Goal: Information Seeking & Learning: Understand process/instructions

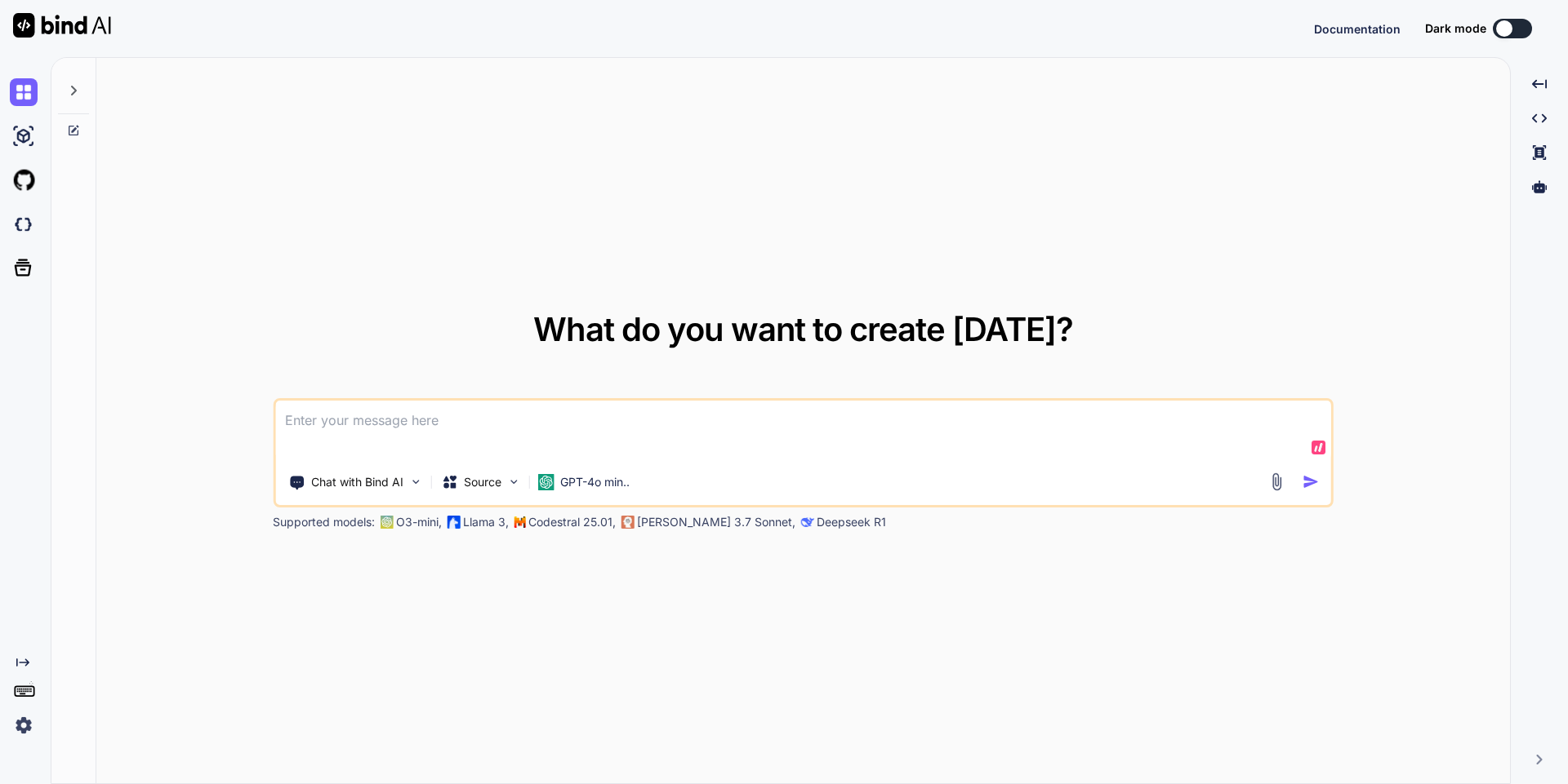
click at [510, 424] on textarea at bounding box center [803, 430] width 1056 height 60
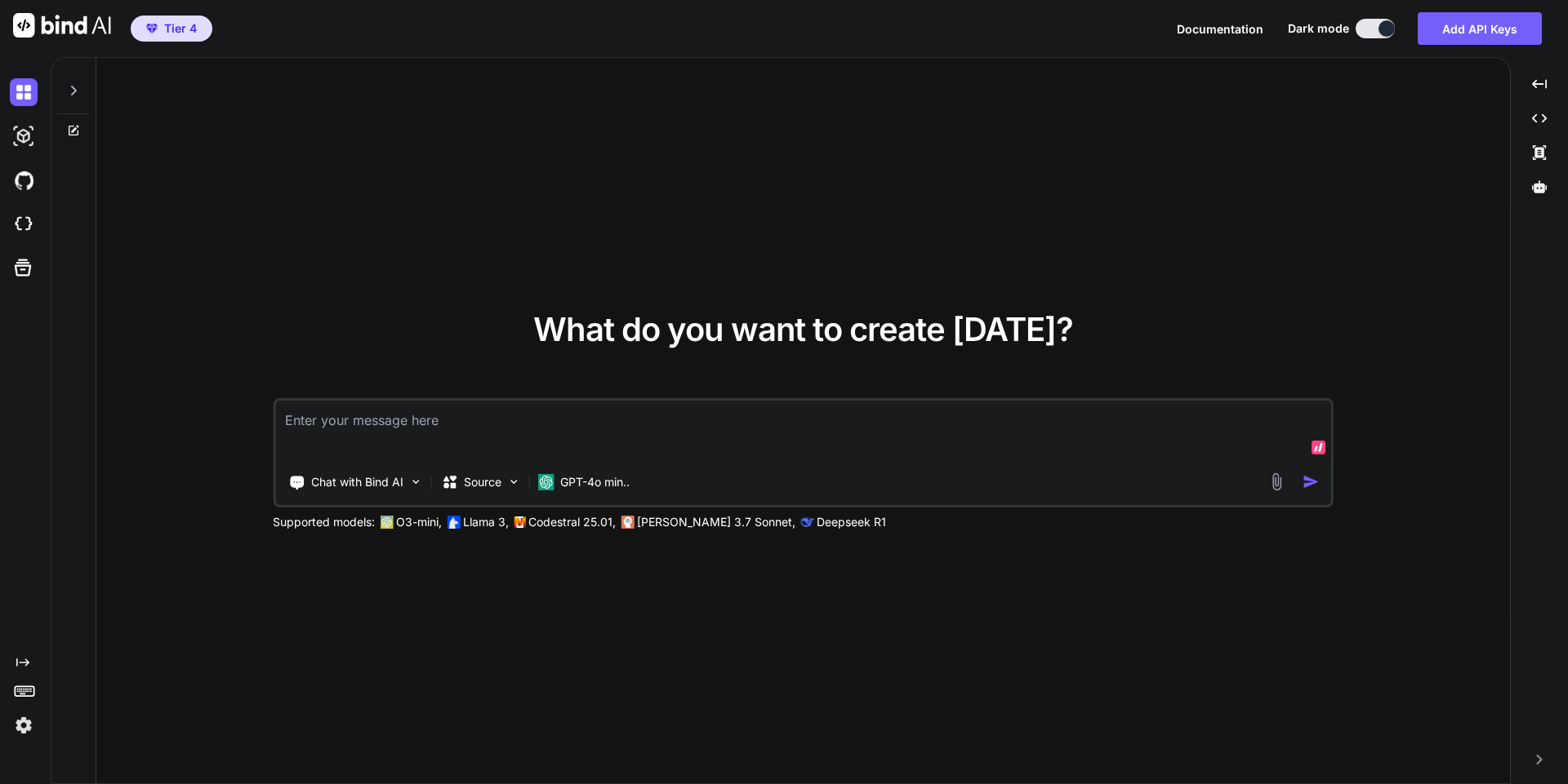
type textarea "x"
type textarea "I"
type textarea "x"
type textarea "I"
type textarea "x"
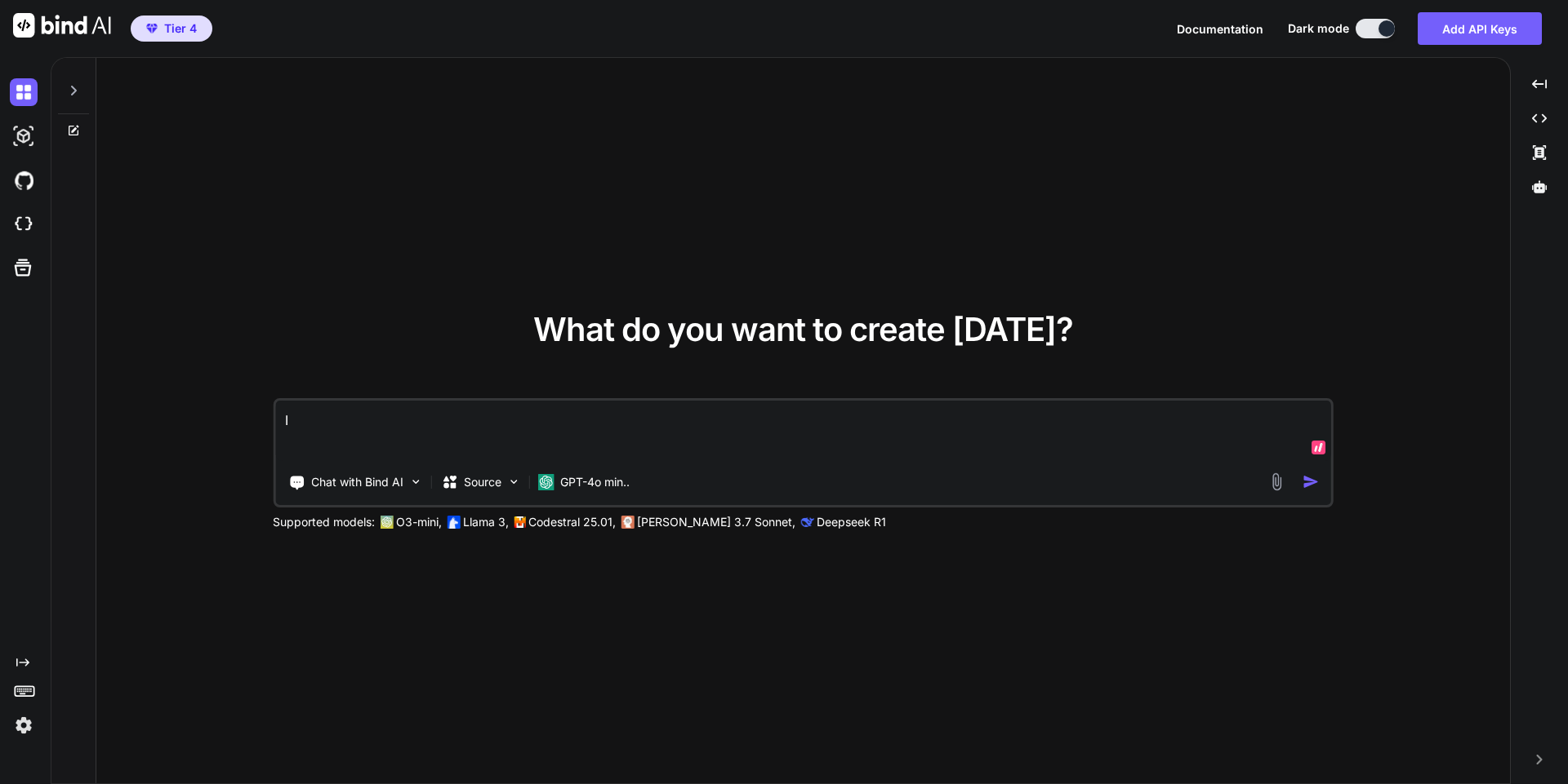
type textarea "I t"
type textarea "x"
type textarea "I ti"
type textarea "x"
type textarea "I t"
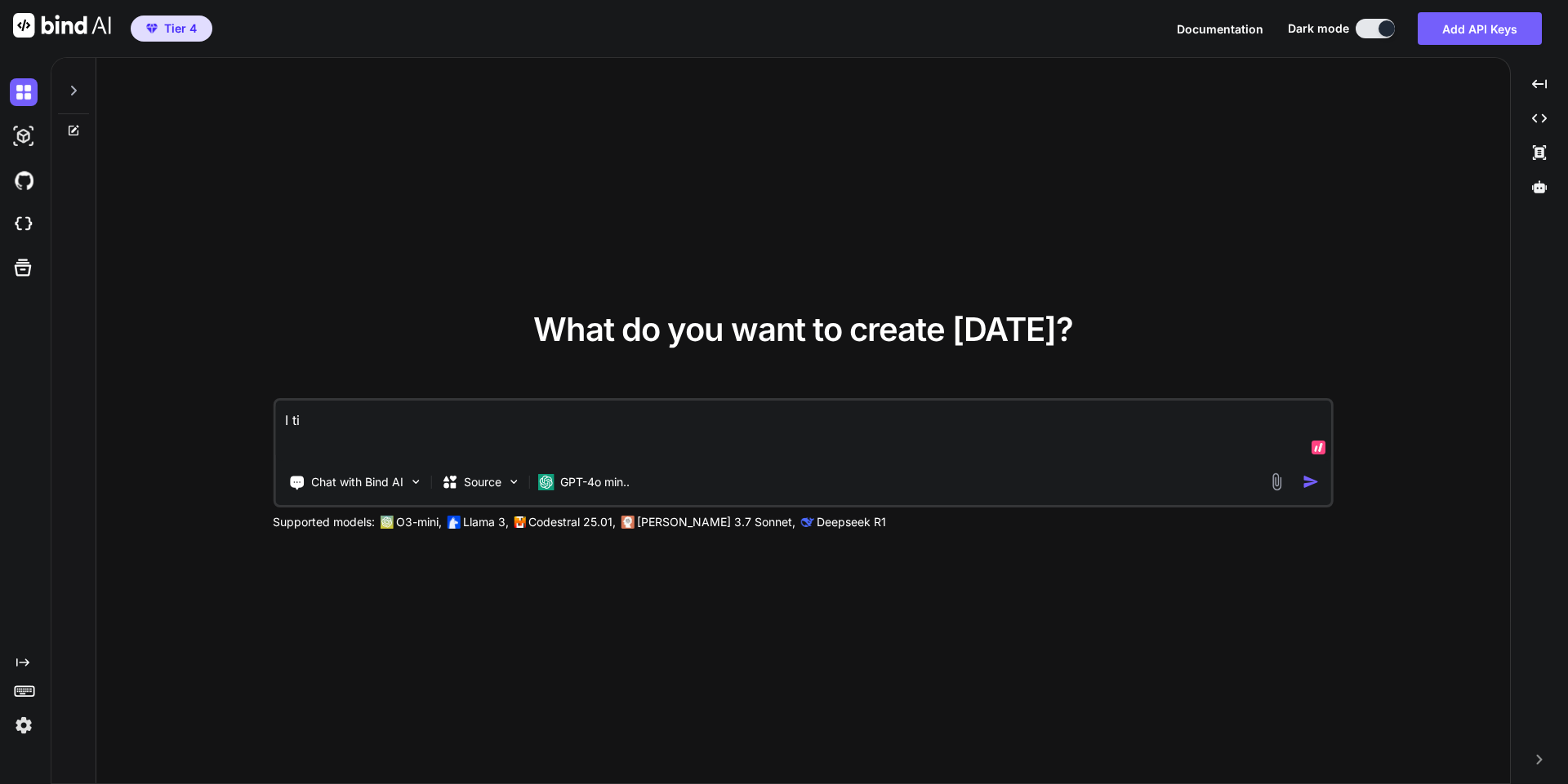
type textarea "x"
type textarea "I tr"
type textarea "x"
type textarea "I tri"
type textarea "x"
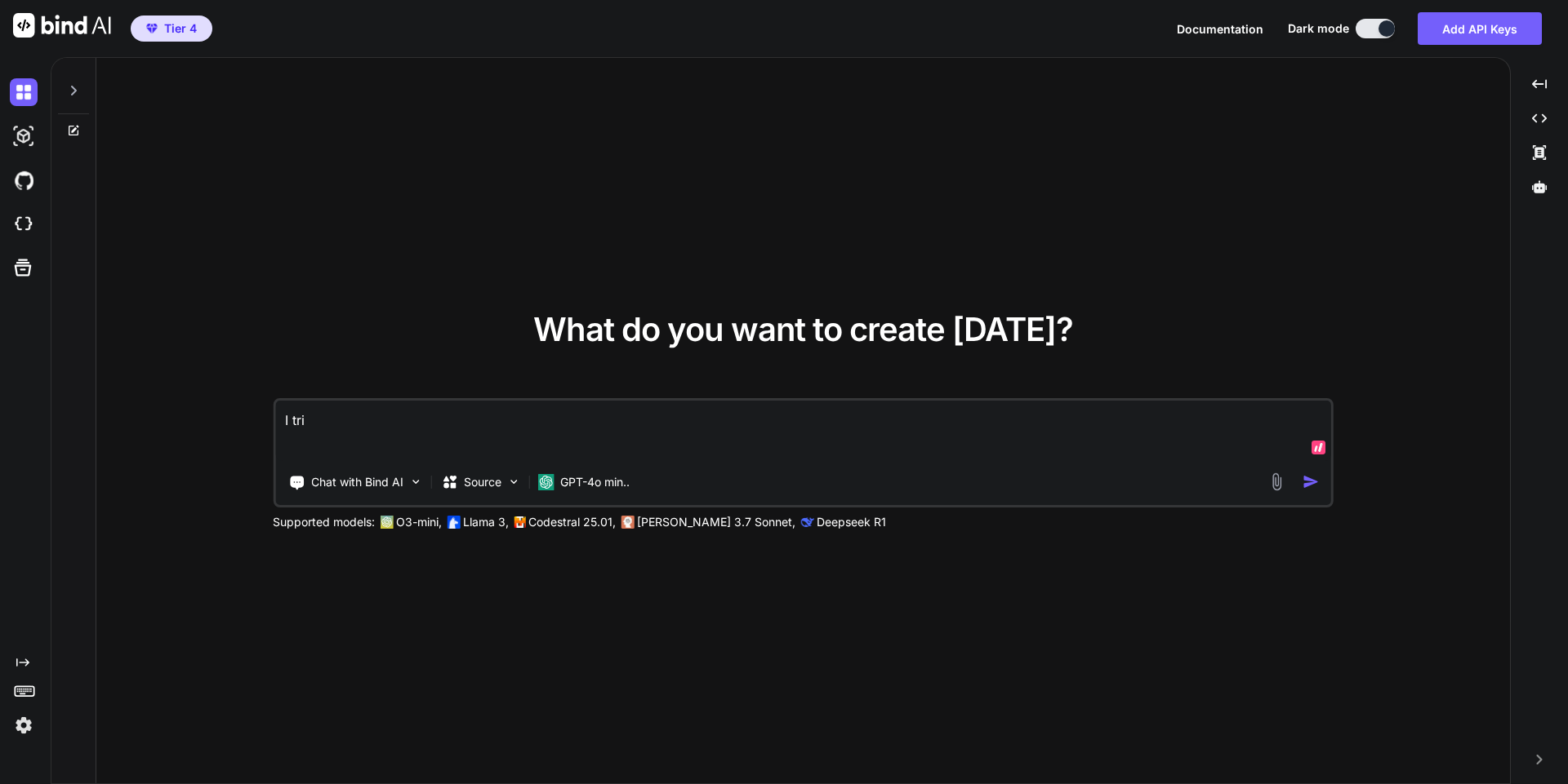
type textarea "I trie"
type textarea "x"
type textarea "I tried"
type textarea "x"
type textarea "I tried"
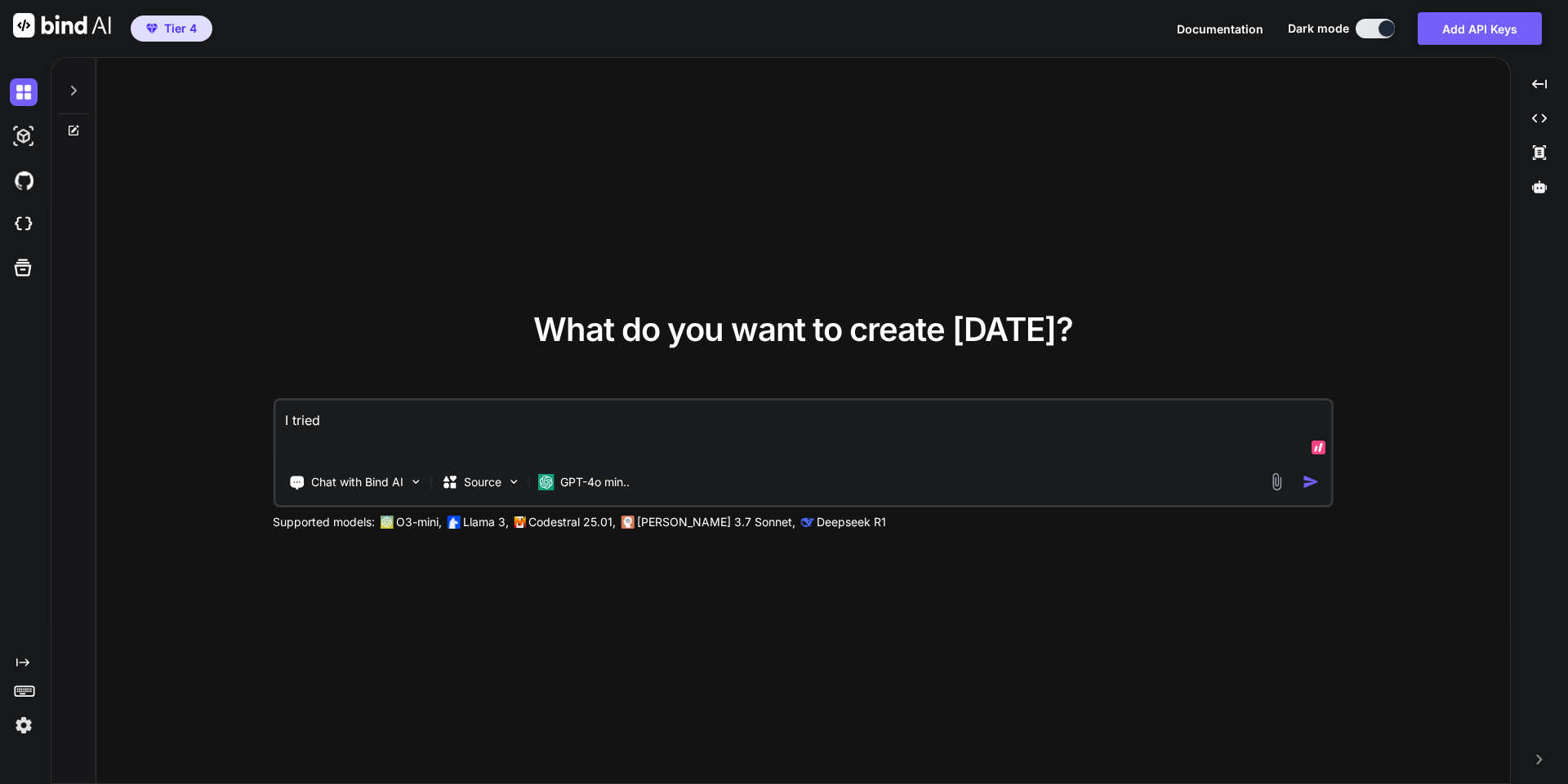
type textarea "x"
type textarea "I tried t"
type textarea "x"
type textarea "I tried to"
type textarea "x"
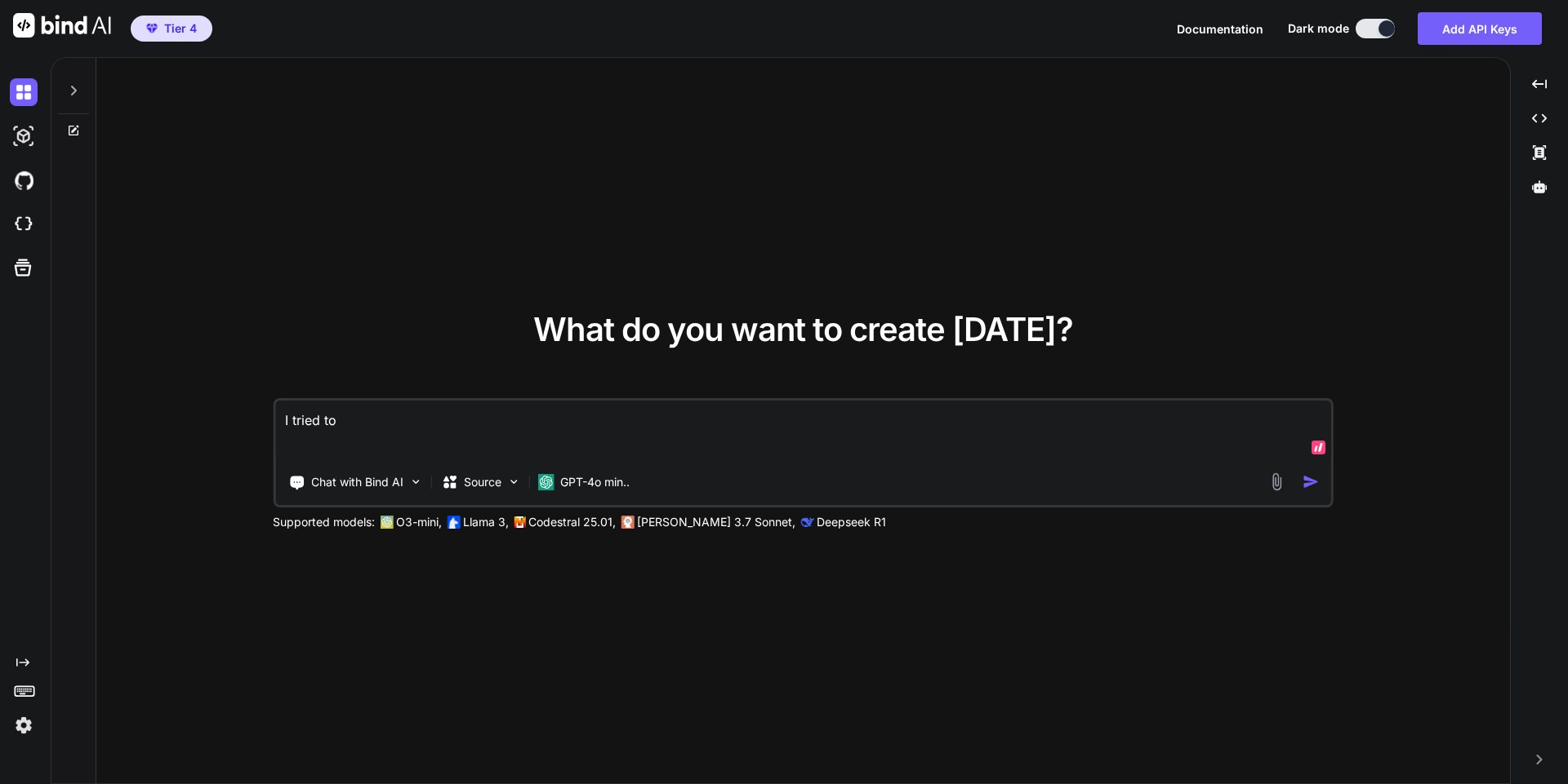
type textarea "I tried to"
type textarea "x"
type textarea "I tried to a"
type textarea "x"
type textarea "I tried to au"
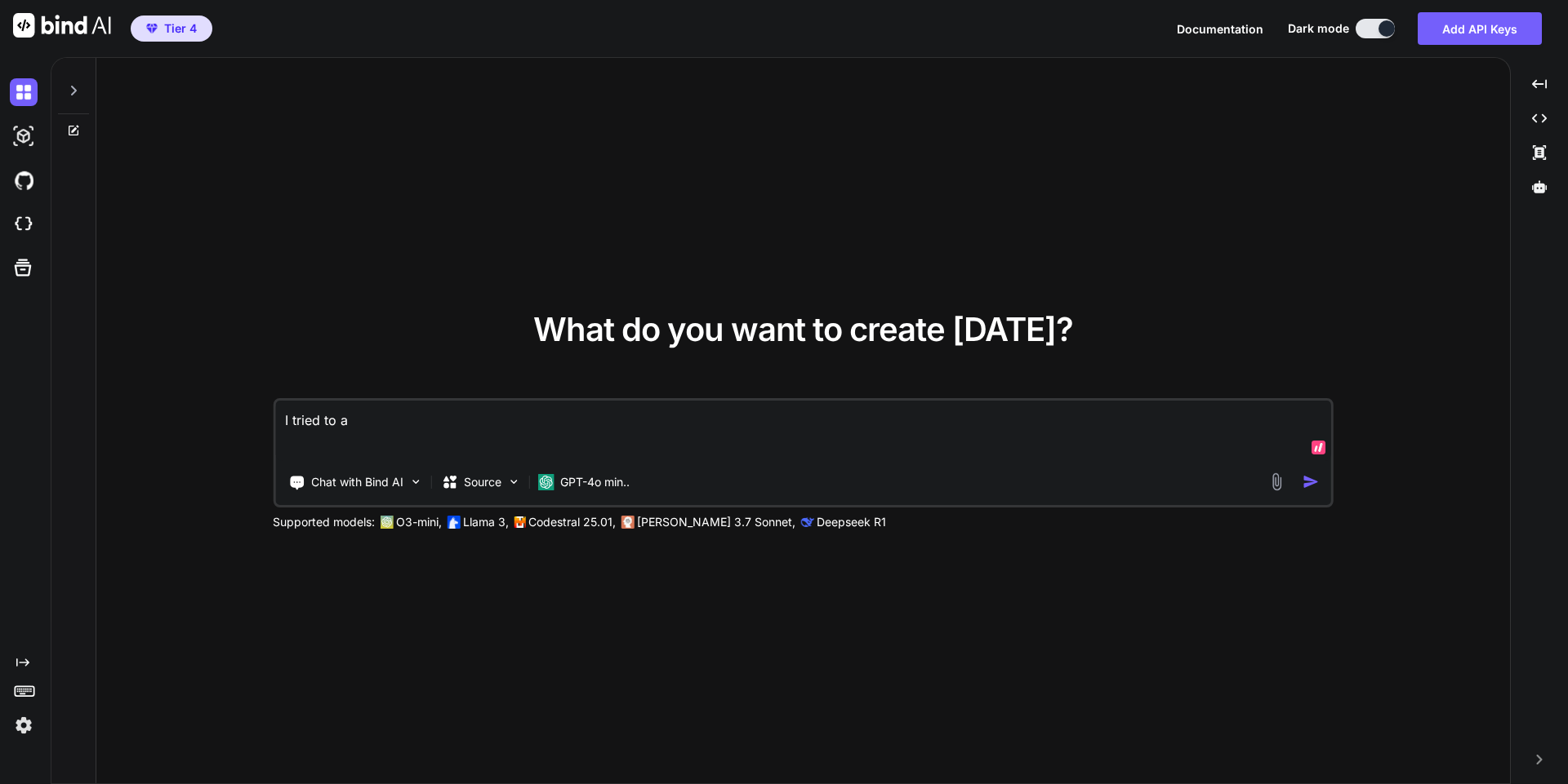
type textarea "x"
type textarea "I tried to aut"
type textarea "x"
type textarea "I tried to auto"
type textarea "x"
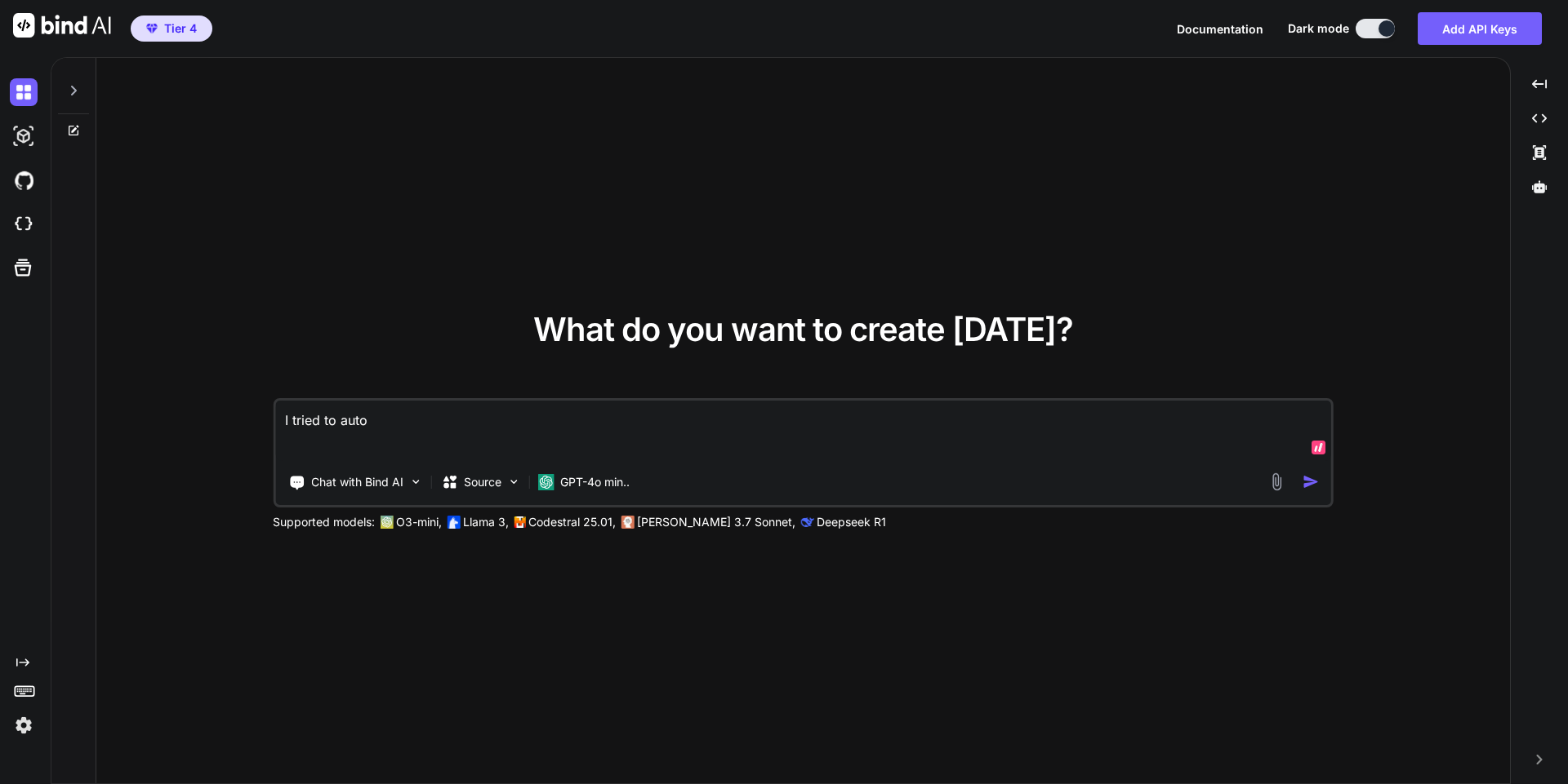
type textarea "I tried to auto"
type textarea "x"
type textarea "I tried to auto"
type textarea "x"
type textarea "I tried to autom"
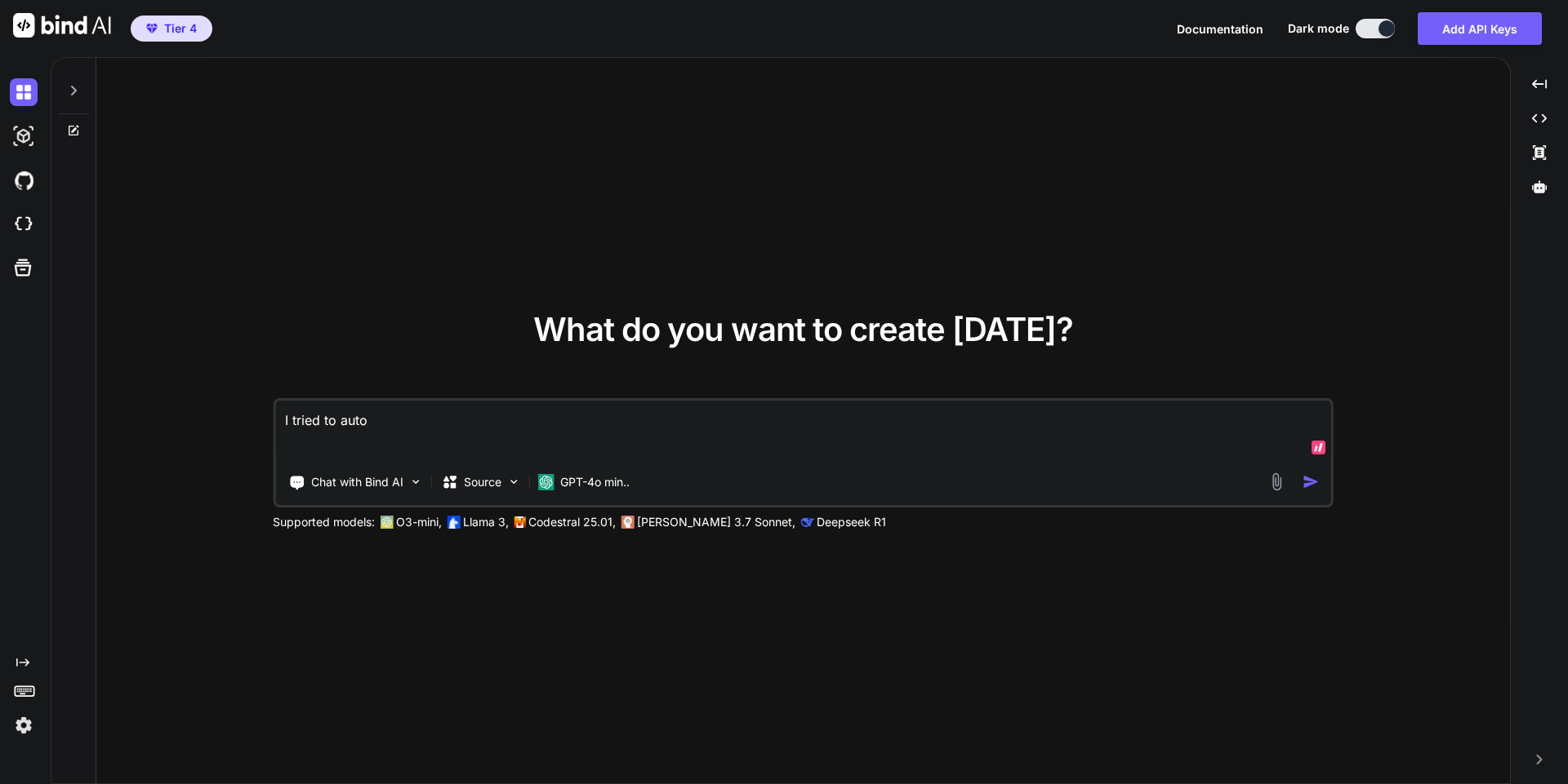
type textarea "x"
type textarea "I tried to automa"
type textarea "x"
type textarea "I tried to automat"
type textarea "x"
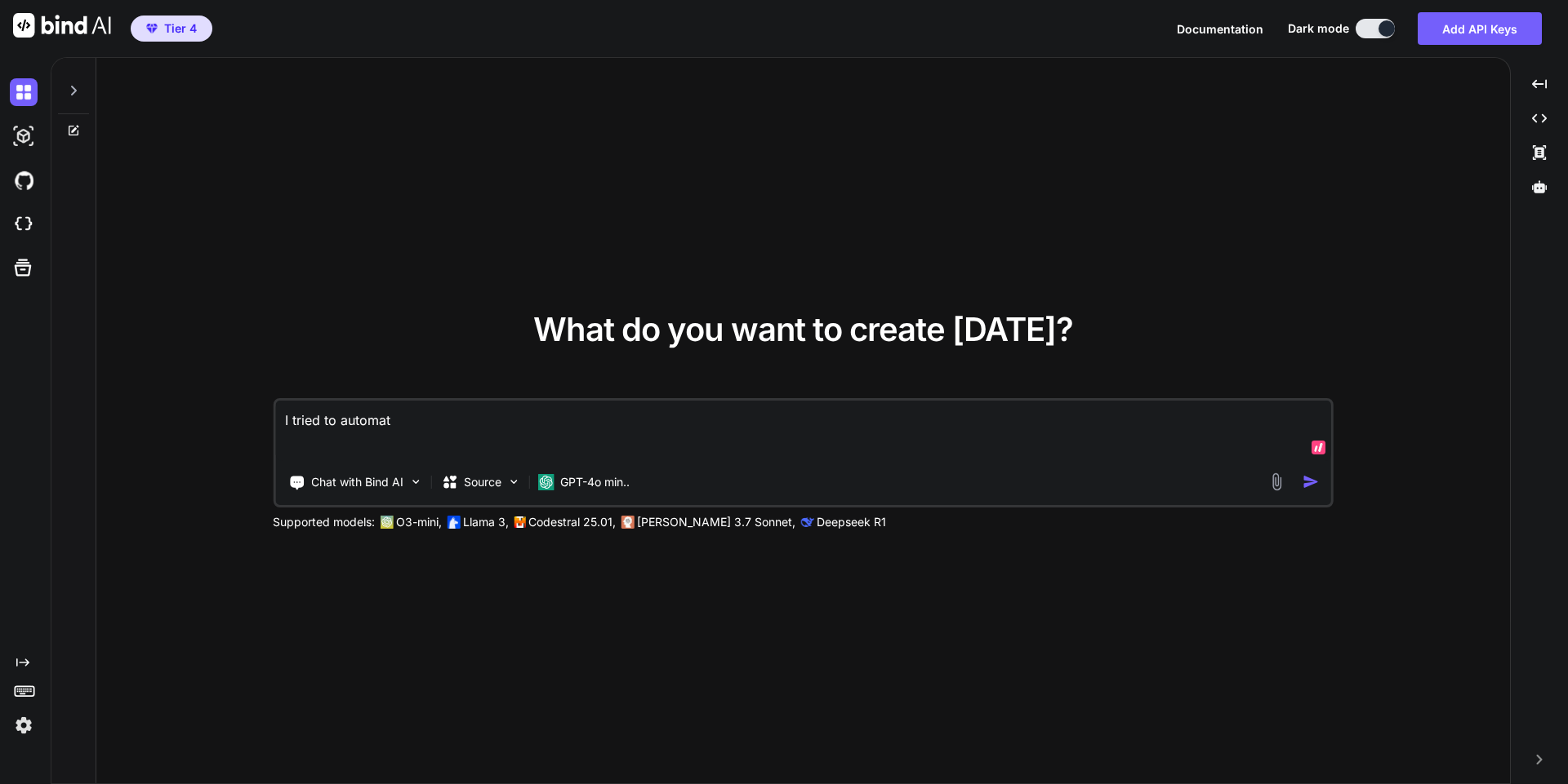
type textarea "I tried to automate"
type textarea "x"
type textarea "I tried to automate"
type textarea "x"
type textarea "I tried to automate"
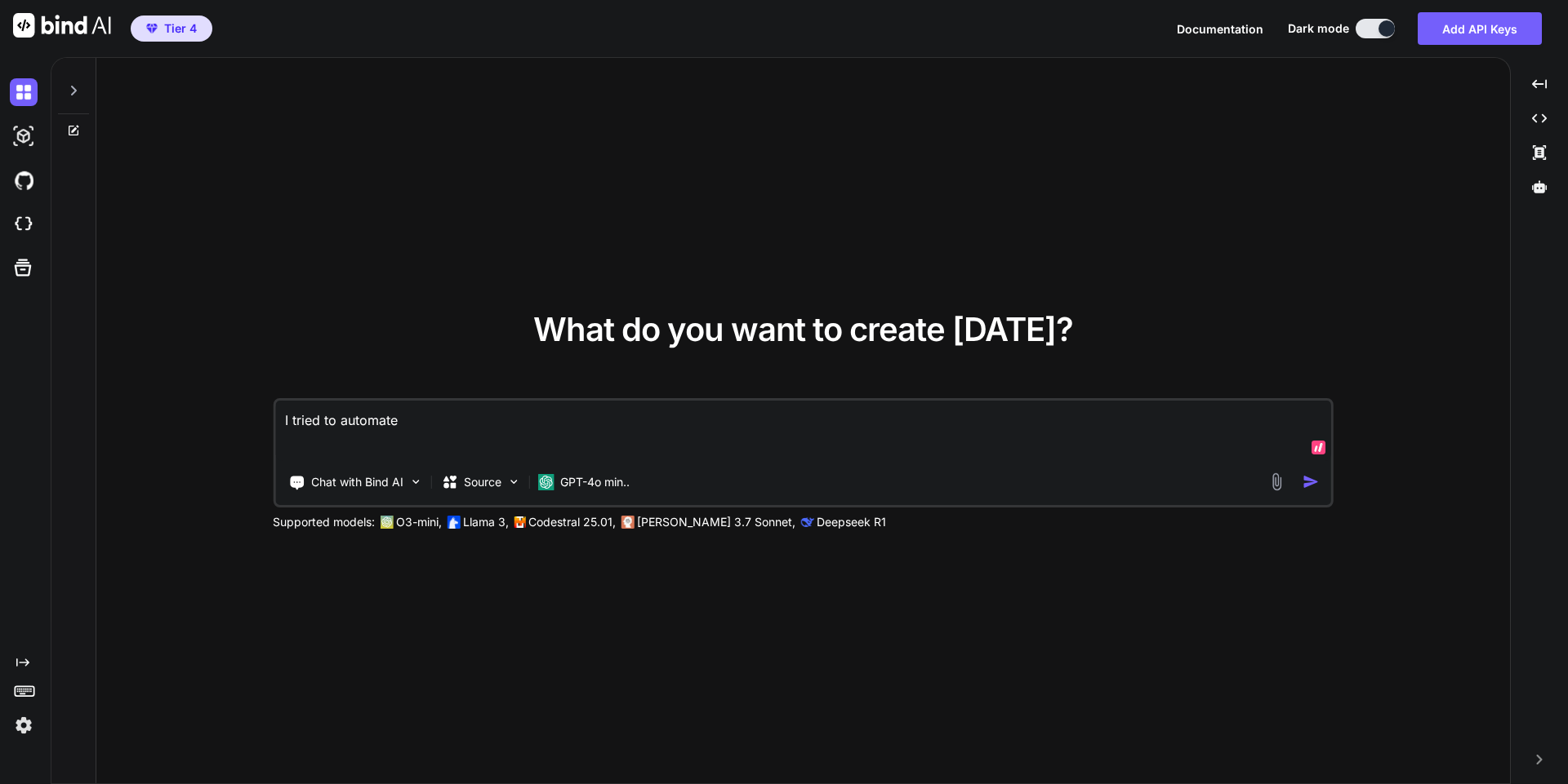
type textarea "x"
type textarea "I tried to automate a"
type textarea "x"
type textarea "I tried to automate a"
type textarea "x"
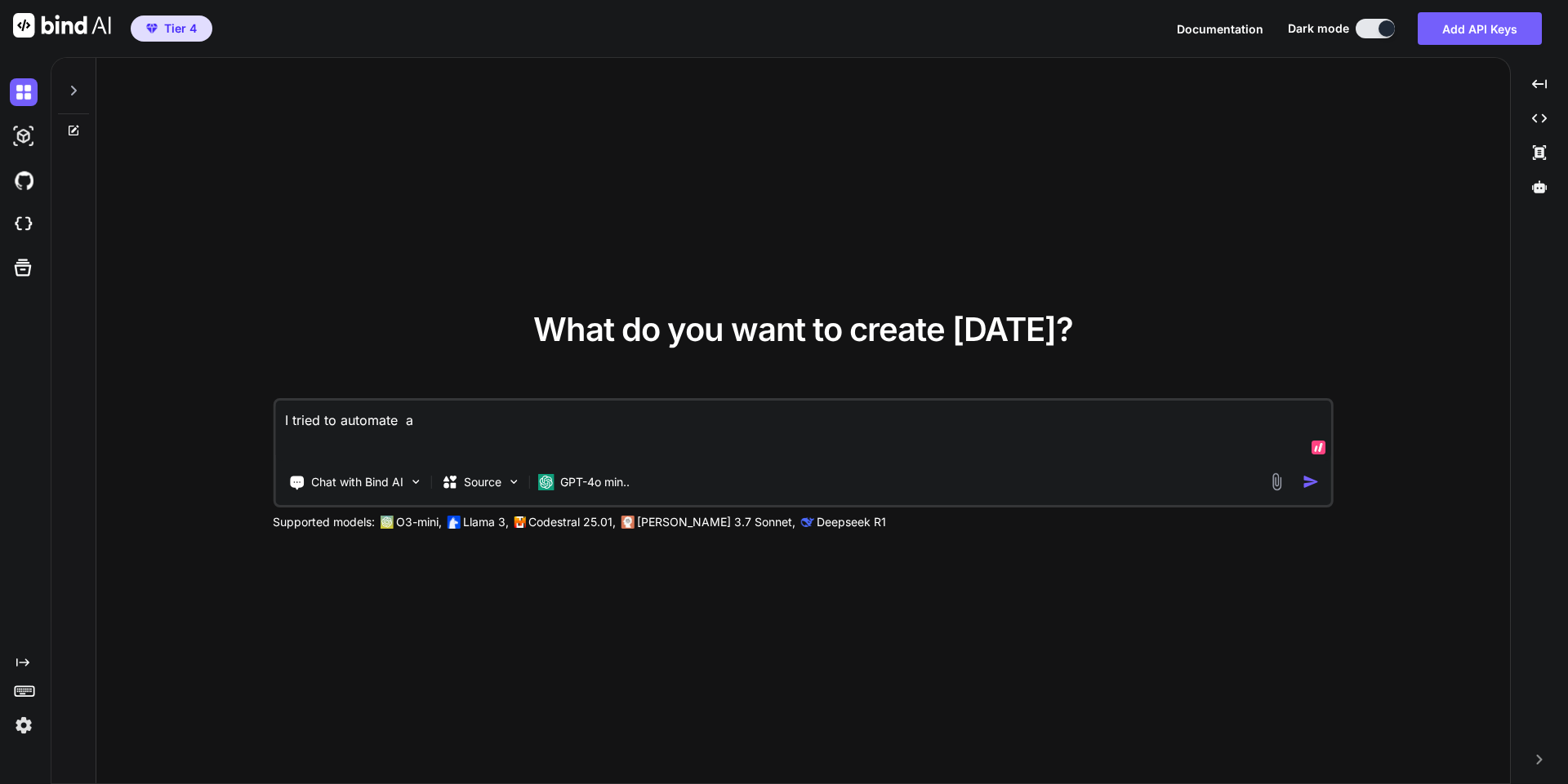
type textarea "I tried to automate a ."
type textarea "x"
type textarea "I tried to automate a .d"
type textarea "x"
type textarea "I tried to automate a .de"
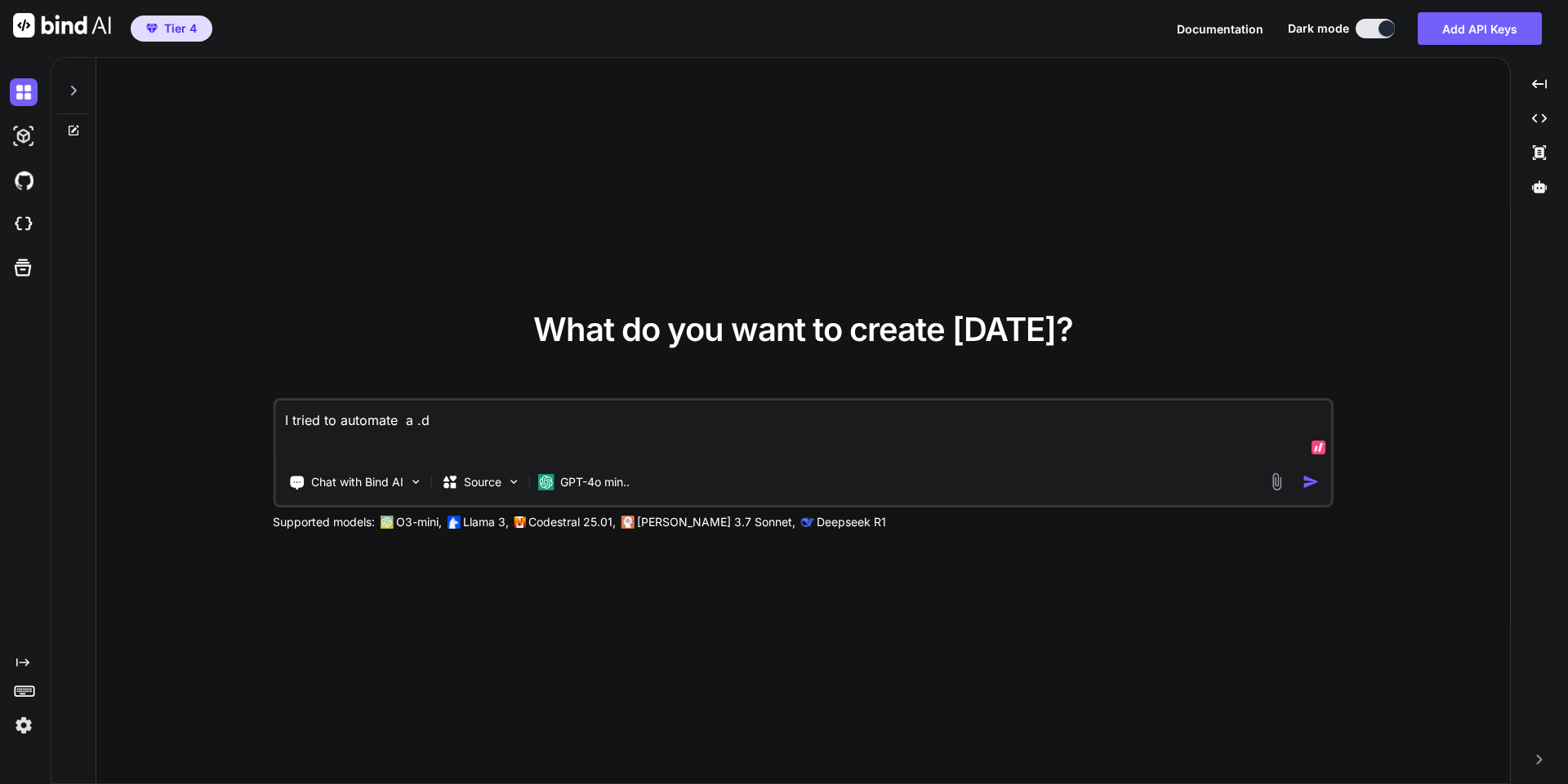
type textarea "x"
type textarea "I tried to automate a .des"
type textarea "x"
type textarea "I tried to automate a .desk"
type textarea "x"
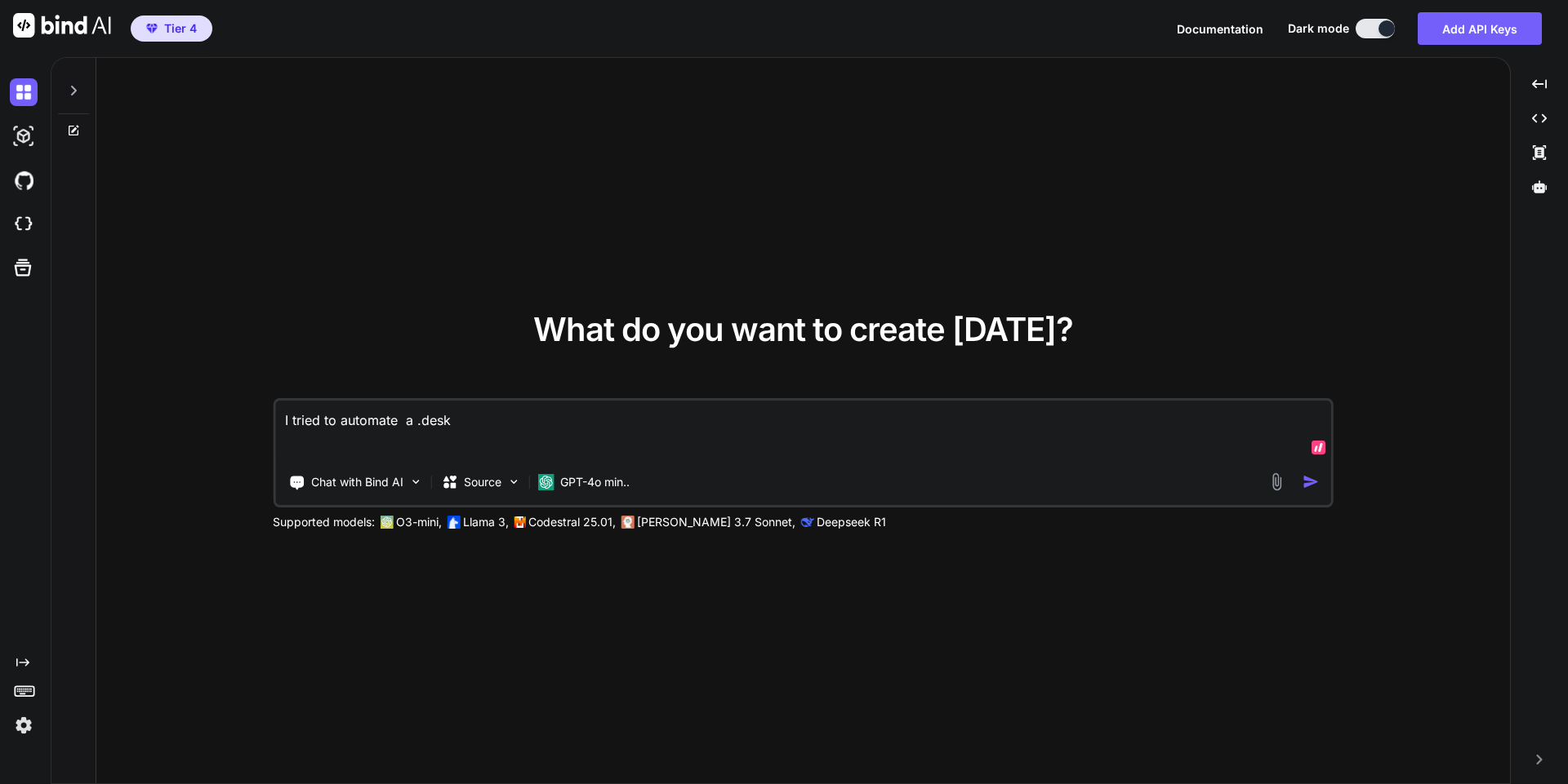
type textarea "I tried to automate a .deskt"
type textarea "x"
type textarea "I tried to automate a .deskto"
type textarea "x"
type textarea "I tried to automate a .desktop"
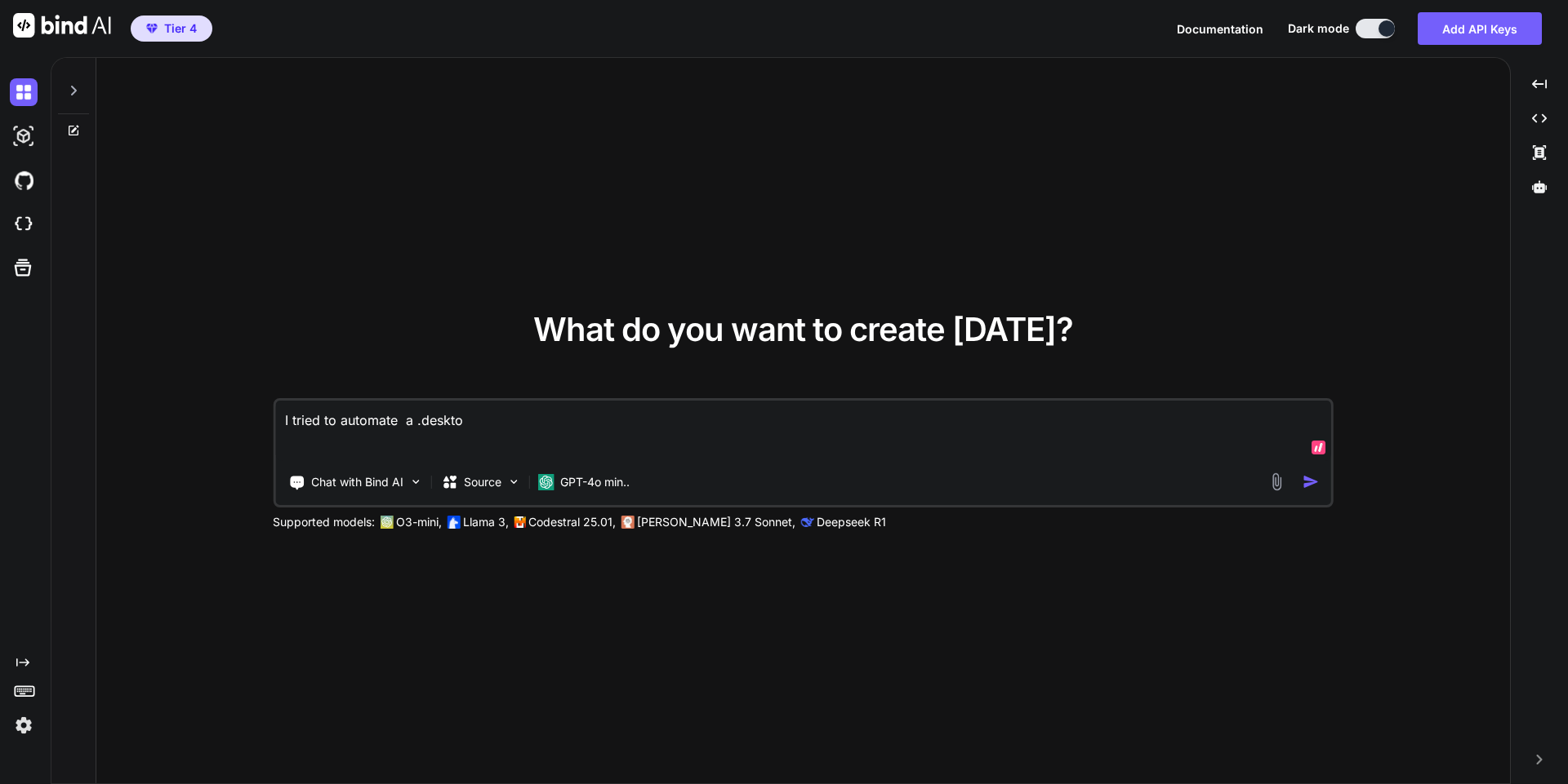
type textarea "x"
type textarea "I tried to automate a .desktop"
type textarea "x"
type textarea "I tried to automate a .desktop f"
type textarea "x"
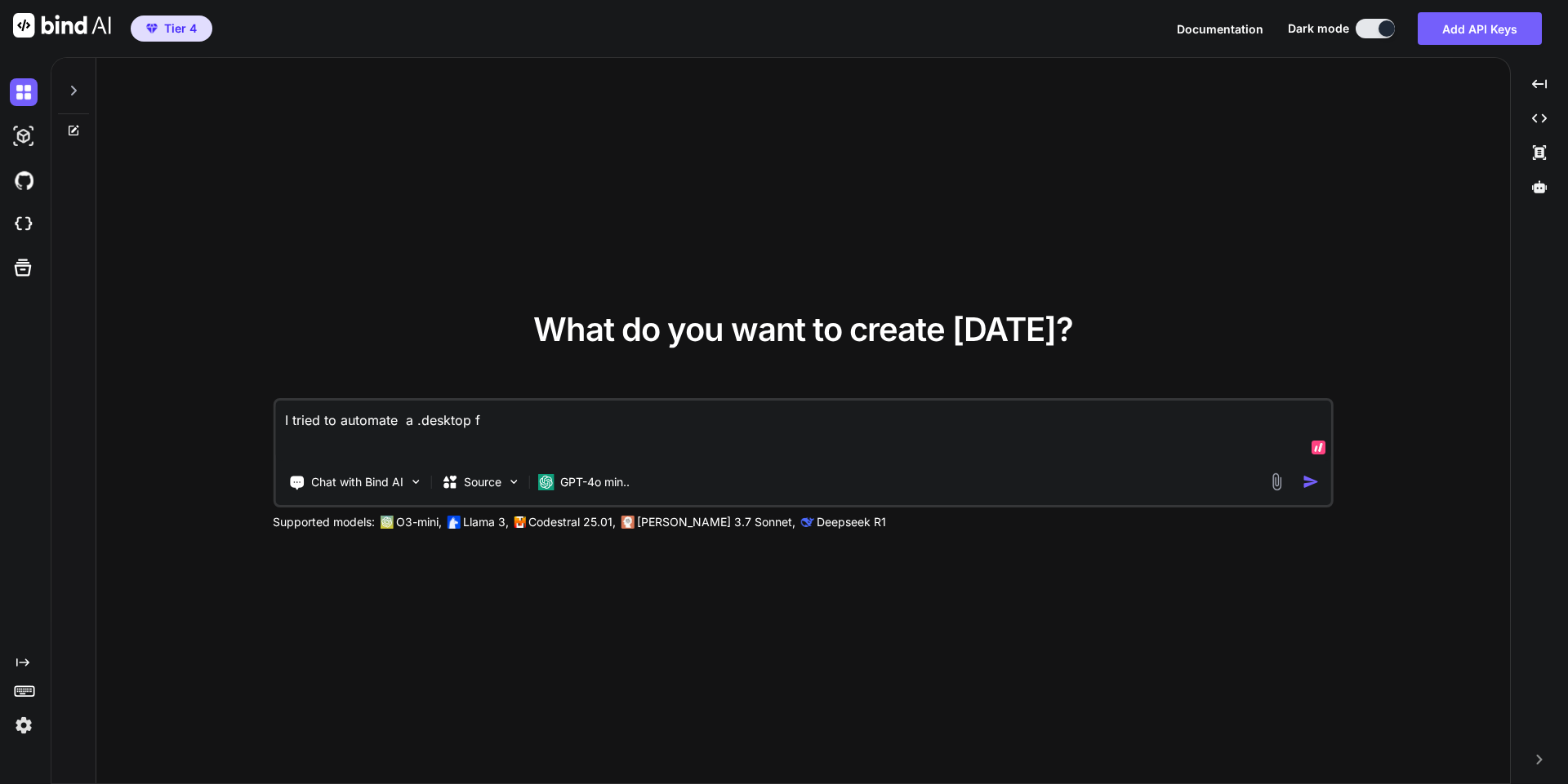
type textarea "I tried to automate a .desktop fi"
type textarea "x"
type textarea "I tried to automate a .desktop fil"
type textarea "x"
type textarea "I tried to automate a .desktop file"
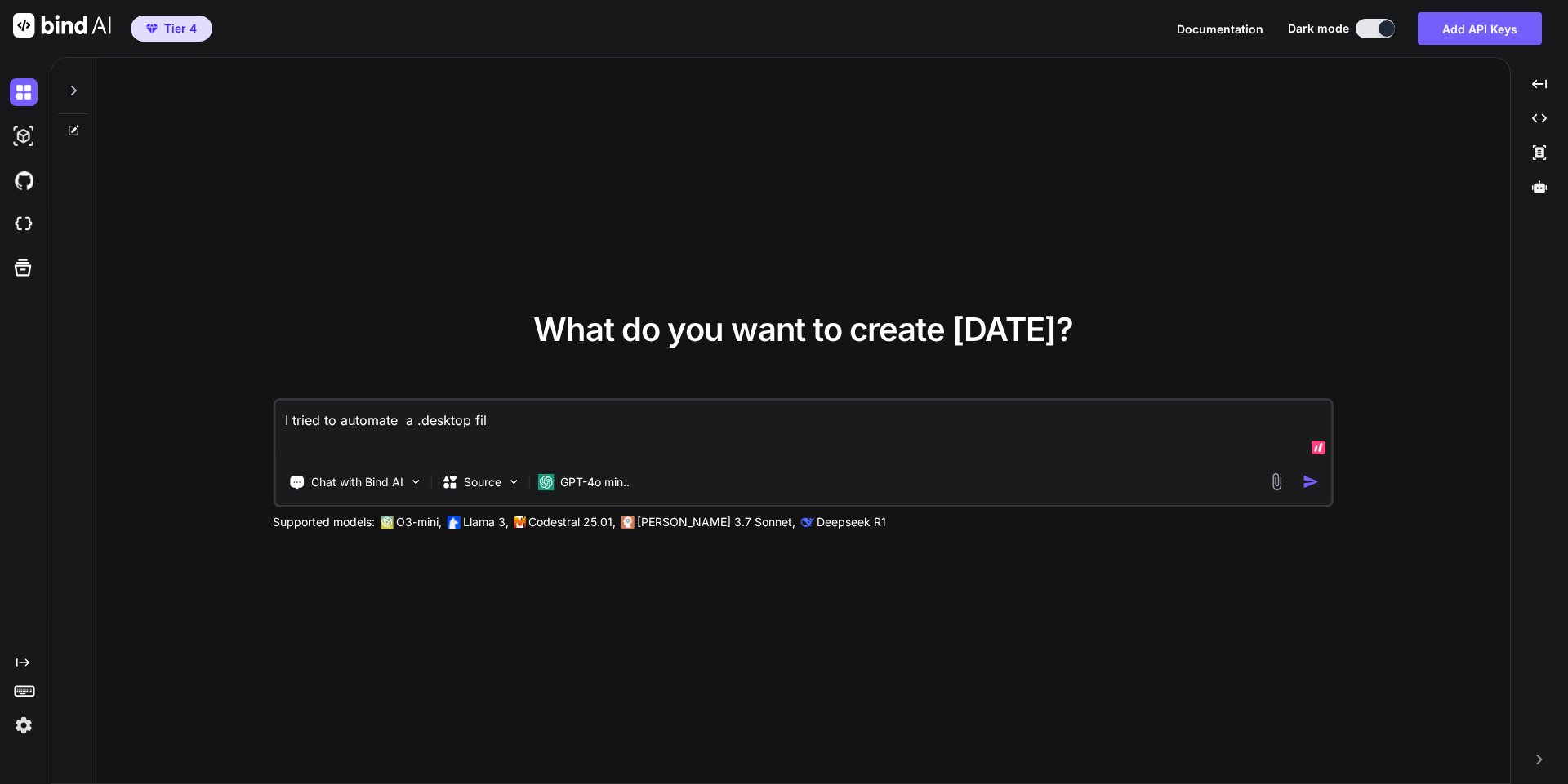
type textarea "x"
type textarea "I tried to automate a .desktop file"
type textarea "x"
type textarea "I tried to automate a .desktop file t"
type textarea "x"
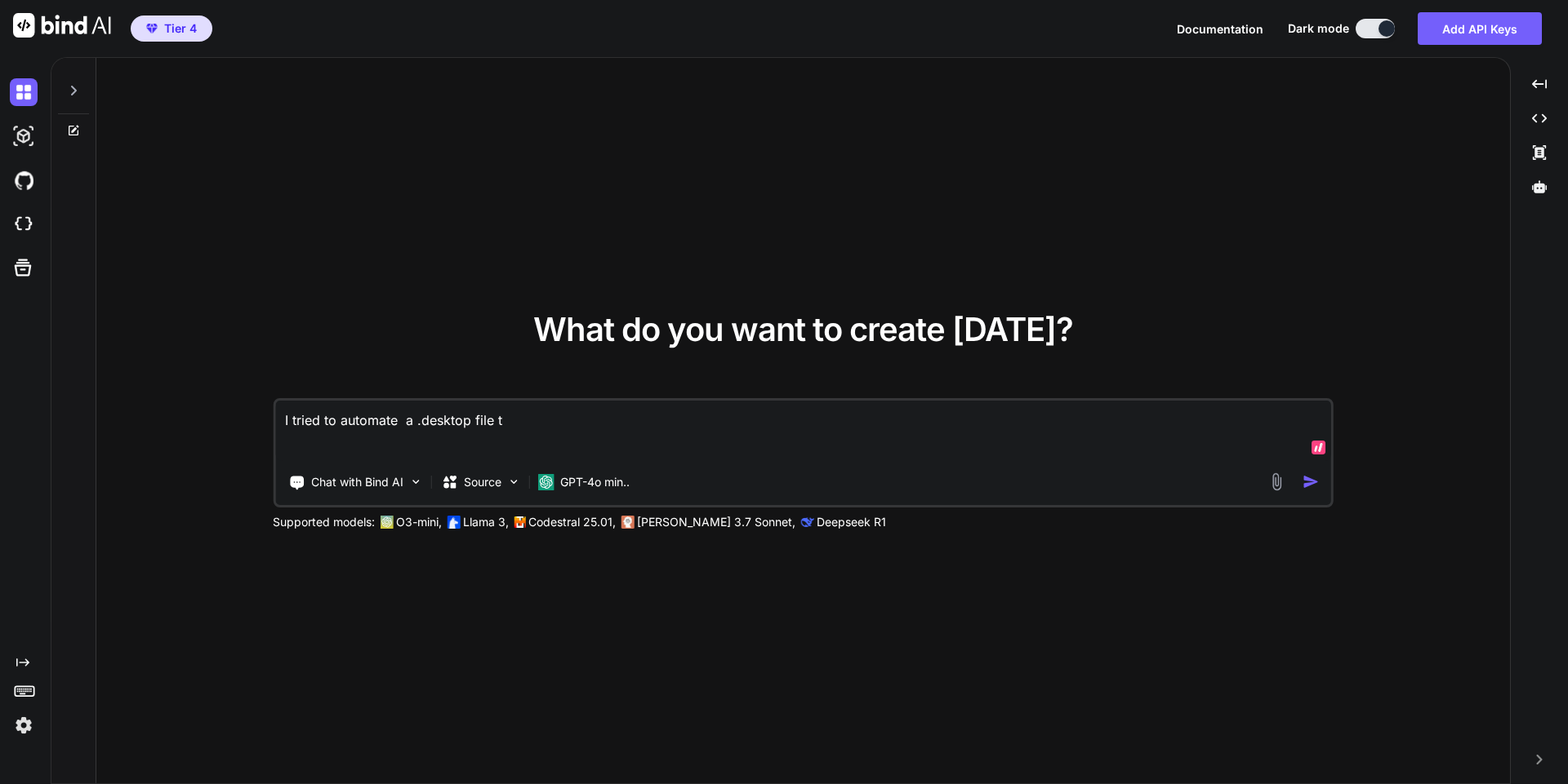
type textarea "I tried to automate a .desktop file to"
type textarea "x"
type textarea "I tried to automate a .desktop file to"
type textarea "x"
type textarea "I tried to automate a .desktop file to r"
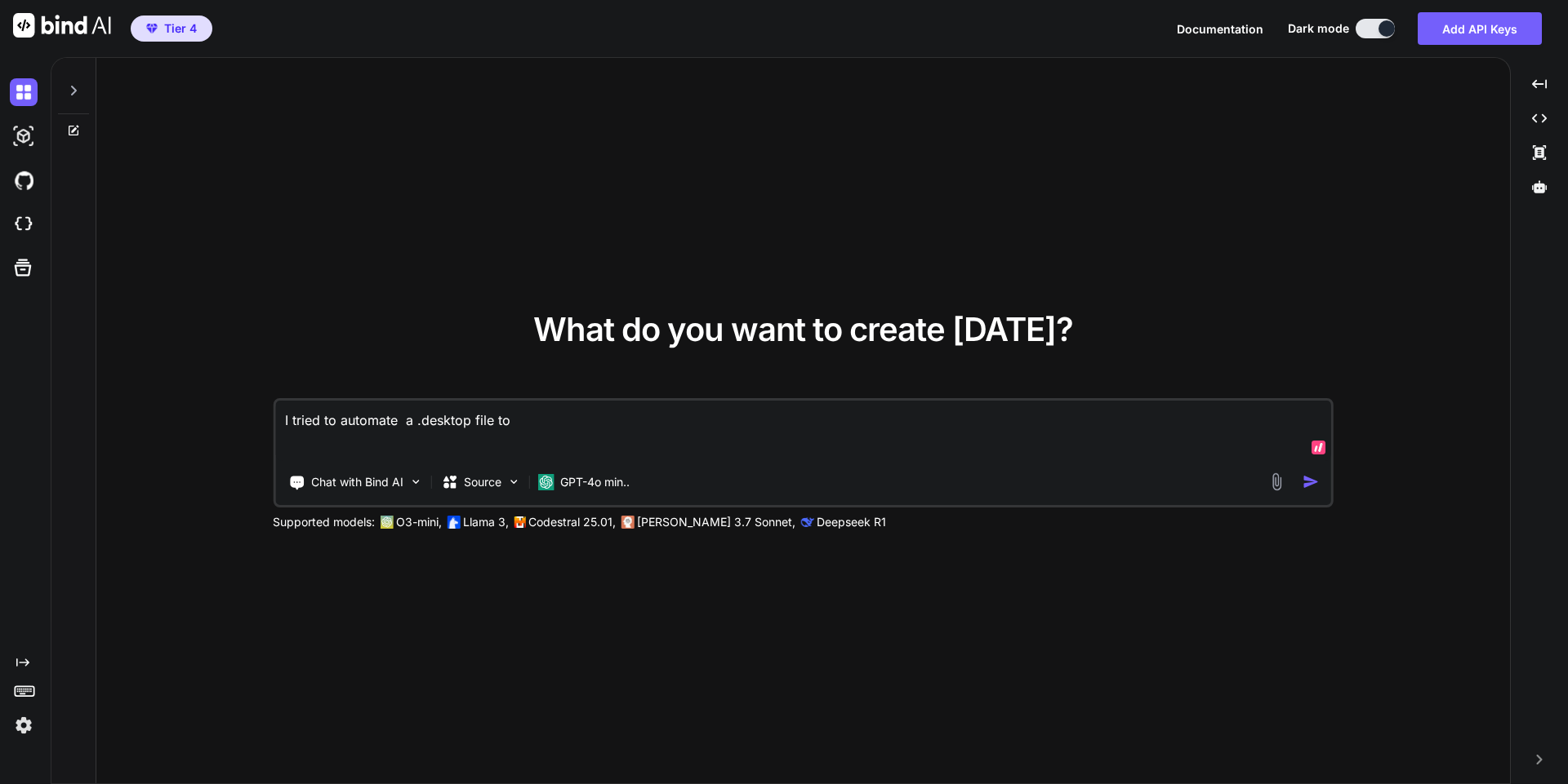
type textarea "x"
type textarea "I tried to automate a .desktop file to ru"
type textarea "x"
type textarea "I tried to automate a .desktop file to run"
type textarea "x"
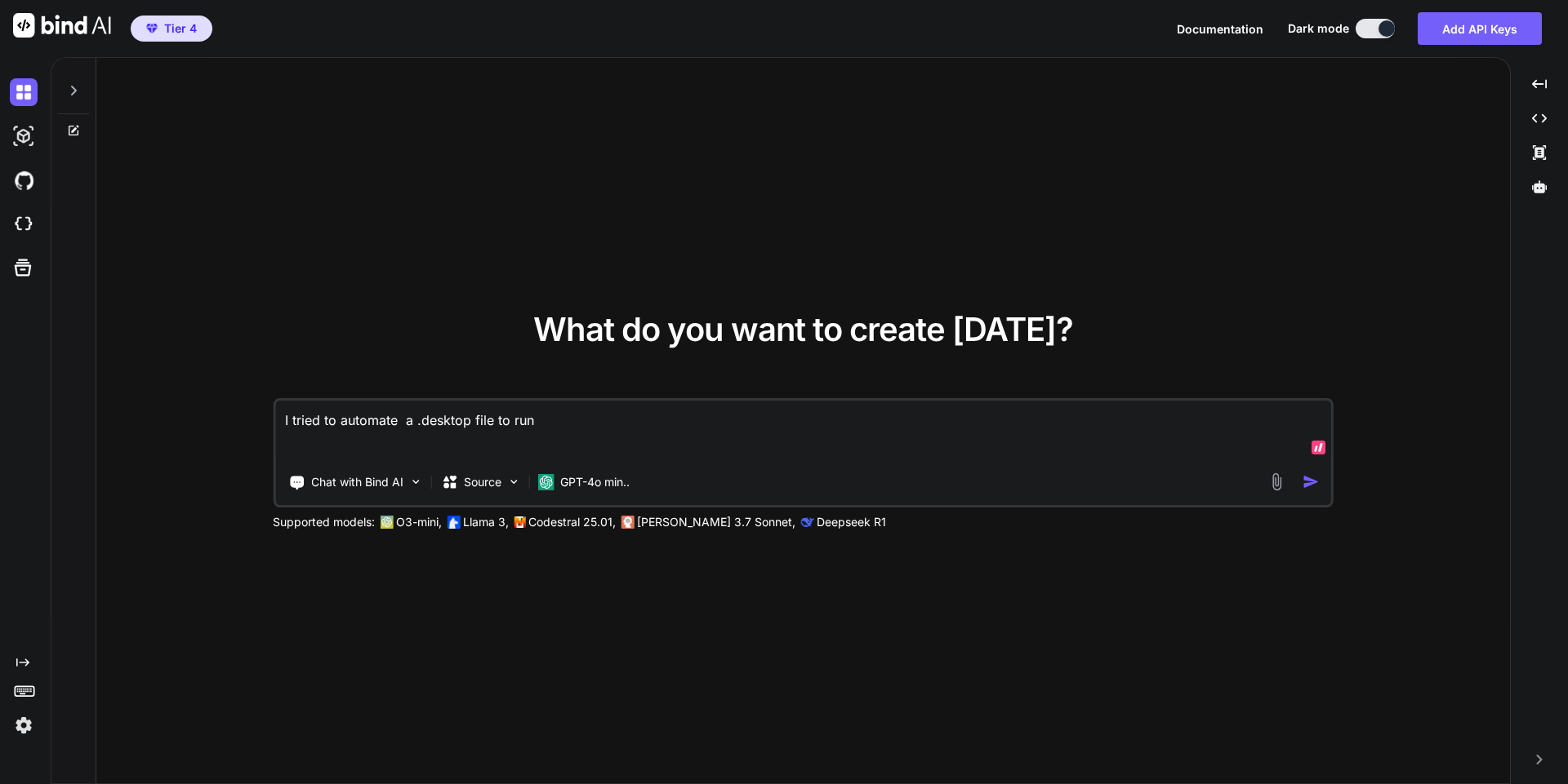
type textarea "I tried to automate a .desktop file to run"
type textarea "x"
type textarea "I tried to automate a .desktop file to run a"
type textarea "x"
type textarea "I tried to automate a .desktop file to run at"
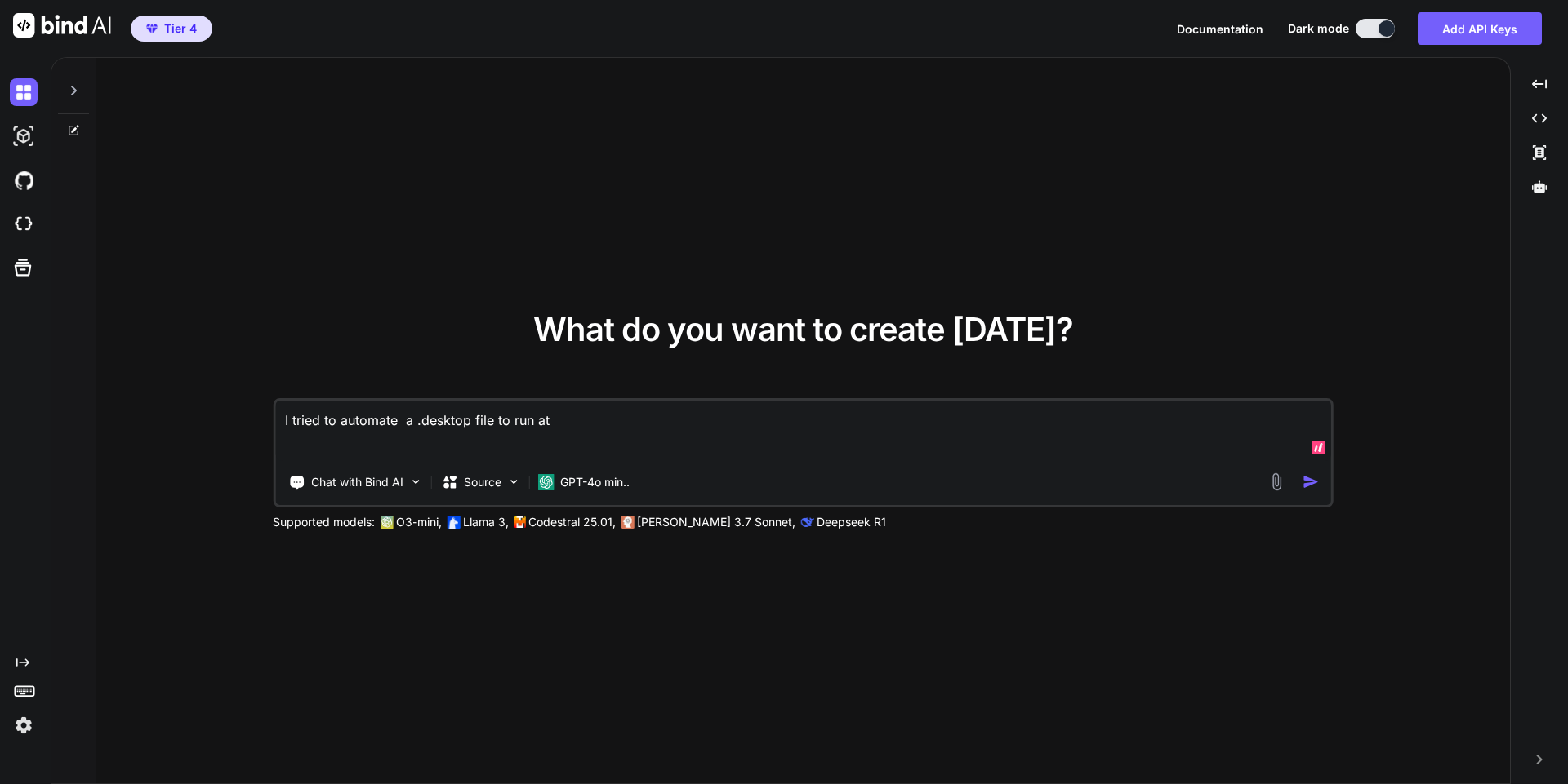
type textarea "x"
type textarea "I tried to automate a .desktop file to run at"
type textarea "x"
type textarea "I tried to automate a .desktop file to run at s"
type textarea "x"
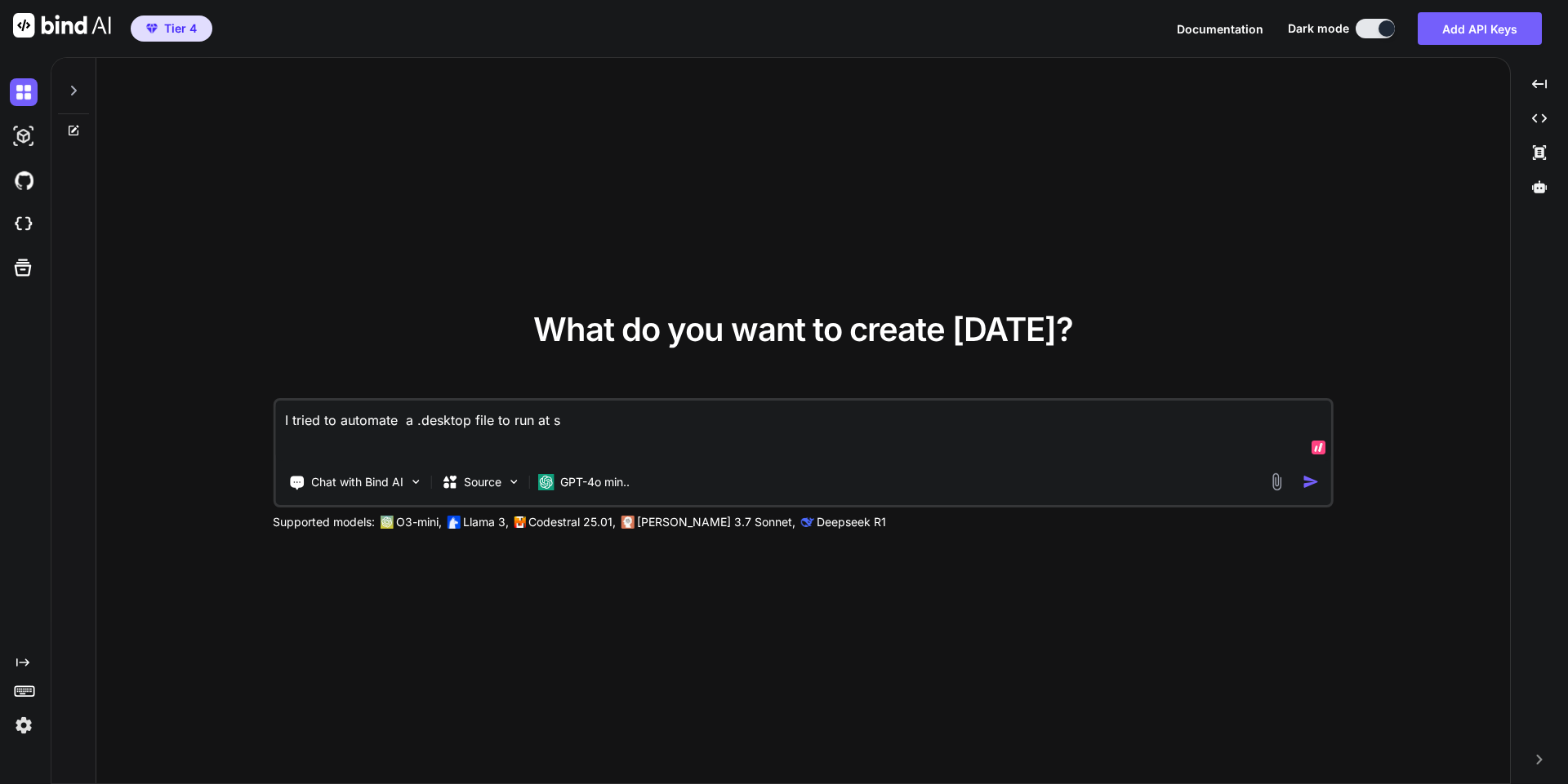
type textarea "I tried to automate a .desktop file to run at st"
type textarea "x"
type textarea "I tried to automate a .desktop file to run at sta"
type textarea "x"
type textarea "I tried to automate a .desktop file to run at star"
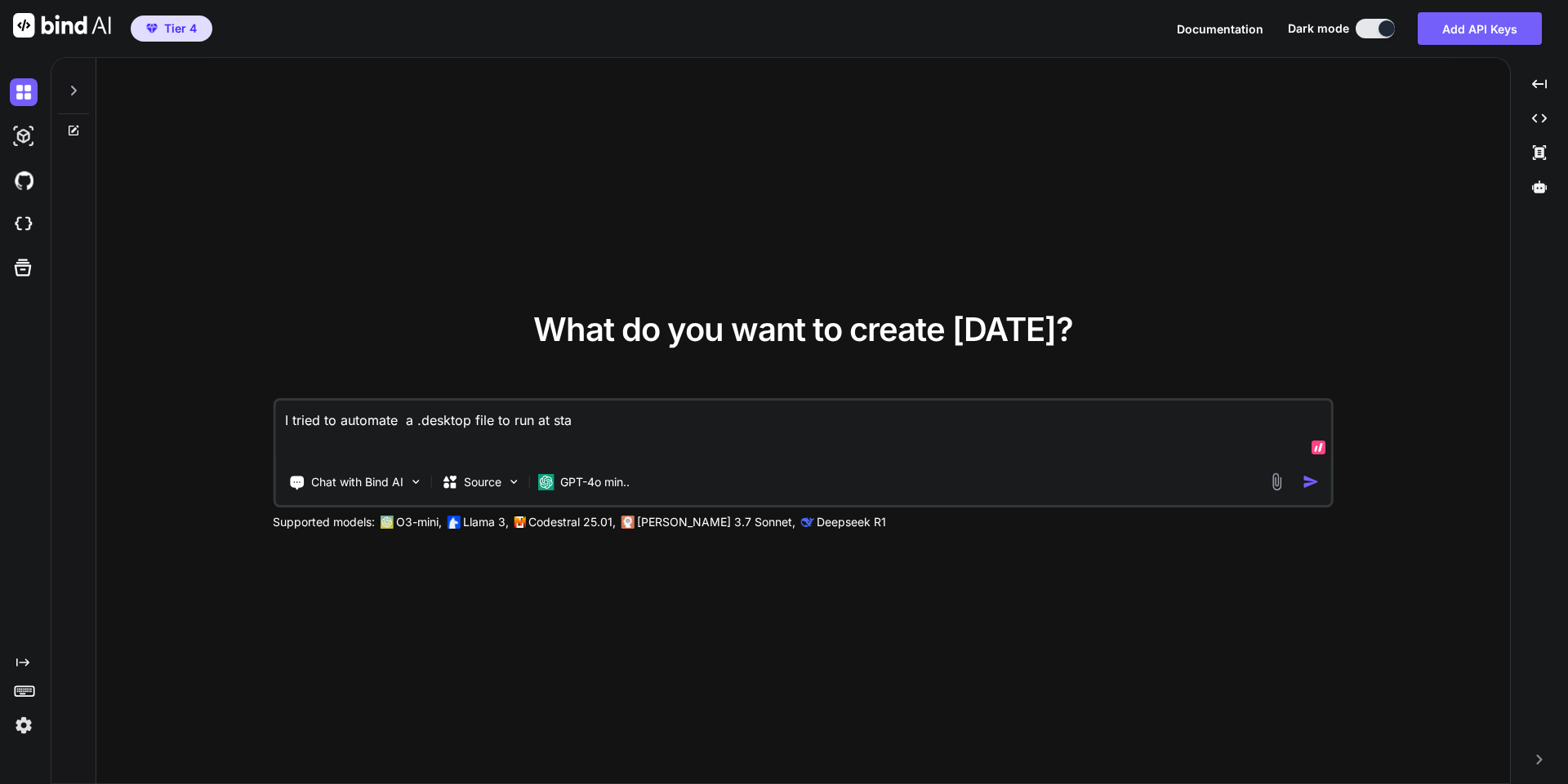
type textarea "x"
type textarea "I tried to automate a .desktop file to run at start"
type textarea "x"
type textarea "I tried to automate a .desktop file to run at start"
type textarea "x"
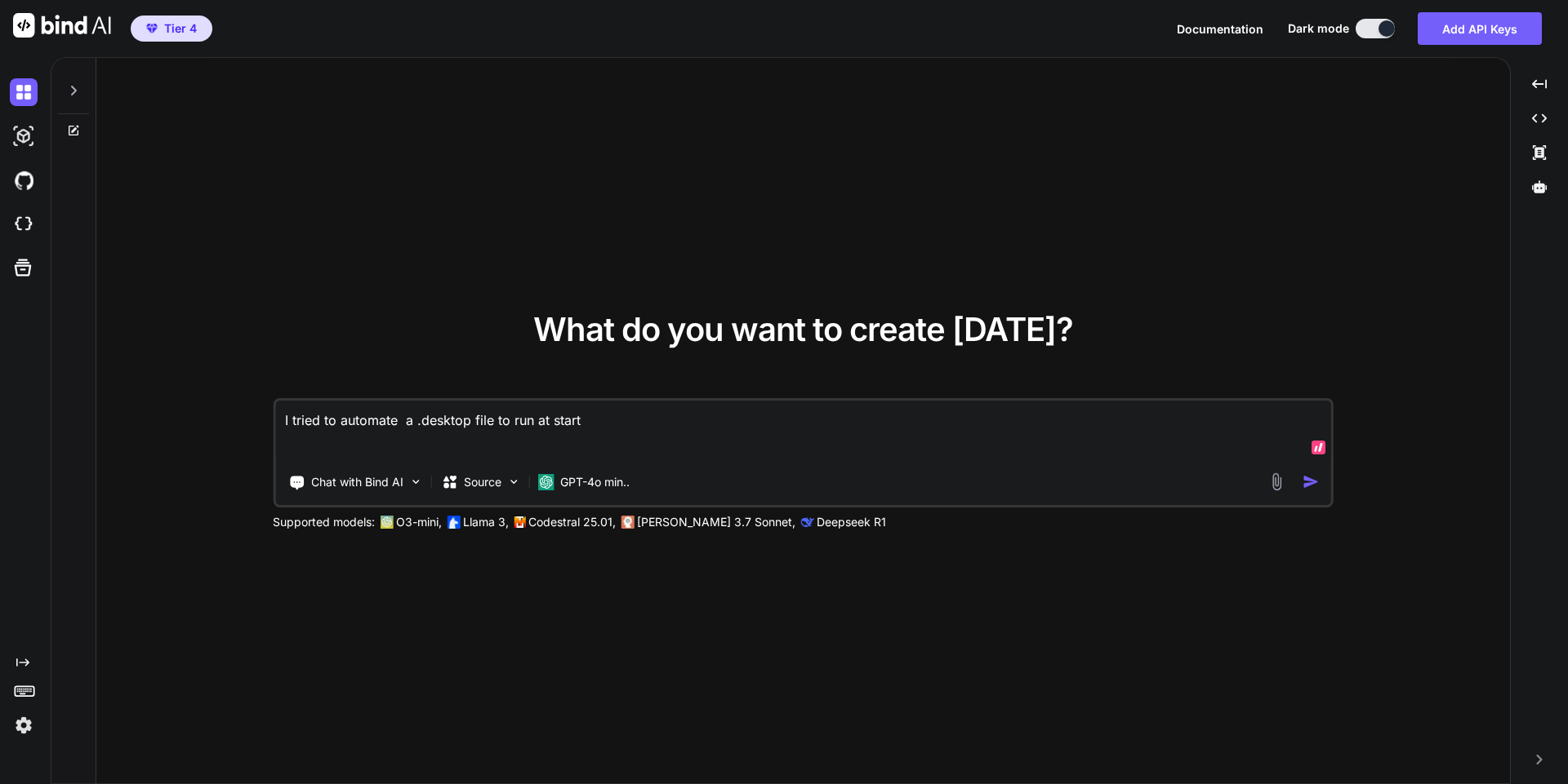
type textarea "I tried to automate a .desktop file to run at start u"
type textarea "x"
type textarea "I tried to automate a .desktop file to run at start up"
type textarea "x"
type textarea "I tried to automate a .desktop file to run at start up"
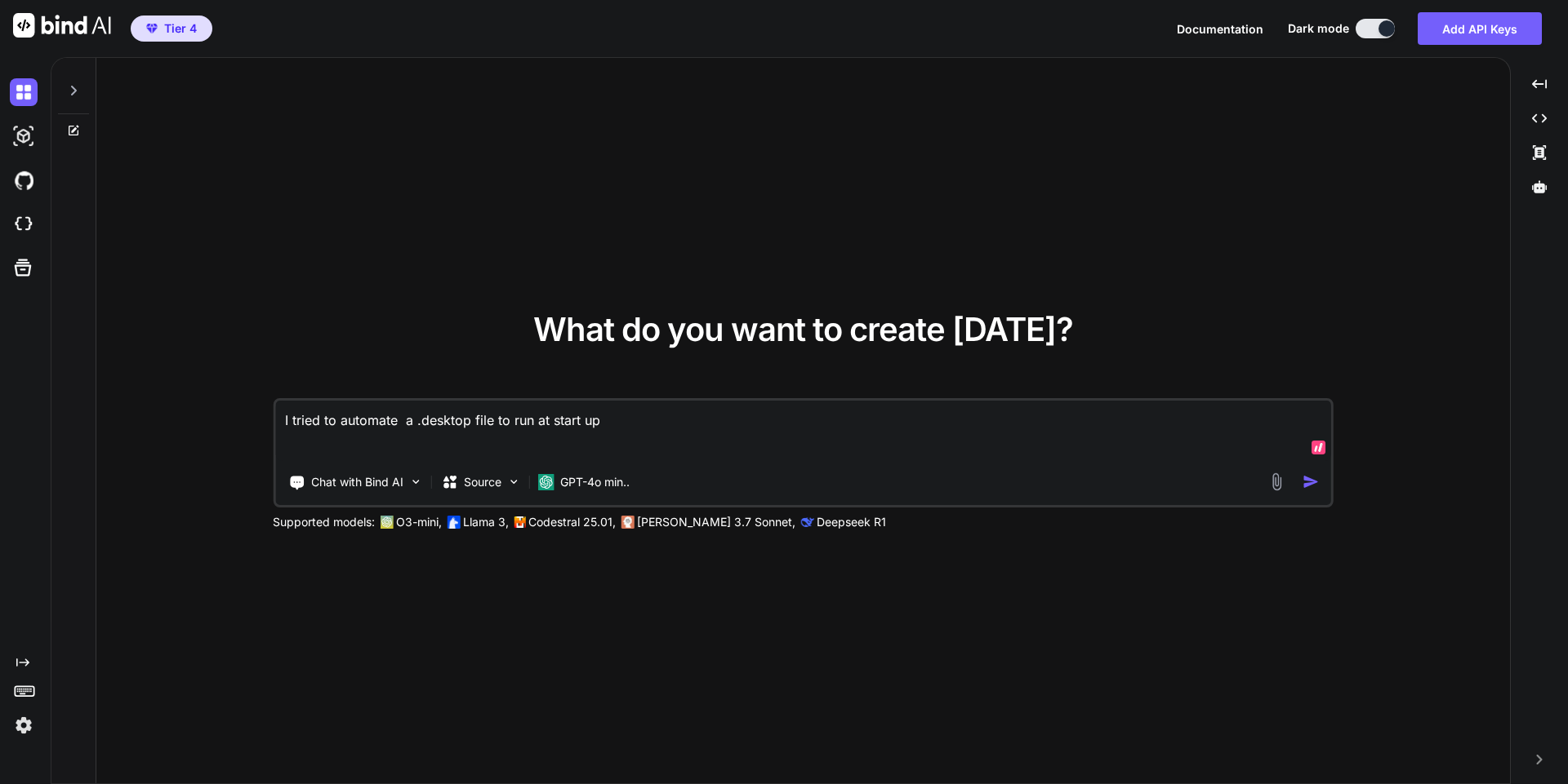
type textarea "x"
type textarea "I tried to automate a .desktop file to run at start up i"
type textarea "x"
type textarea "I tried to automate a .desktop file to run at start up in"
type textarea "x"
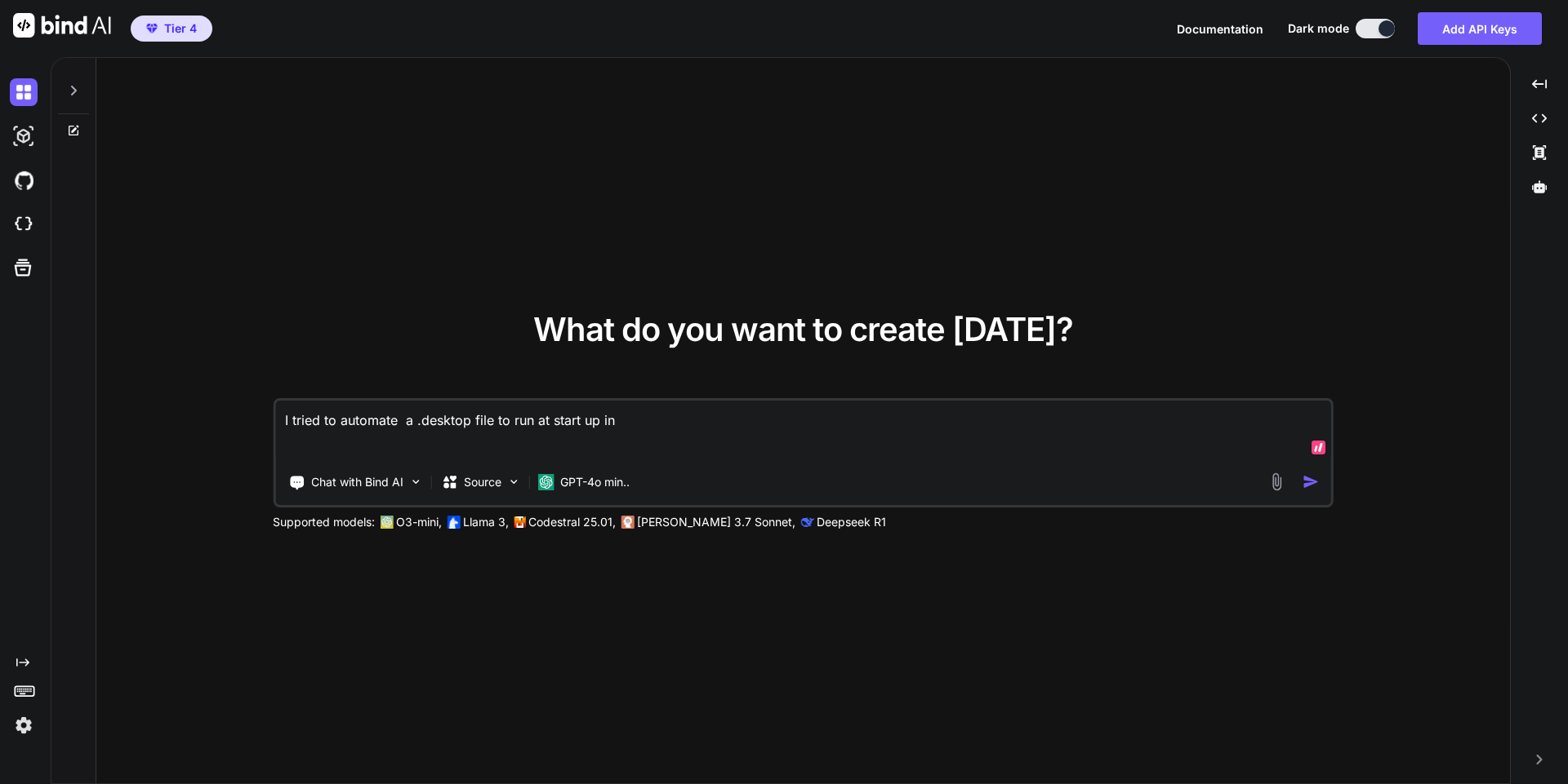
type textarea "I tried to automate a .desktop file to run at start up in"
type textarea "x"
type textarea "I tried to automate a .desktop file to run at start up in L"
type textarea "x"
type textarea "I tried to automate a .desktop file to run at start up in Lu"
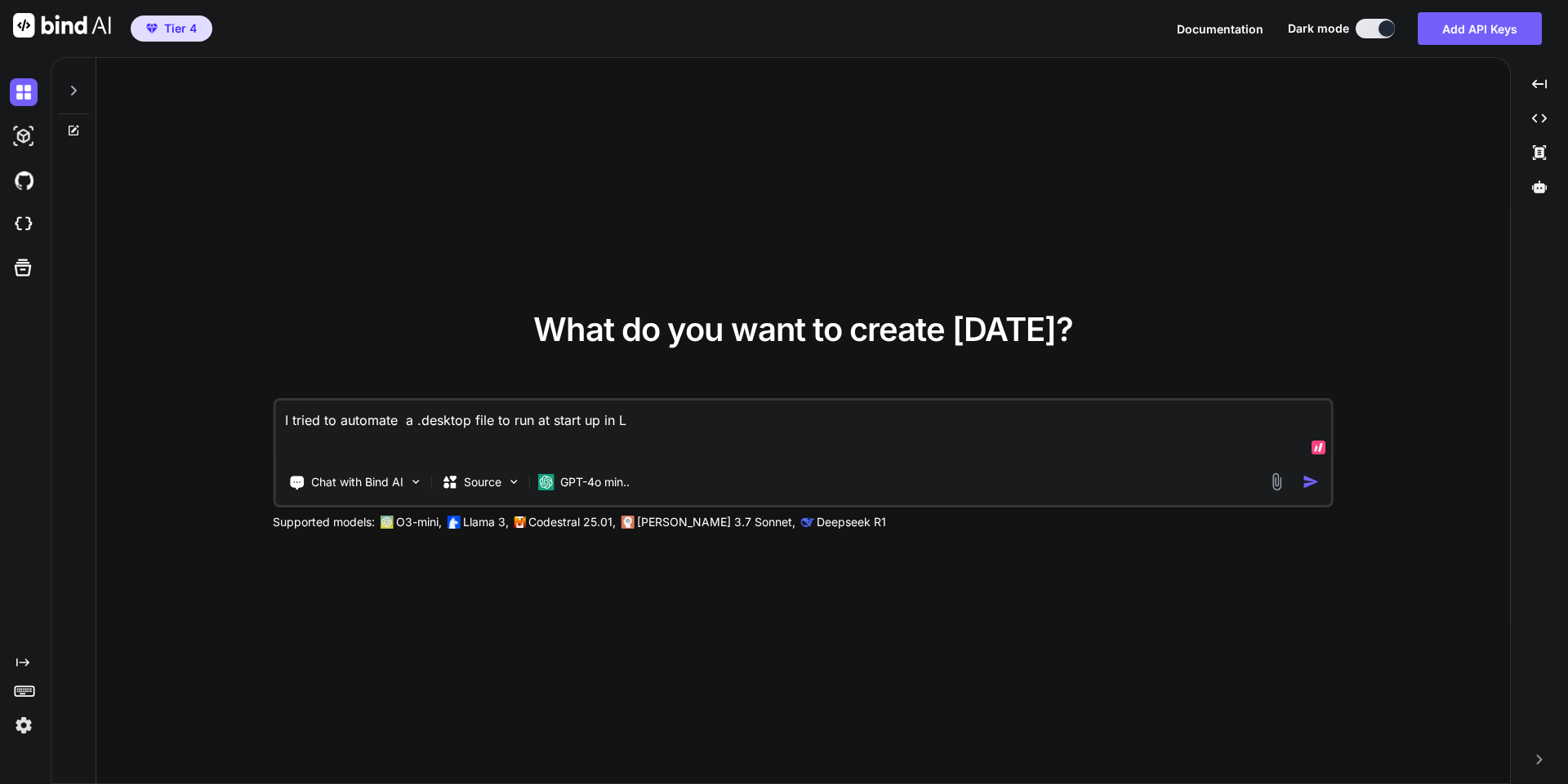
type textarea "x"
type textarea "I tried to automate a .desktop file to run at start up in [GEOGRAPHIC_DATA]"
type textarea "x"
type textarea "I tried to automate a .desktop file to run at start up in [GEOGRAPHIC_DATA]"
type textarea "x"
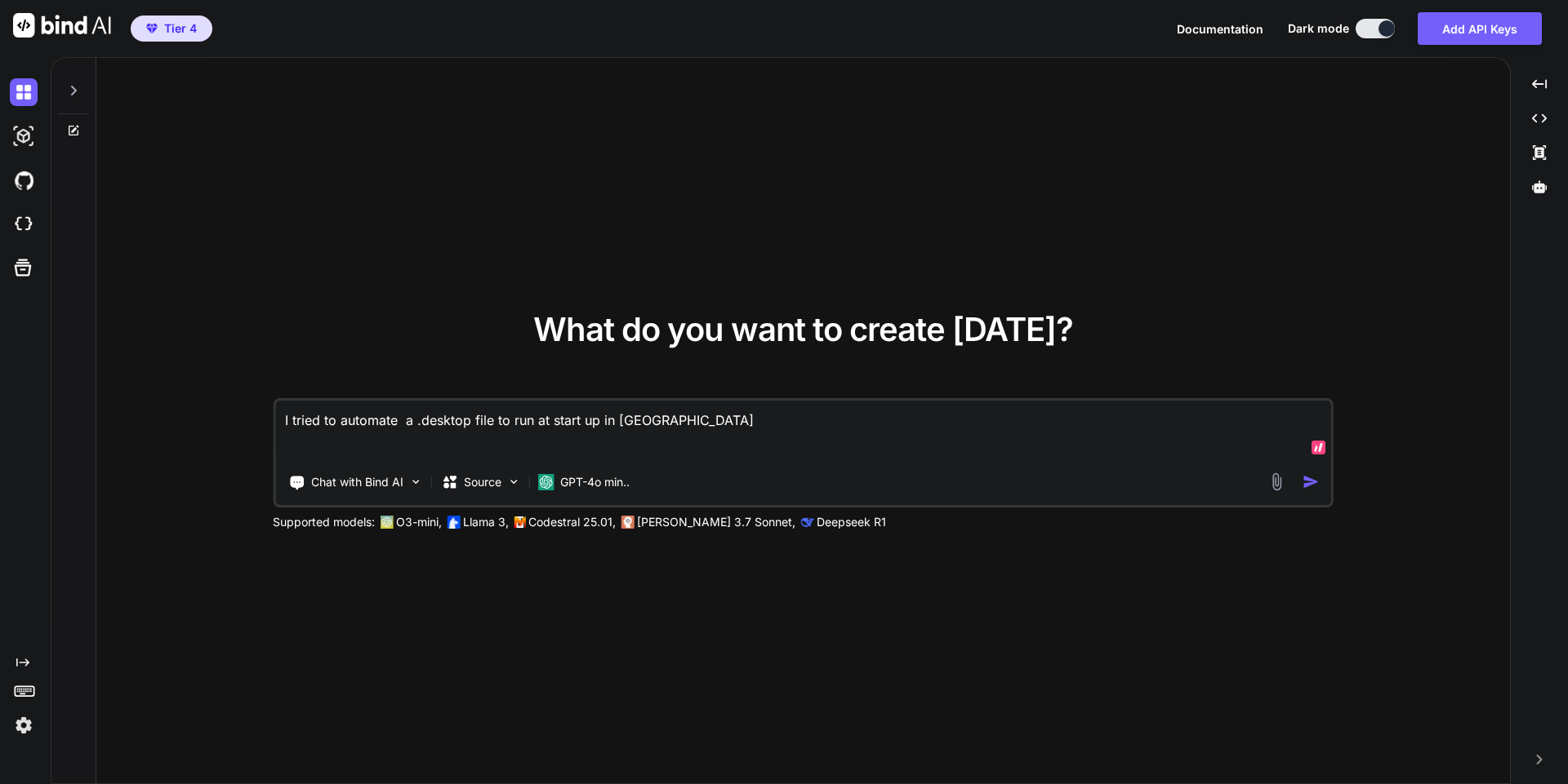
type textarea "I tried to automate a .desktop file to run at start up in [GEOGRAPHIC_DATA]"
type textarea "x"
type textarea "I tried to automate a .desktop file to run at start up in [GEOGRAPHIC_DATA]"
type textarea "x"
type textarea "I tried to automate a .desktop file to run at start up in [GEOGRAPHIC_DATA]"
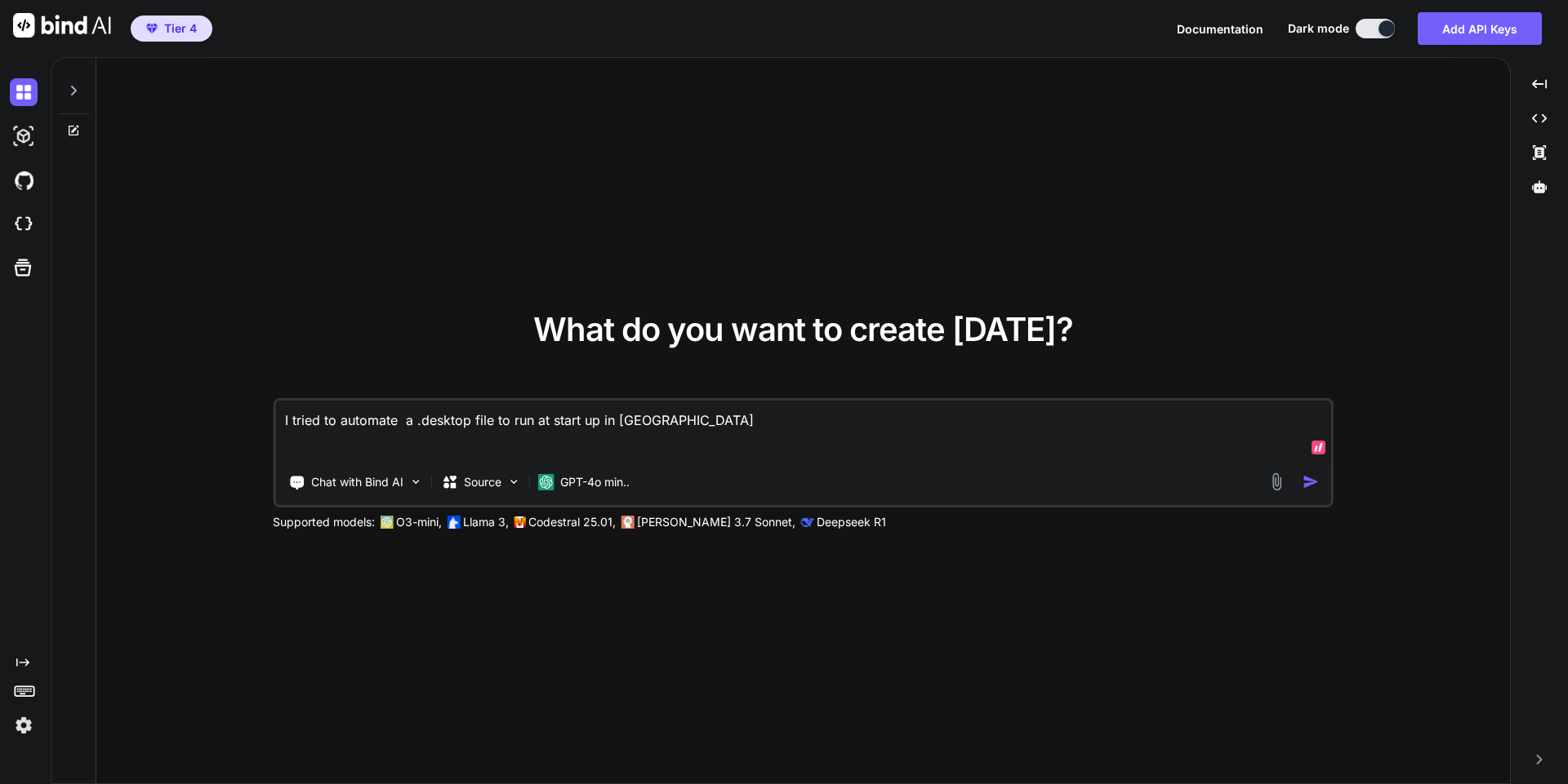
type textarea "x"
type textarea "I tried to automate a .desktop file to run at start up in [GEOGRAPHIC_DATA],"
type textarea "x"
type textarea "I tried to automate a .desktop file to run at start up in [GEOGRAPHIC_DATA],"
type textarea "x"
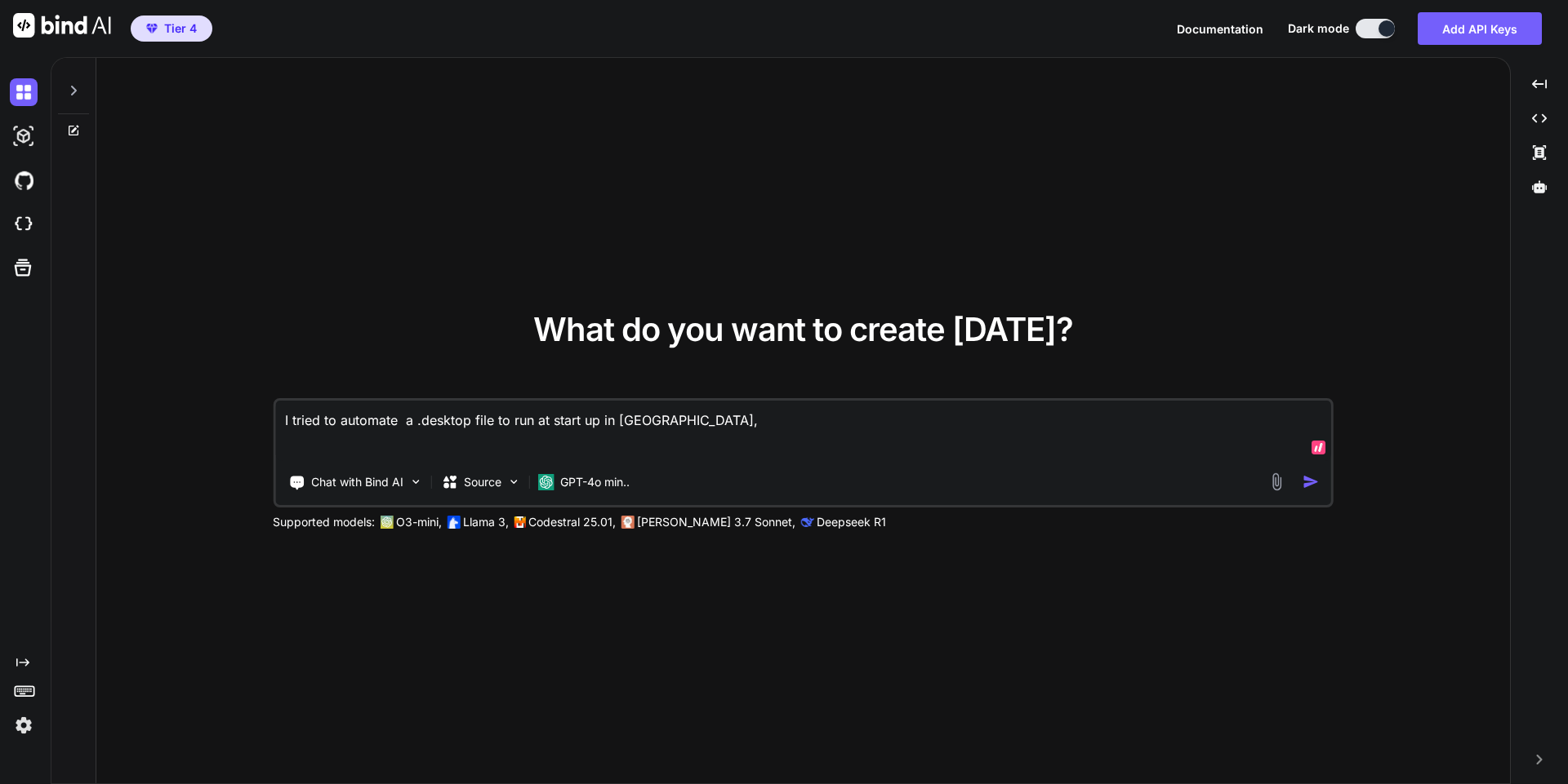
type textarea "I tried to automate a .desktop file to run at start up in [GEOGRAPHIC_DATA], b"
type textarea "x"
type textarea "I tried to automate a .desktop file to run at start up in [GEOGRAPHIC_DATA], bu"
type textarea "x"
type textarea "I tried to automate a .desktop file to run at start up in [GEOGRAPHIC_DATA], but"
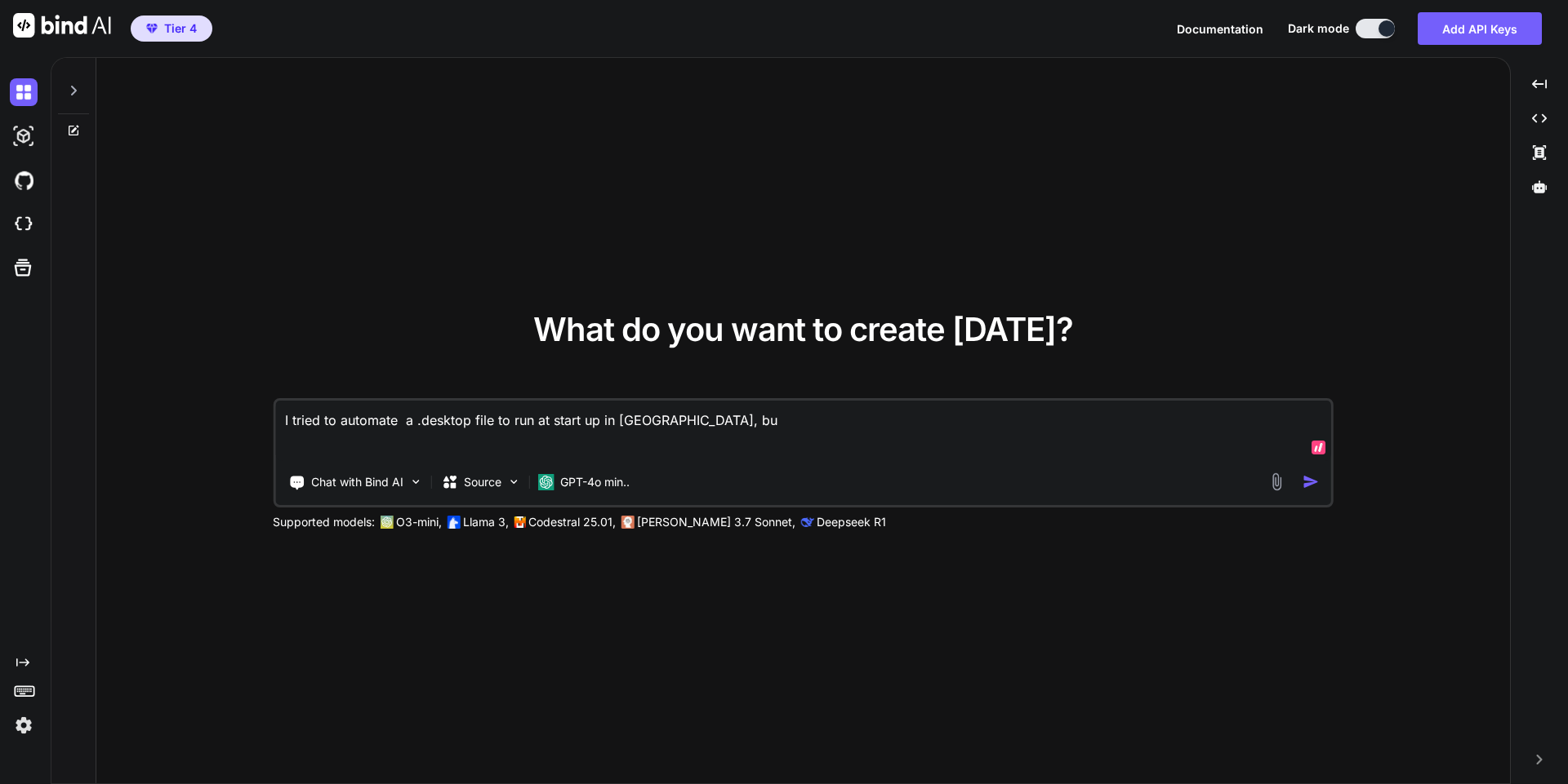
type textarea "x"
type textarea "I tried to automate a .desktop file to run at start up in [GEOGRAPHIC_DATA], but"
type textarea "x"
type textarea "I tried to automate a .desktop file to run at start up in [GEOGRAPHIC_DATA], bu…"
type textarea "x"
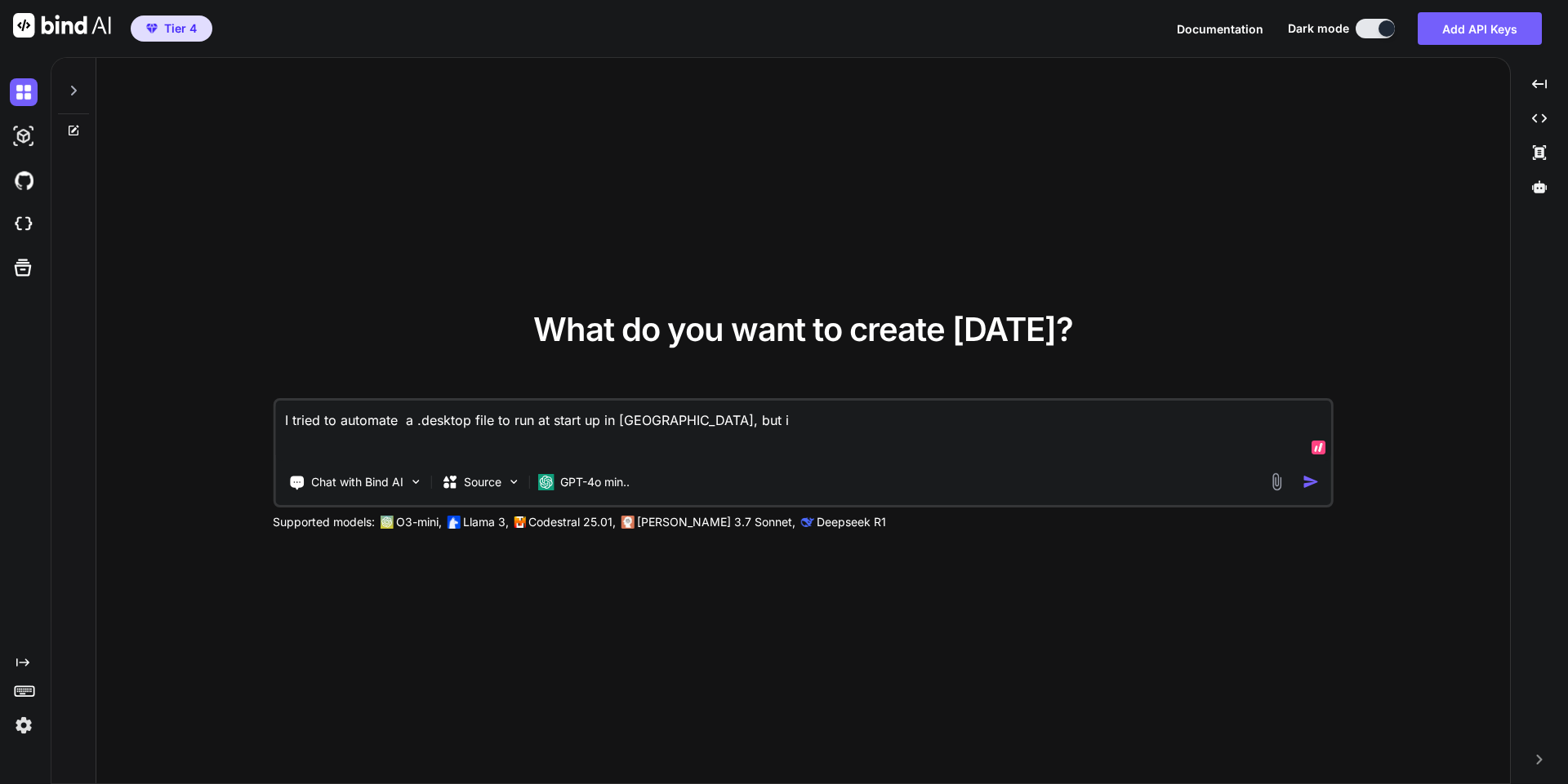
type textarea "I tried to automate a .desktop file to run at start up in [GEOGRAPHIC_DATA], bu…"
type textarea "x"
type textarea "I tried to automate a .desktop file to run at start up in [GEOGRAPHIC_DATA], bu…"
type textarea "x"
type textarea "I tried to automate a .desktop file to run at start up in [GEOGRAPHIC_DATA], bu…"
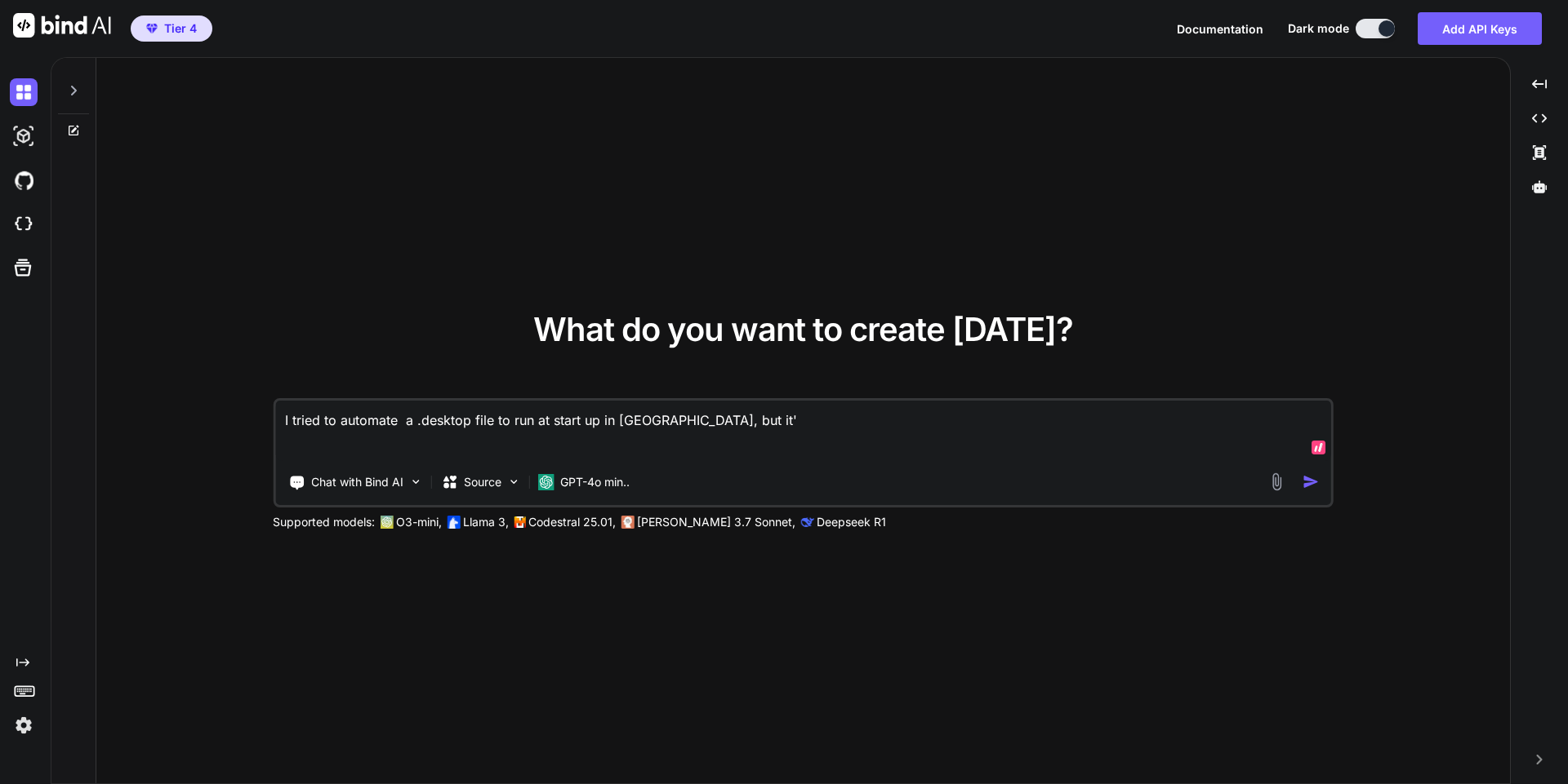
type textarea "x"
type textarea "I tried to automate a .desktop file to run at start up in [GEOGRAPHIC_DATA], bu…"
type textarea "x"
type textarea "I tried to automate a .desktop file to run at start up in [GEOGRAPHIC_DATA], bu…"
type textarea "x"
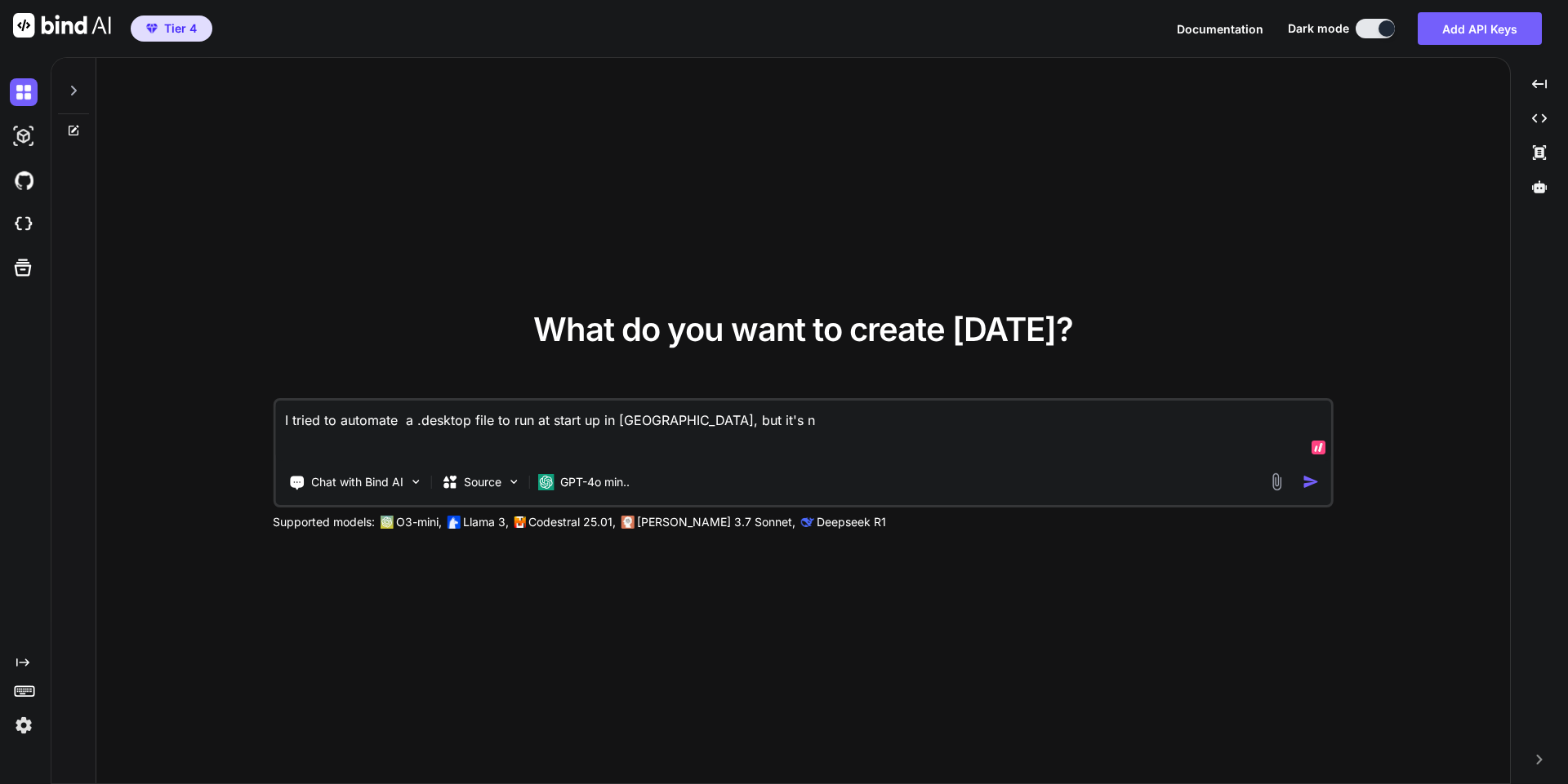
type textarea "I tried to automate a .desktop file to run at start up in [GEOGRAPHIC_DATA], bu…"
type textarea "x"
type textarea "I tried to automate a .desktop file to run at start up in [GEOGRAPHIC_DATA], bu…"
type textarea "x"
type textarea "I tried to automate a .desktop file to run at start up in [GEOGRAPHIC_DATA], bu…"
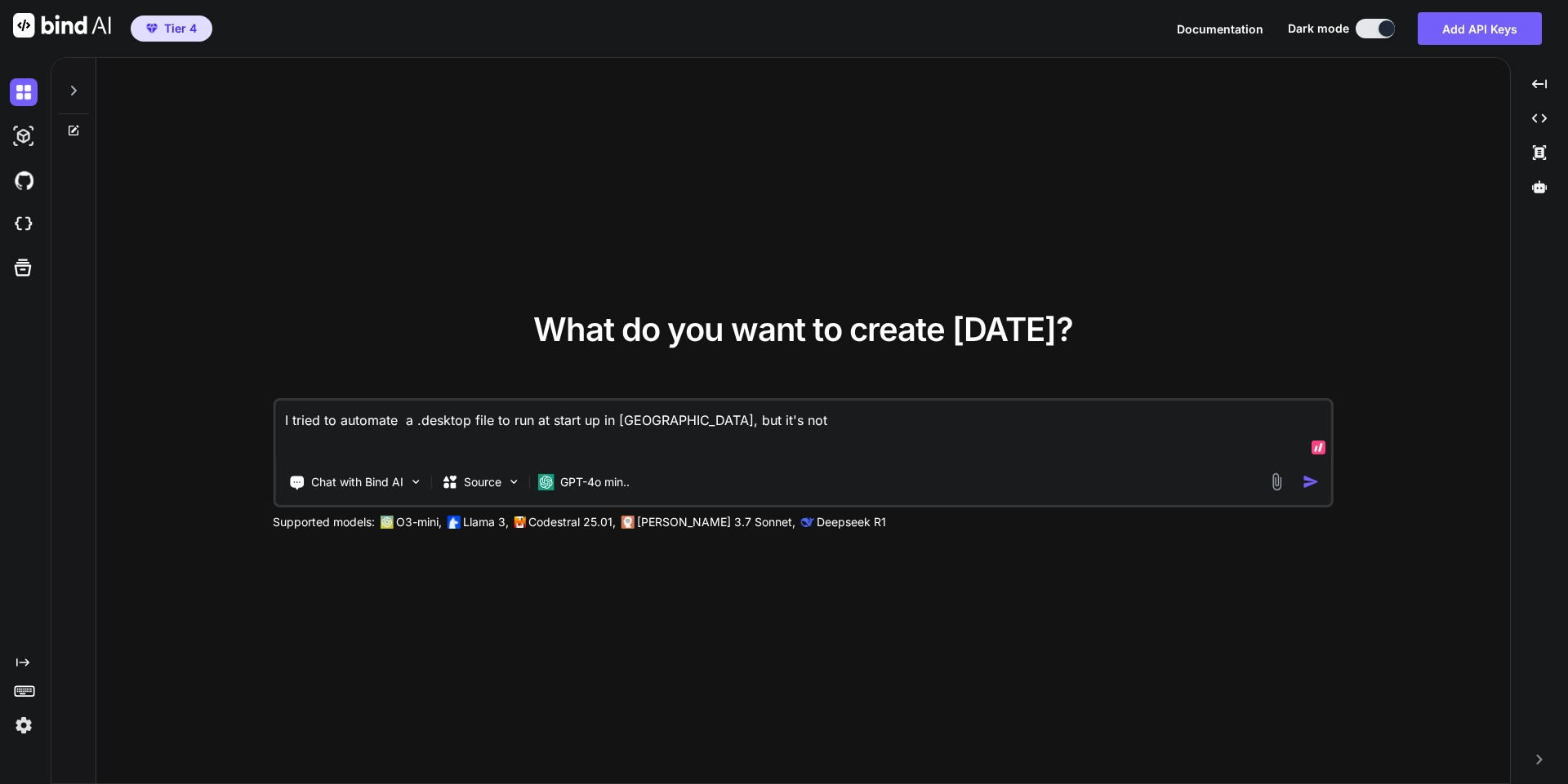
type textarea "x"
type textarea "I tried to automate a .desktop file to run at start up in [GEOGRAPHIC_DATA], bu…"
type textarea "x"
type textarea "I tried to automate a .desktop file to run at start up in [GEOGRAPHIC_DATA], bu…"
type textarea "x"
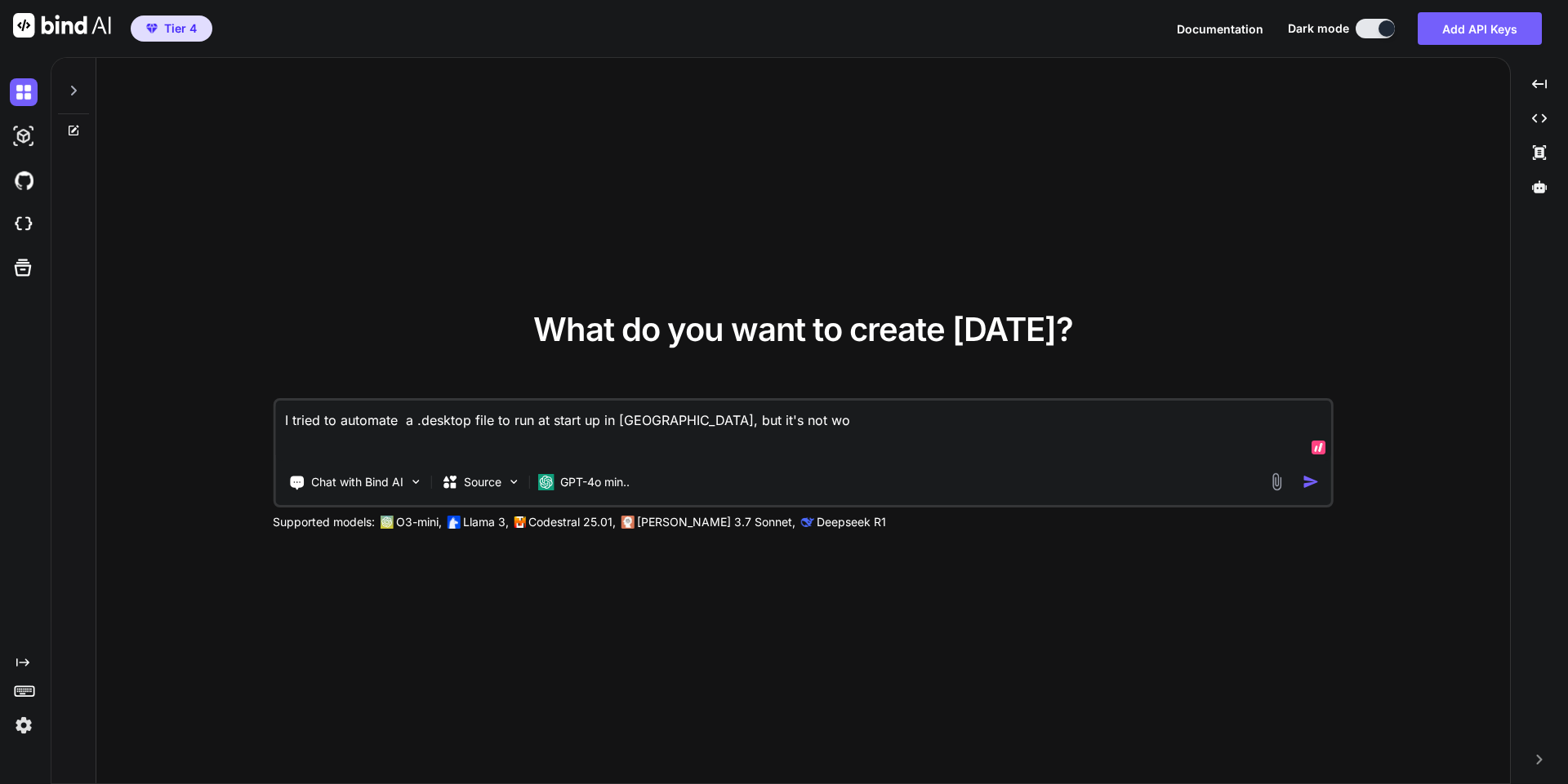
type textarea "I tried to automate a .desktop file to run at start up in [GEOGRAPHIC_DATA], bu…"
type textarea "x"
type textarea "I tried to automate a .desktop file to run at start up in [GEOGRAPHIC_DATA], bu…"
type textarea "x"
type textarea "I tried to automate a .desktop file to run at start up in [GEOGRAPHIC_DATA], bu…"
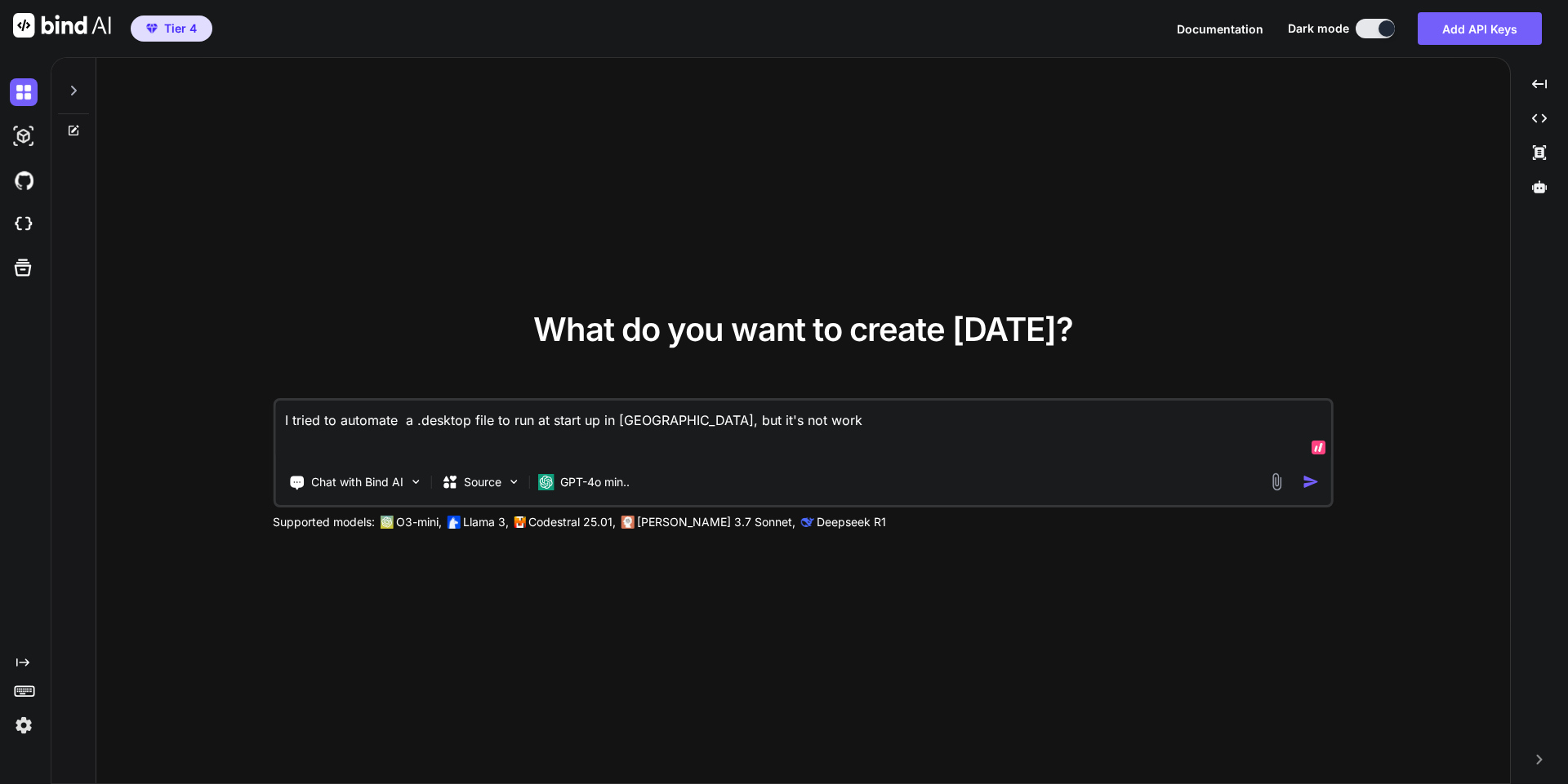
type textarea "x"
type textarea "I tried to automate a .desktop file to run at start up in [GEOGRAPHIC_DATA], bu…"
type textarea "x"
type textarea "I tried to automate a .desktop file to run at start up in [GEOGRAPHIC_DATA], bu…"
type textarea "x"
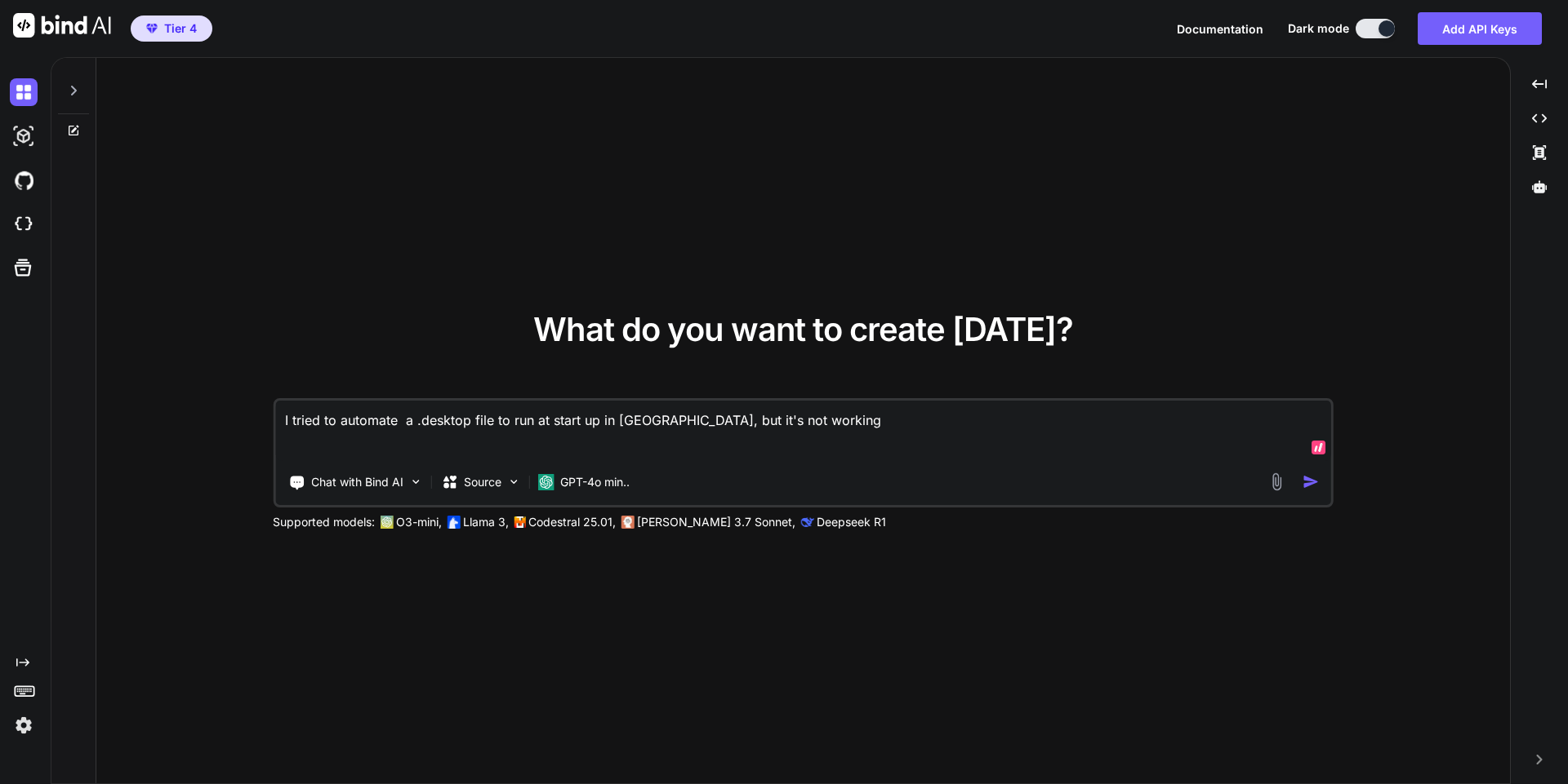
type textarea "I tried to automate a .desktop file to run at start up in [GEOGRAPHIC_DATA], bu…"
type textarea "x"
type textarea "I tried to automate a .desktop file to run at start up in [GEOGRAPHIC_DATA], bu…"
type textarea "x"
type textarea "I tried to automate a .desktop file to run at start up in [GEOGRAPHIC_DATA], bu…"
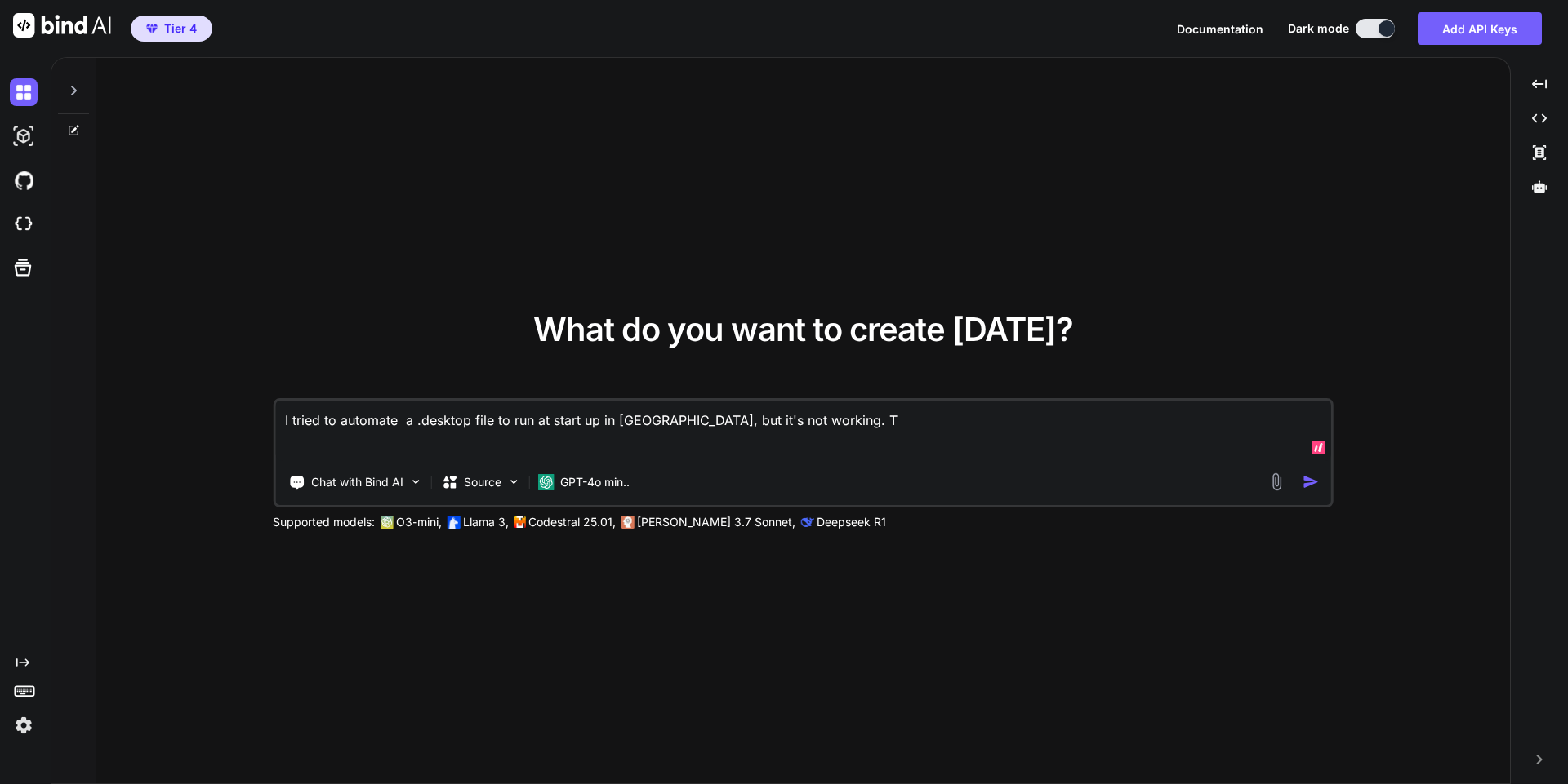
type textarea "x"
type textarea "I tried to automate a .desktop file to run at start up in [GEOGRAPHIC_DATA], bu…"
type textarea "x"
type textarea "I tried to automate a .desktop file to run at start up in [GEOGRAPHIC_DATA], bu…"
type textarea "x"
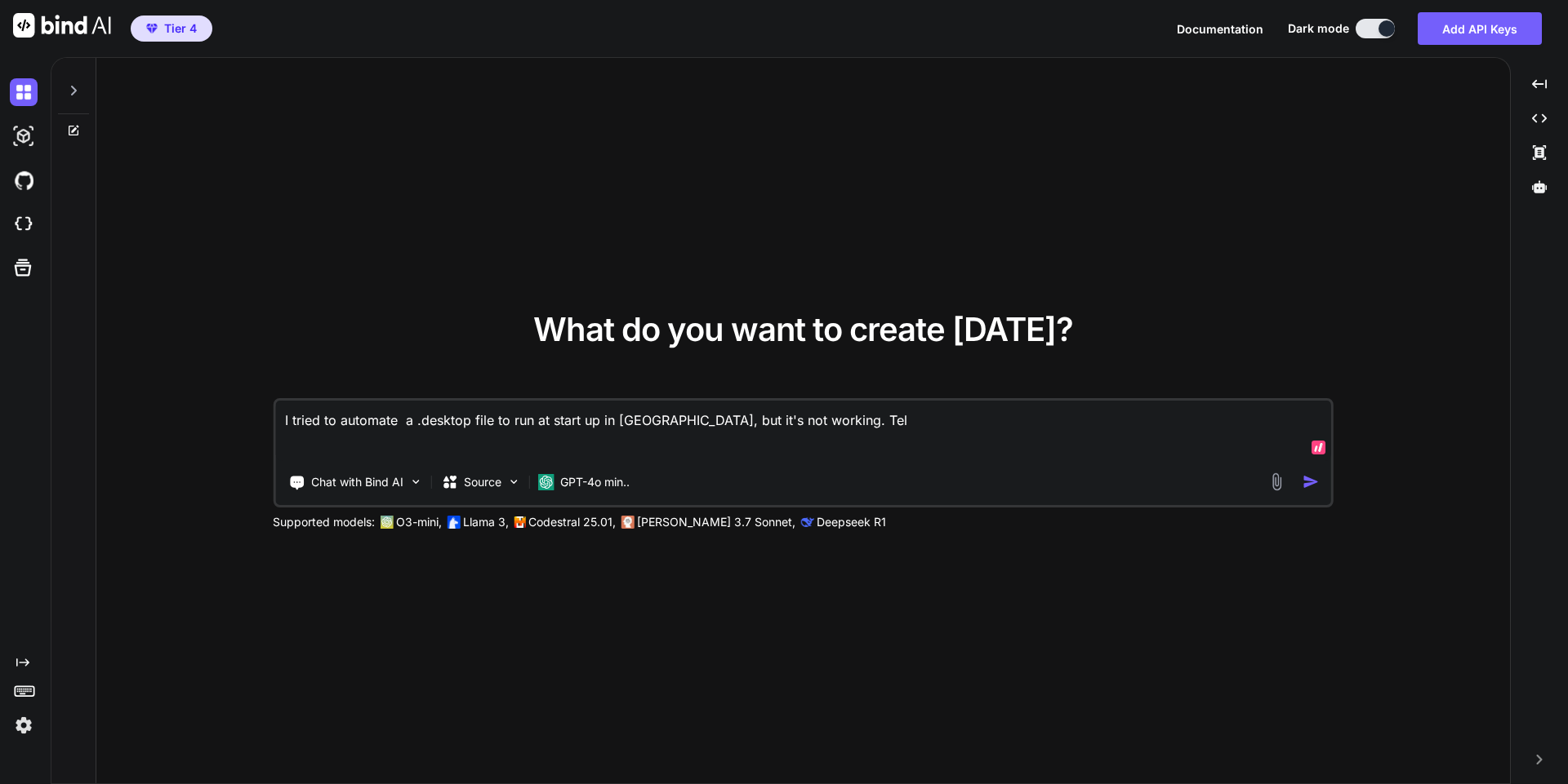
type textarea "I tried to automate a .desktop file to run at start up in [GEOGRAPHIC_DATA], bu…"
type textarea "x"
type textarea "I tried to automate a .desktop file to run at start up in [GEOGRAPHIC_DATA], bu…"
type textarea "x"
type textarea "I tried to automate a .desktop file to run at start up in [GEOGRAPHIC_DATA], bu…"
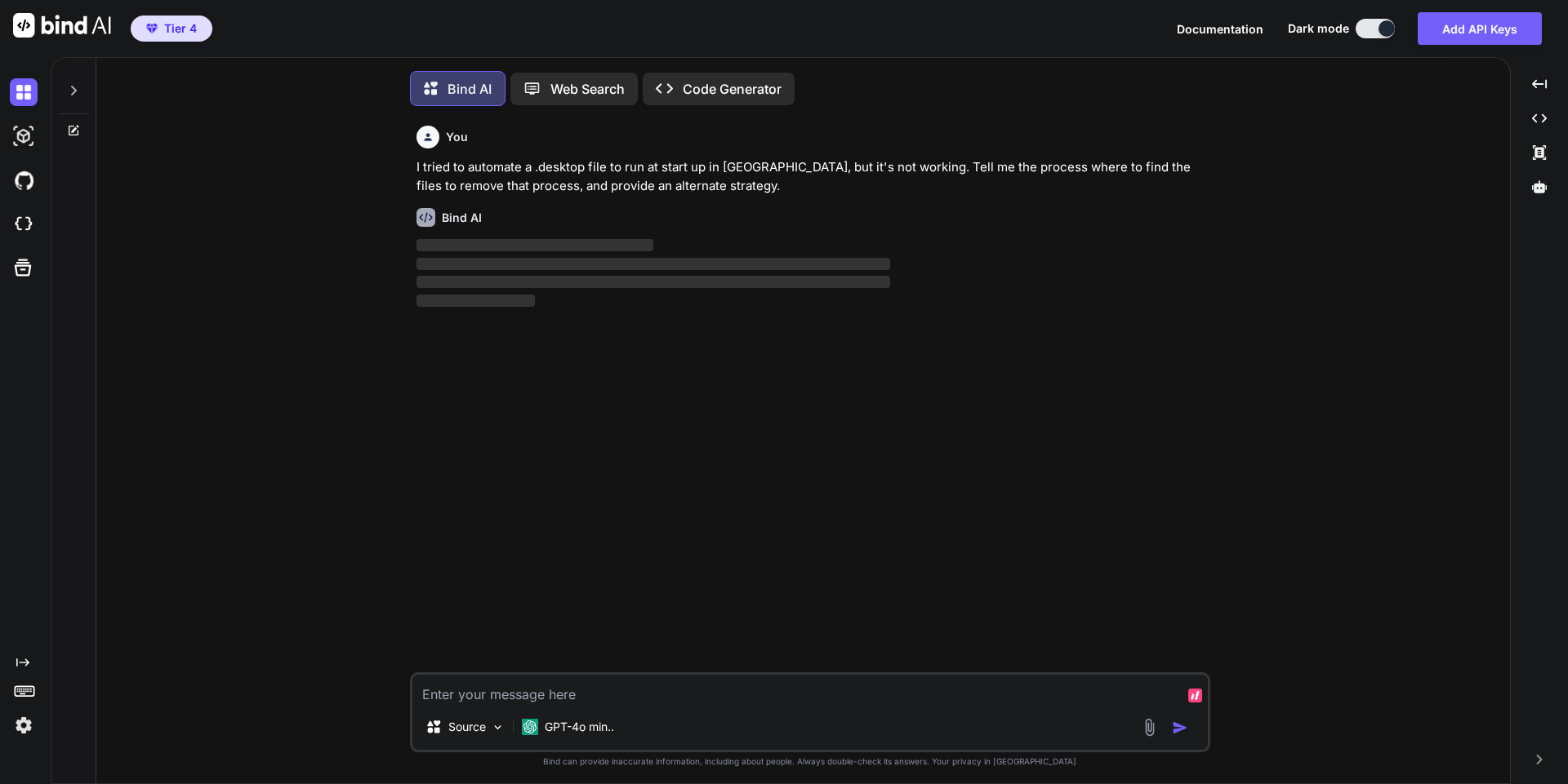
scroll to position [8, 0]
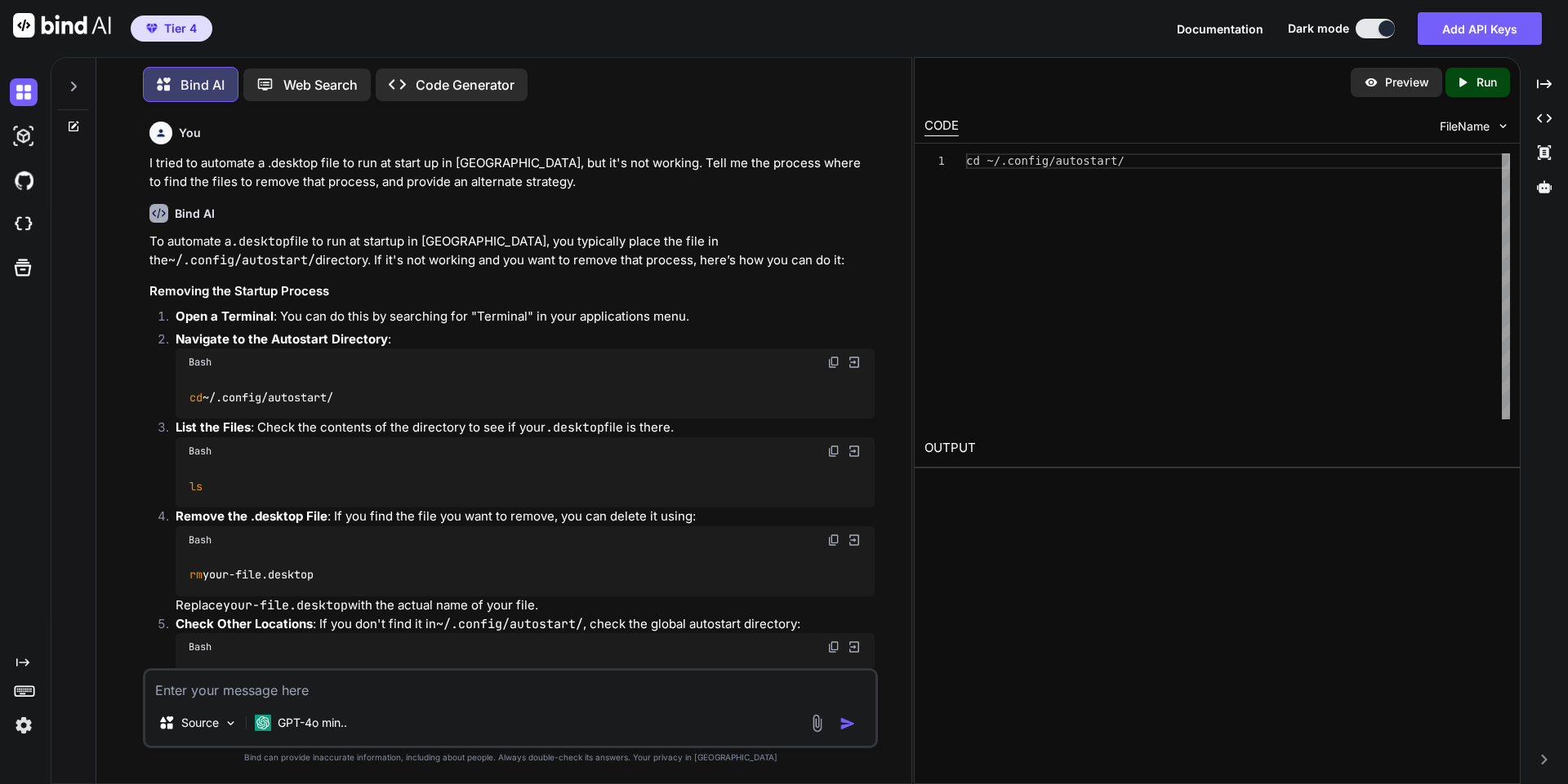
drag, startPoint x: 374, startPoint y: 396, endPoint x: 189, endPoint y: 393, distance: 185.0
click at [190, 393] on div "cd ~/.config/autostart/" at bounding box center [525, 398] width 699 height 43
copy code "cd ~/.config/autostart/"
click at [602, 324] on p "Open a Terminal : You can do this by searching for "Terminal" in your applicati…" at bounding box center [525, 317] width 699 height 19
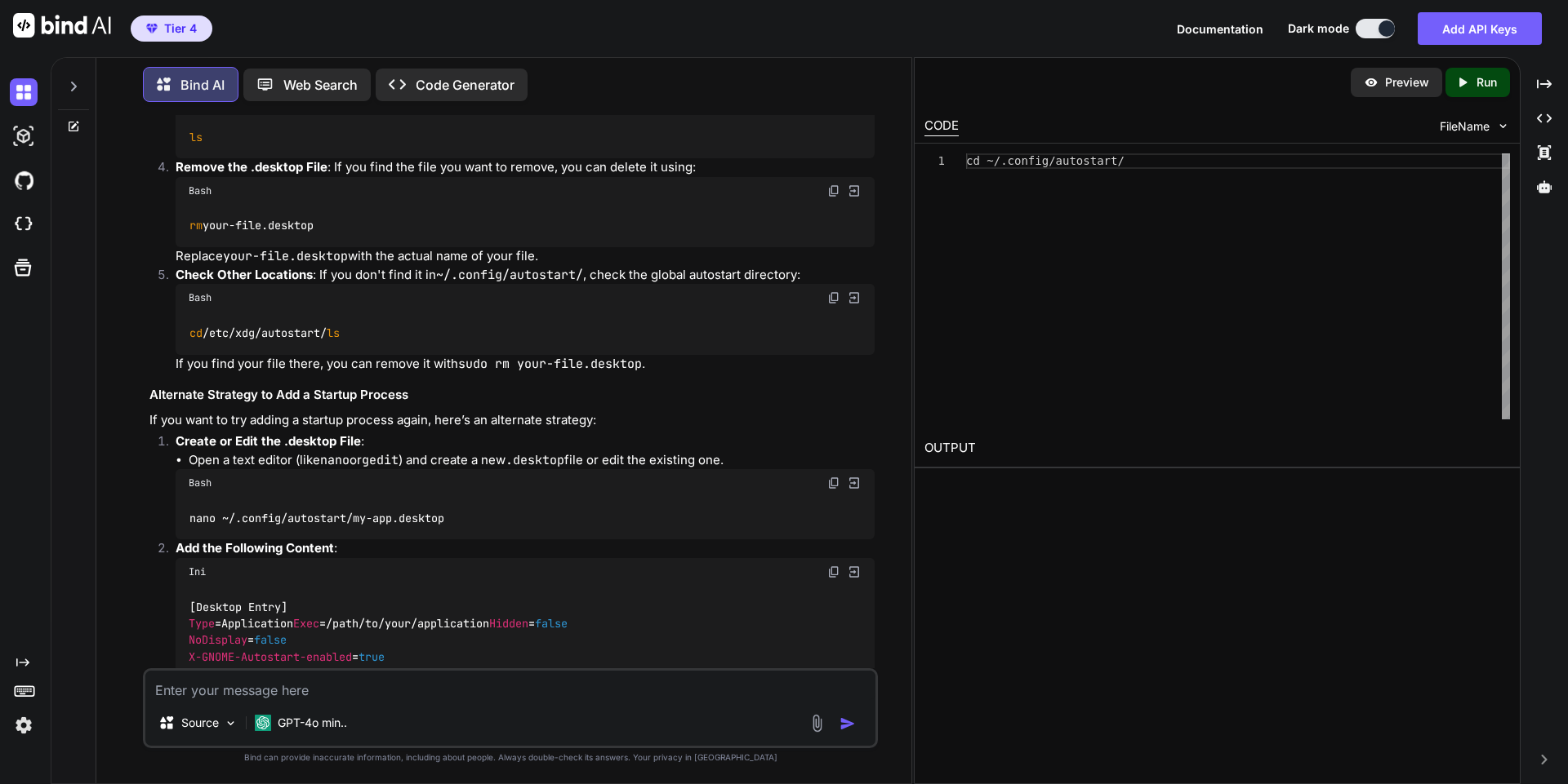
scroll to position [0, 0]
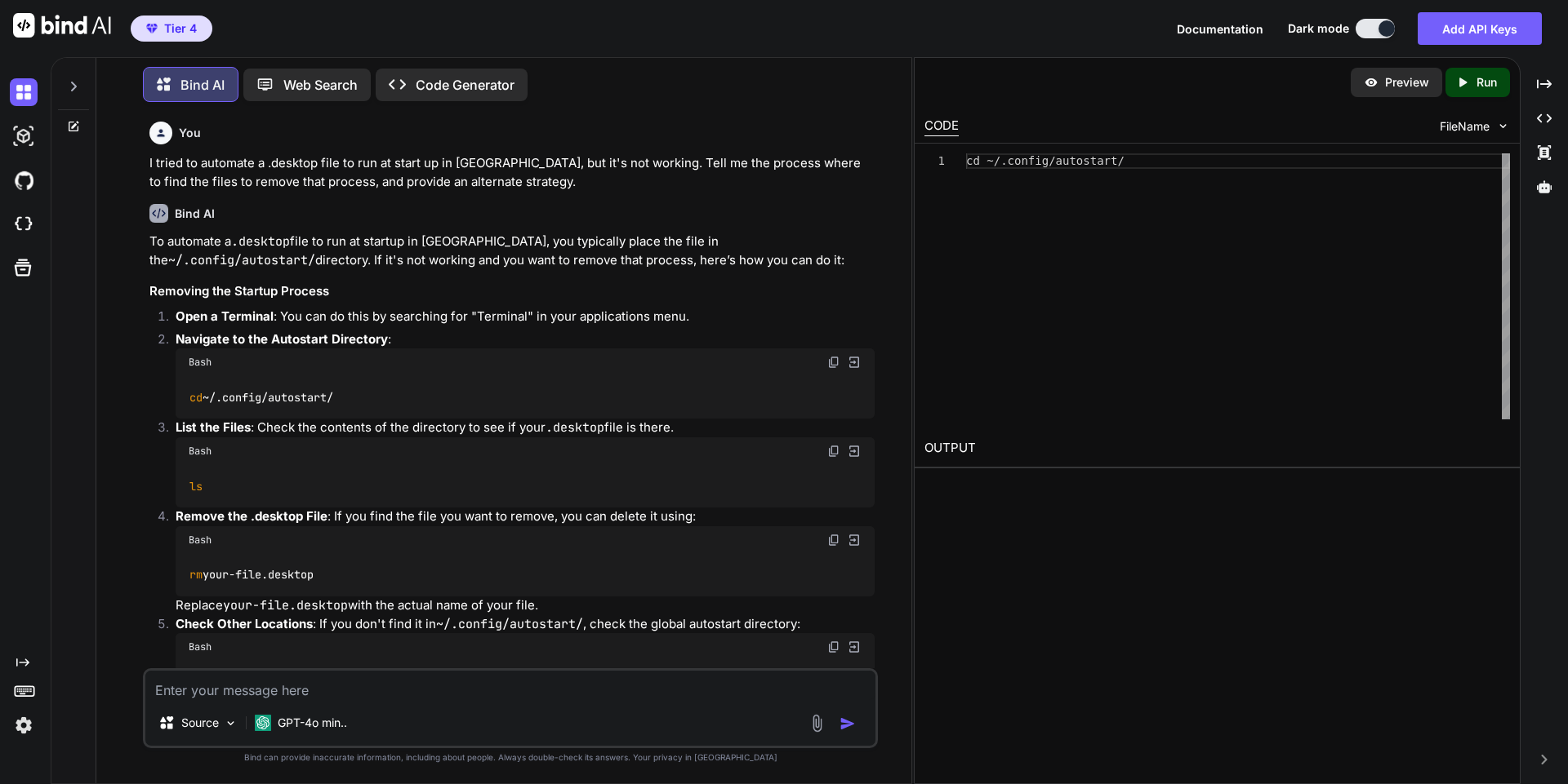
click at [526, 688] on textarea at bounding box center [509, 686] width 730 height 30
paste textarea "[Desktop Entry] Type=Application Exec=/home/[PERSON_NAME]/[DOMAIN_NAME] Hidden=…"
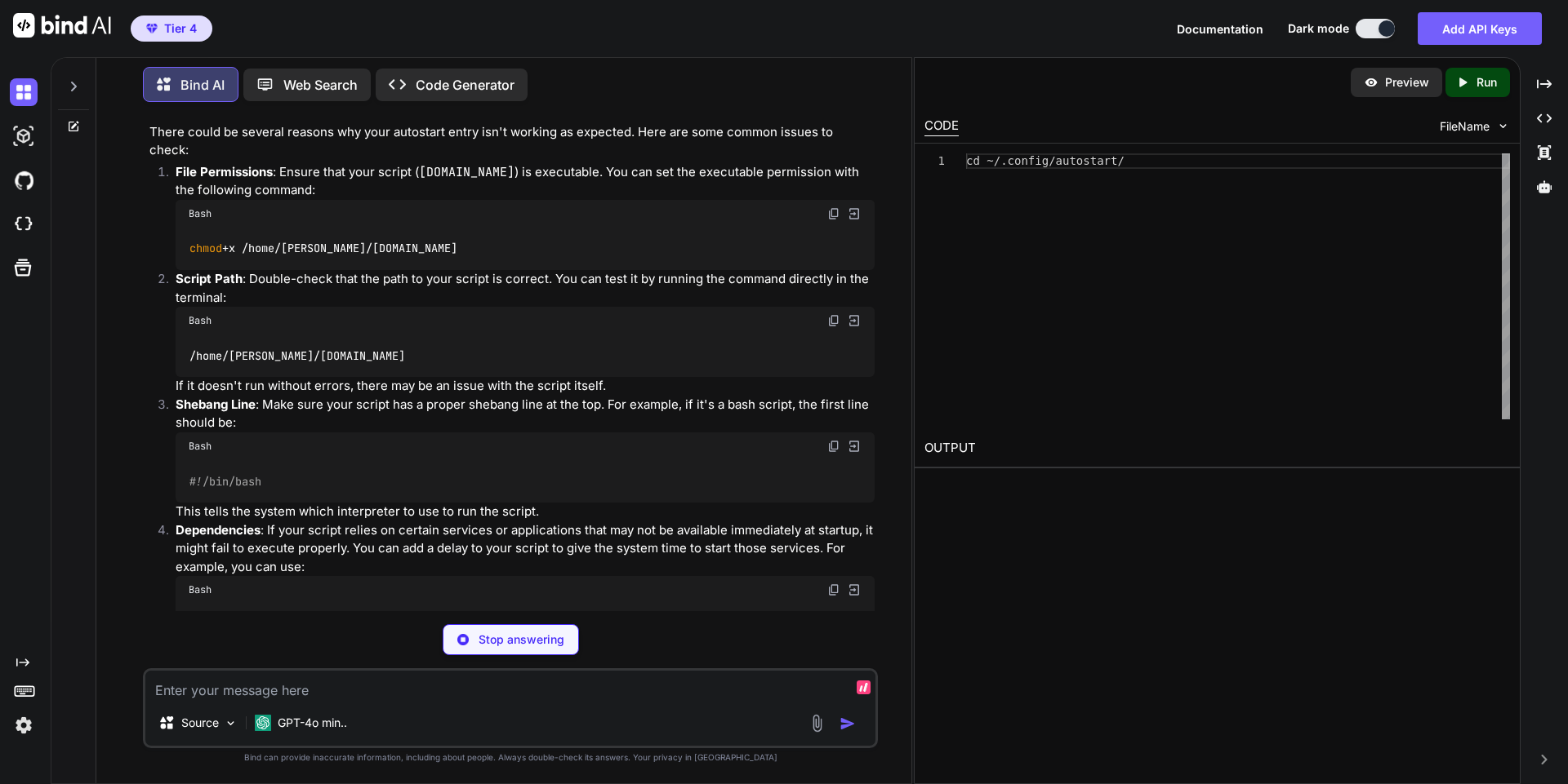
scroll to position [1494, 0]
drag, startPoint x: 385, startPoint y: 380, endPoint x: 190, endPoint y: 392, distance: 195.4
click at [190, 376] on div "/home/[PERSON_NAME]/[DOMAIN_NAME]" at bounding box center [525, 355] width 699 height 43
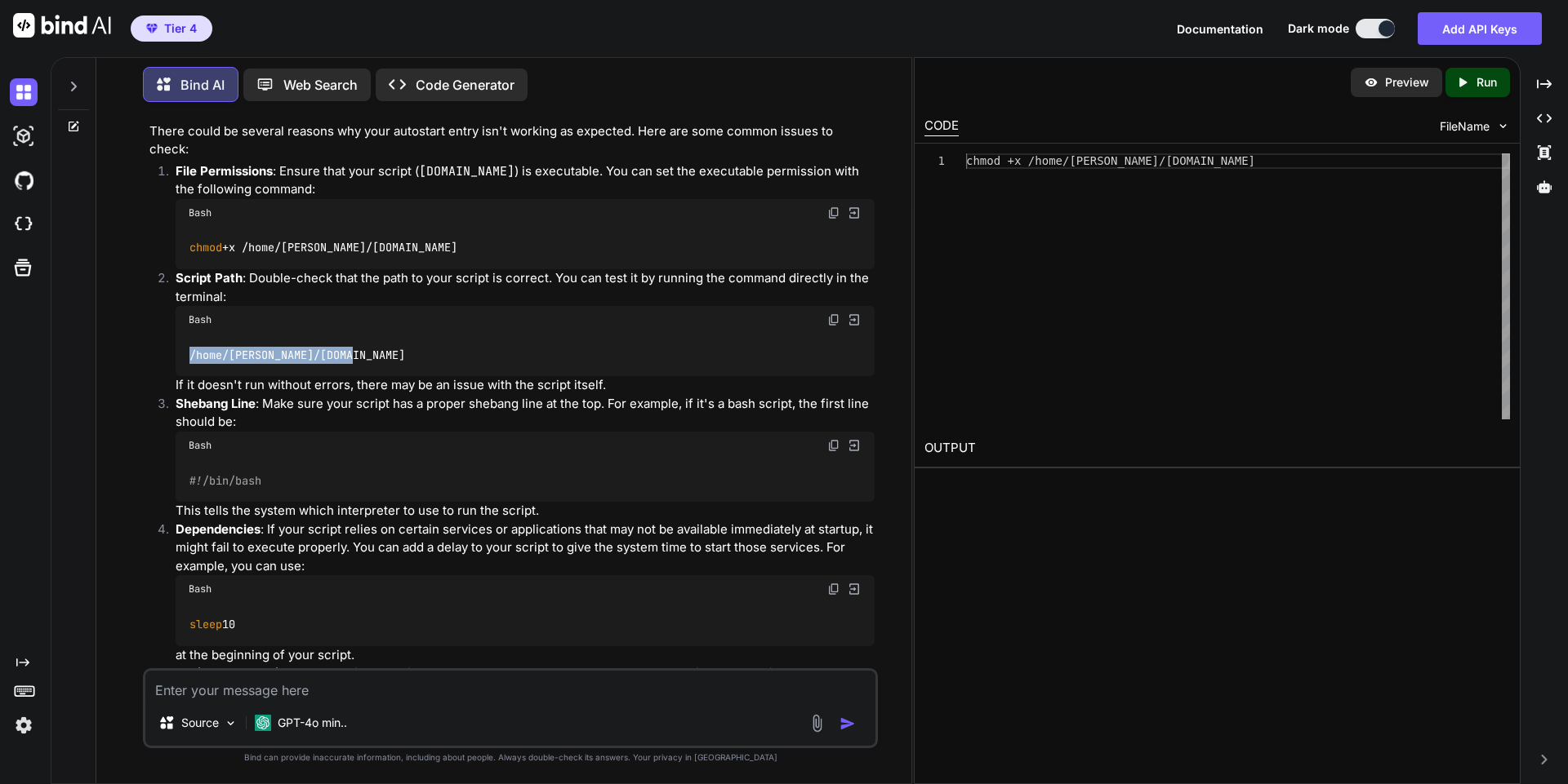
copy code "/home/[PERSON_NAME]/[DOMAIN_NAME]"
click at [540, 395] on p "If it doesn't run without errors, there may be an issue with the script itself." at bounding box center [525, 385] width 699 height 19
click at [836, 452] on img at bounding box center [834, 446] width 13 height 13
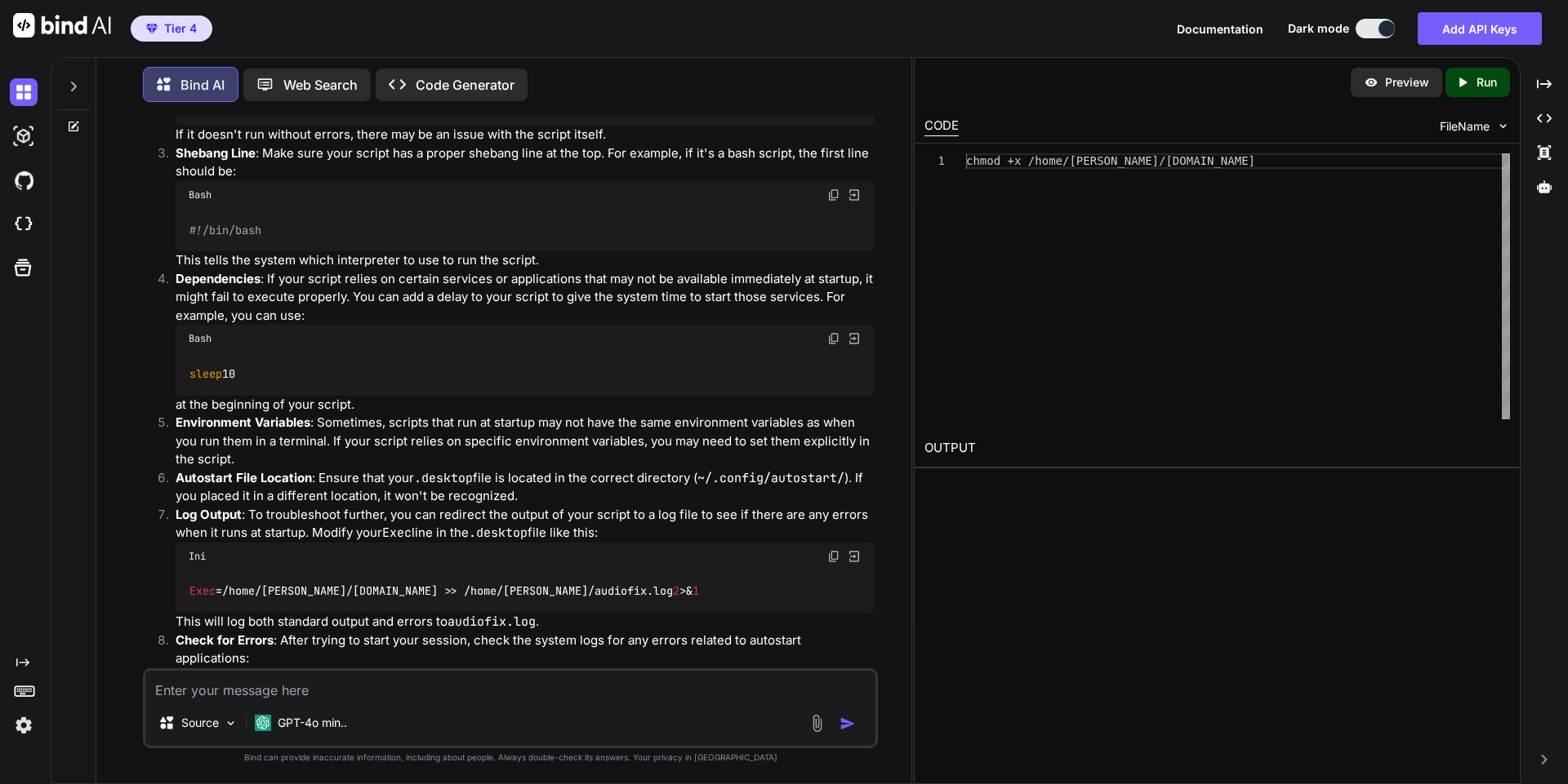
scroll to position [1754, 0]
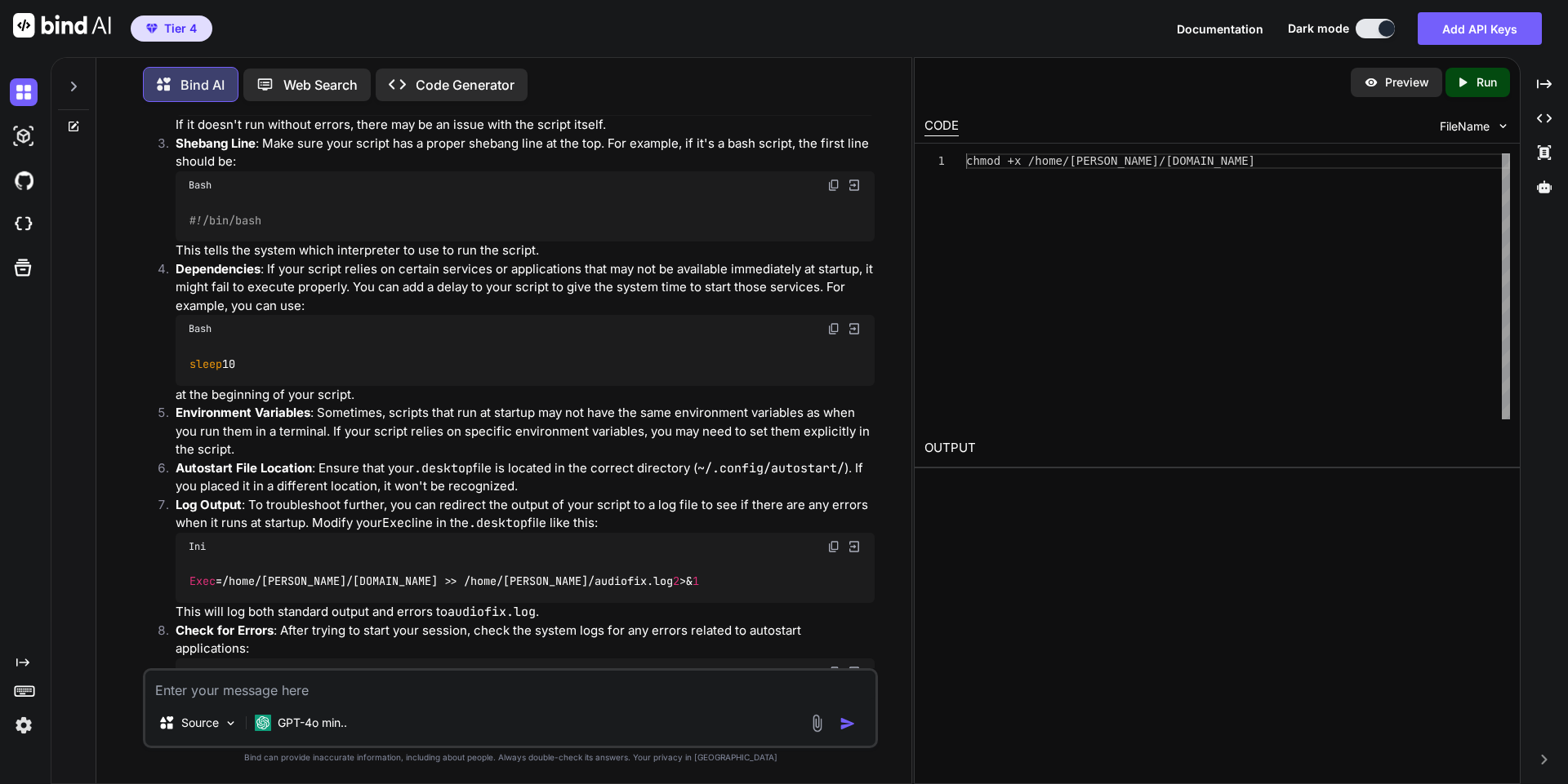
click at [833, 335] on img at bounding box center [834, 329] width 13 height 13
click at [495, 460] on p "Environment Variables : Sometimes, scripts that run at startup may not have the…" at bounding box center [525, 432] width 699 height 56
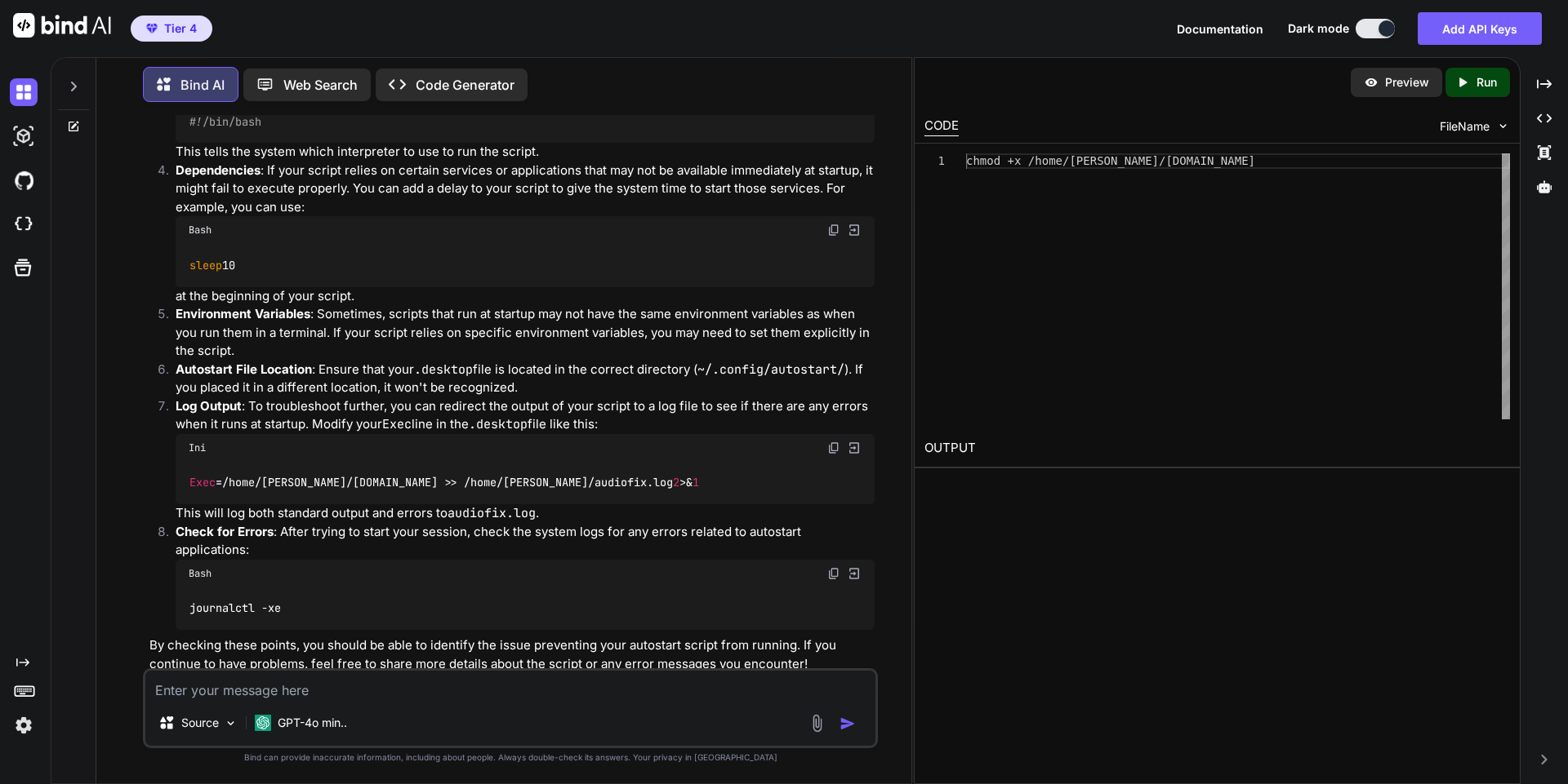
scroll to position [1856, 0]
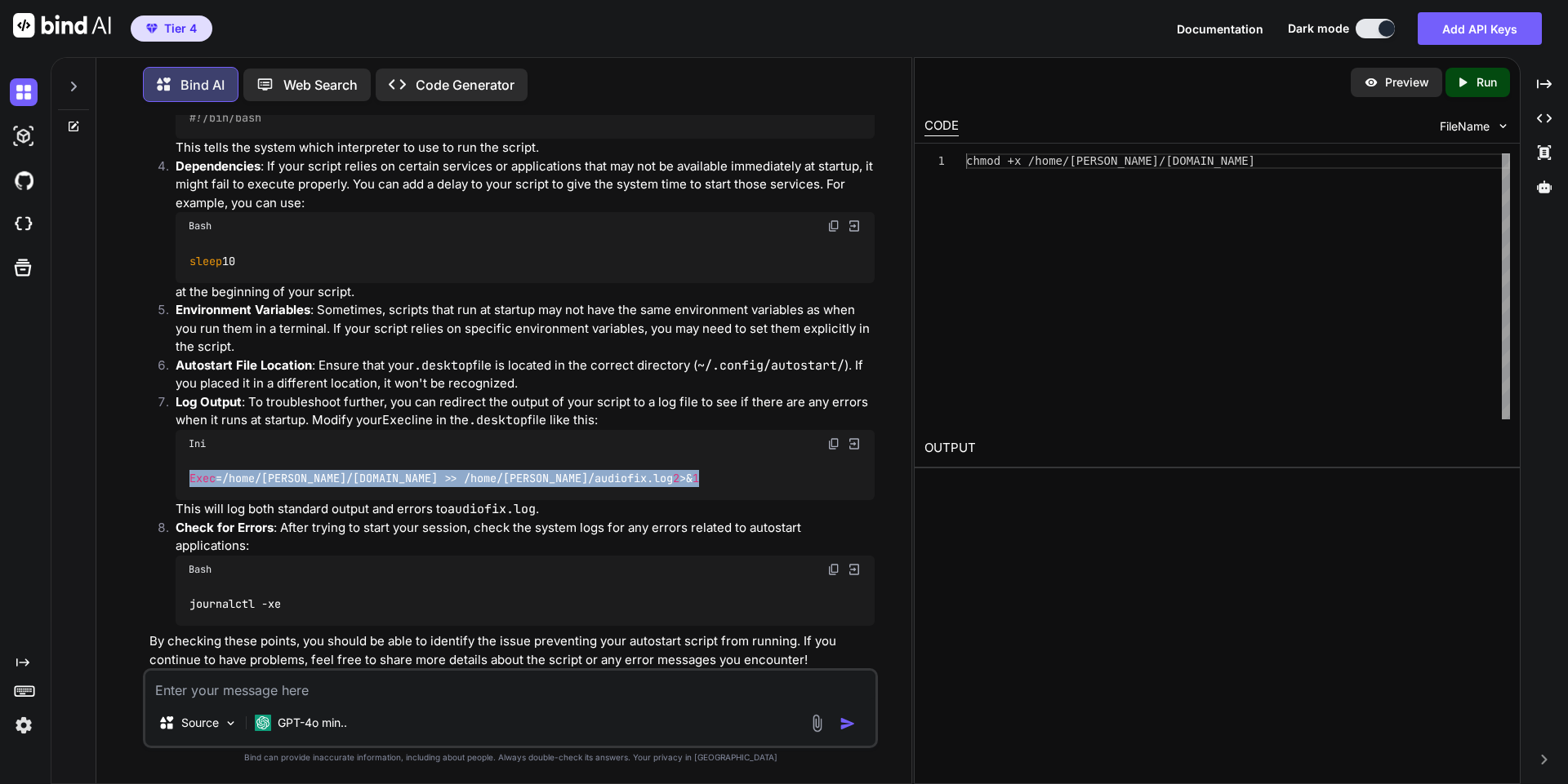
drag, startPoint x: 660, startPoint y: 511, endPoint x: 179, endPoint y: 511, distance: 481.0
click at [179, 500] on div "Exec =/home/[PERSON_NAME]/[DOMAIN_NAME] >> /home/[PERSON_NAME]/audiofix.log 2 >…" at bounding box center [525, 479] width 699 height 43
copy code "Exec =/home/[PERSON_NAME]/[DOMAIN_NAME] >> /home/[PERSON_NAME]/audiofix.log 2 >…"
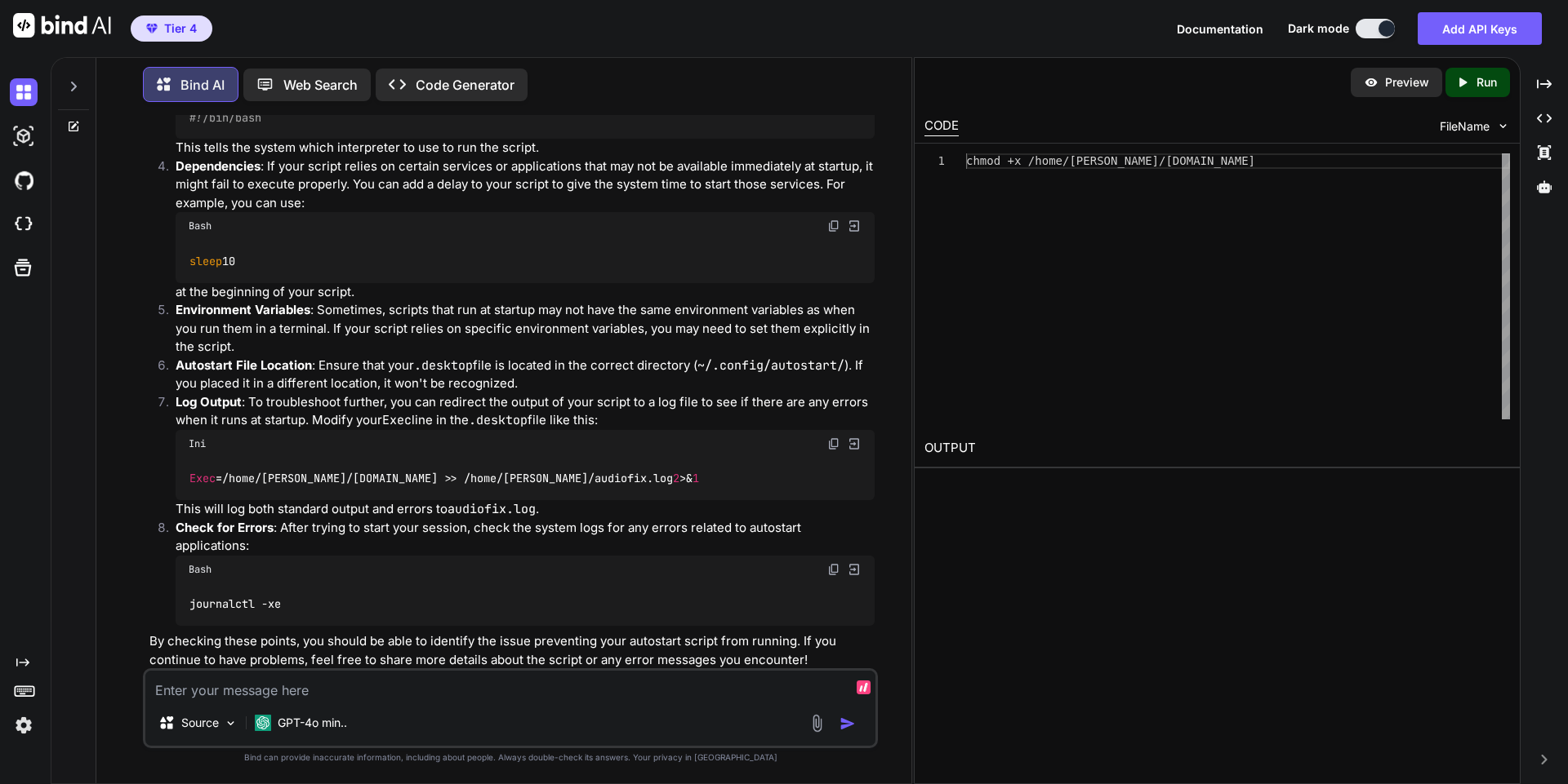
click at [562, 683] on textarea at bounding box center [509, 686] width 730 height 30
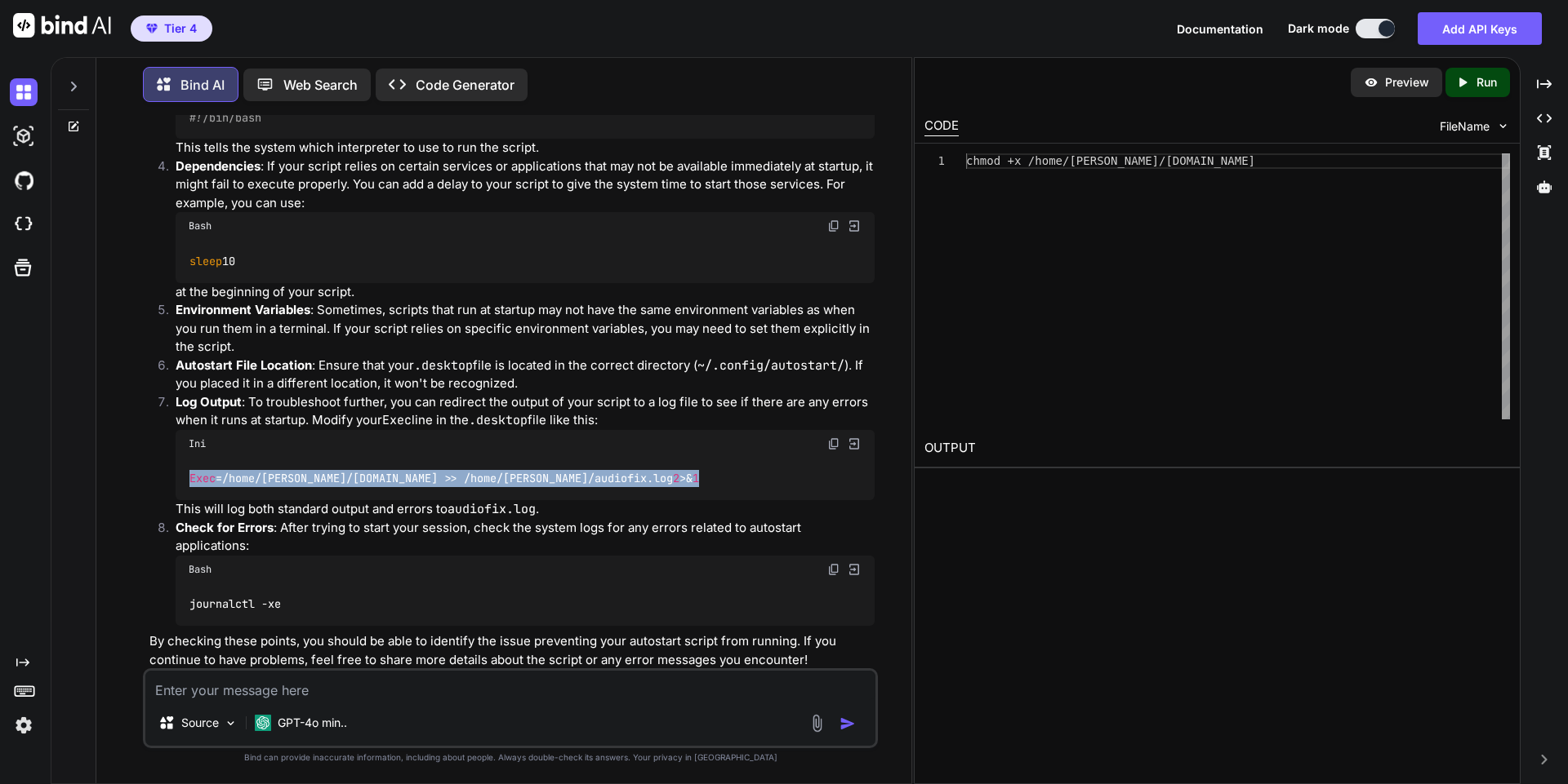
drag, startPoint x: 650, startPoint y: 507, endPoint x: 192, endPoint y: 510, distance: 458.0
click at [185, 500] on div "Exec =/home/[PERSON_NAME]/[DOMAIN_NAME] >> /home/[PERSON_NAME]/audiofix.log 2 >…" at bounding box center [525, 479] width 699 height 43
copy code "Exec =/home/[PERSON_NAME]/[DOMAIN_NAME] >> /home/[PERSON_NAME]/audiofix.log 2 >…"
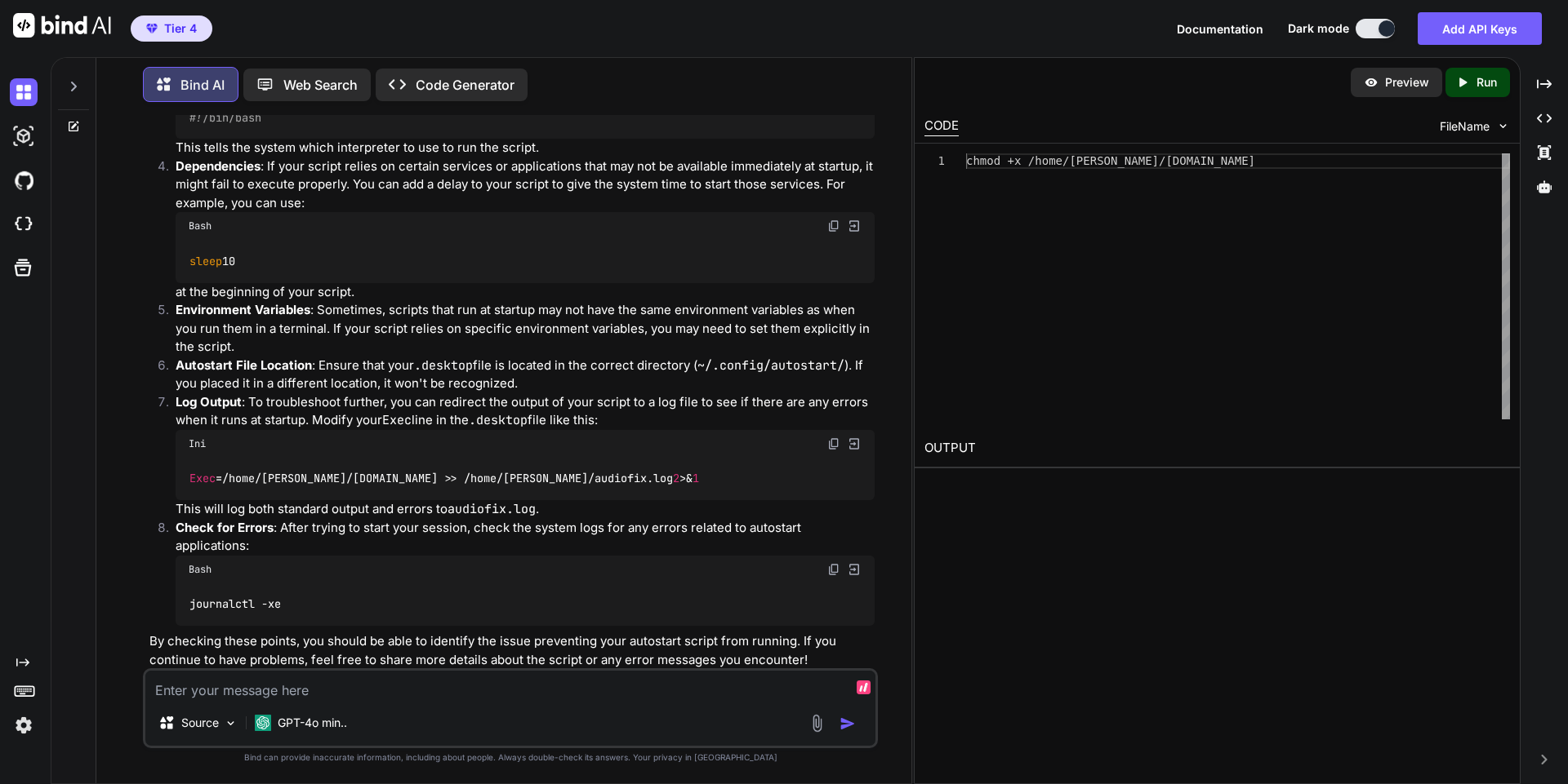
click at [307, 683] on textarea at bounding box center [509, 686] width 730 height 30
click at [560, 682] on textarea at bounding box center [509, 686] width 730 height 30
paste textarea "Exec=/home/[PERSON_NAME]/[DOMAIN_NAME] >> /home/[PERSON_NAME]/audiofix.log 2>&1"
drag, startPoint x: 398, startPoint y: 695, endPoint x: 469, endPoint y: 700, distance: 71.2
click at [435, 698] on textarea "if i run Exec=/home/[PERSON_NAME]/[DOMAIN_NAME] >> /home/[PERSON_NAME]/audiofix…" at bounding box center [509, 686] width 730 height 30
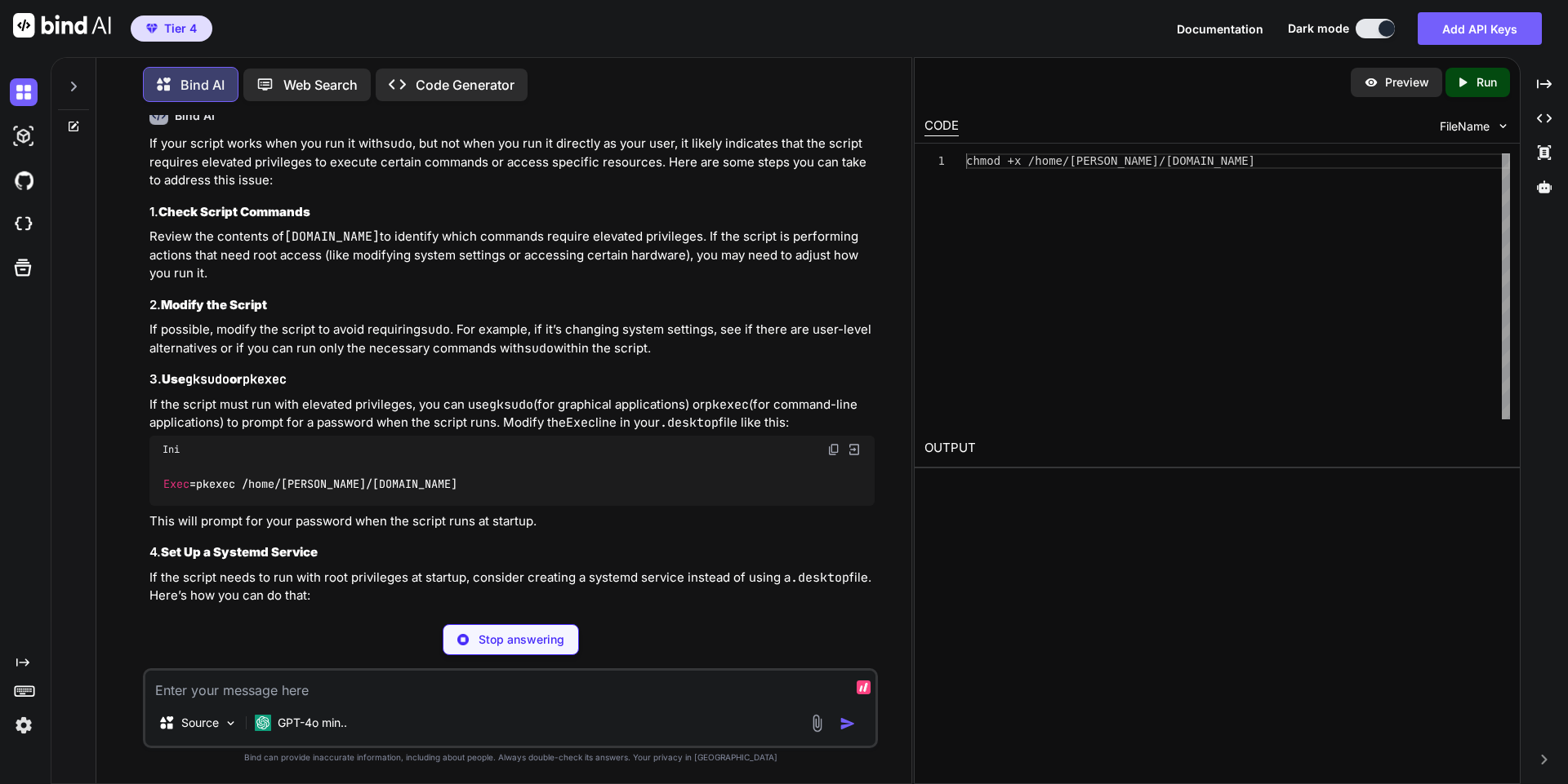
scroll to position [2528, 0]
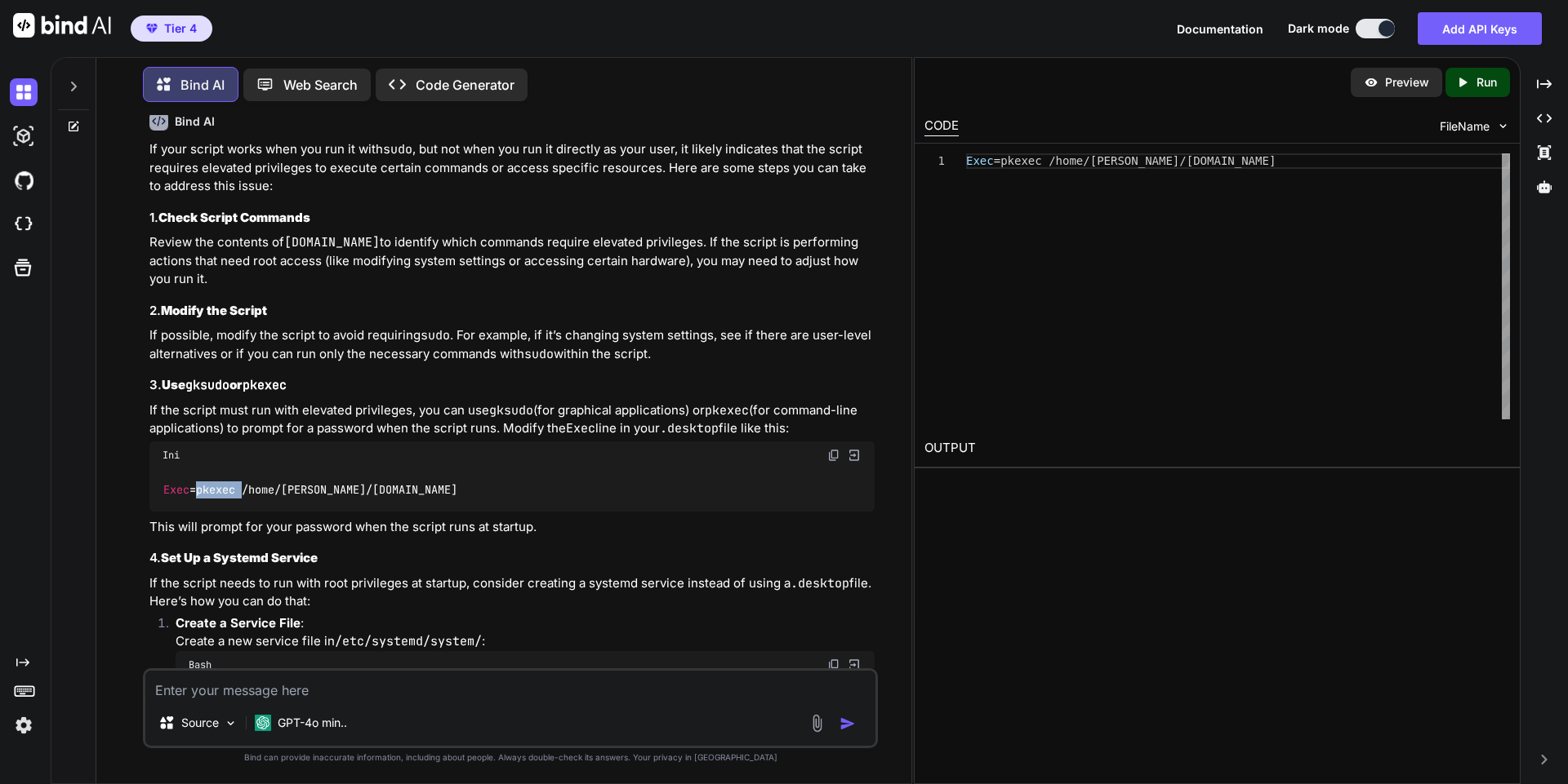
drag, startPoint x: 245, startPoint y: 503, endPoint x: 199, endPoint y: 503, distance: 46.0
click at [200, 499] on code "Exec =pkexec /home/[PERSON_NAME]/[DOMAIN_NAME]" at bounding box center [310, 490] width 296 height 17
copy code "pkexec"
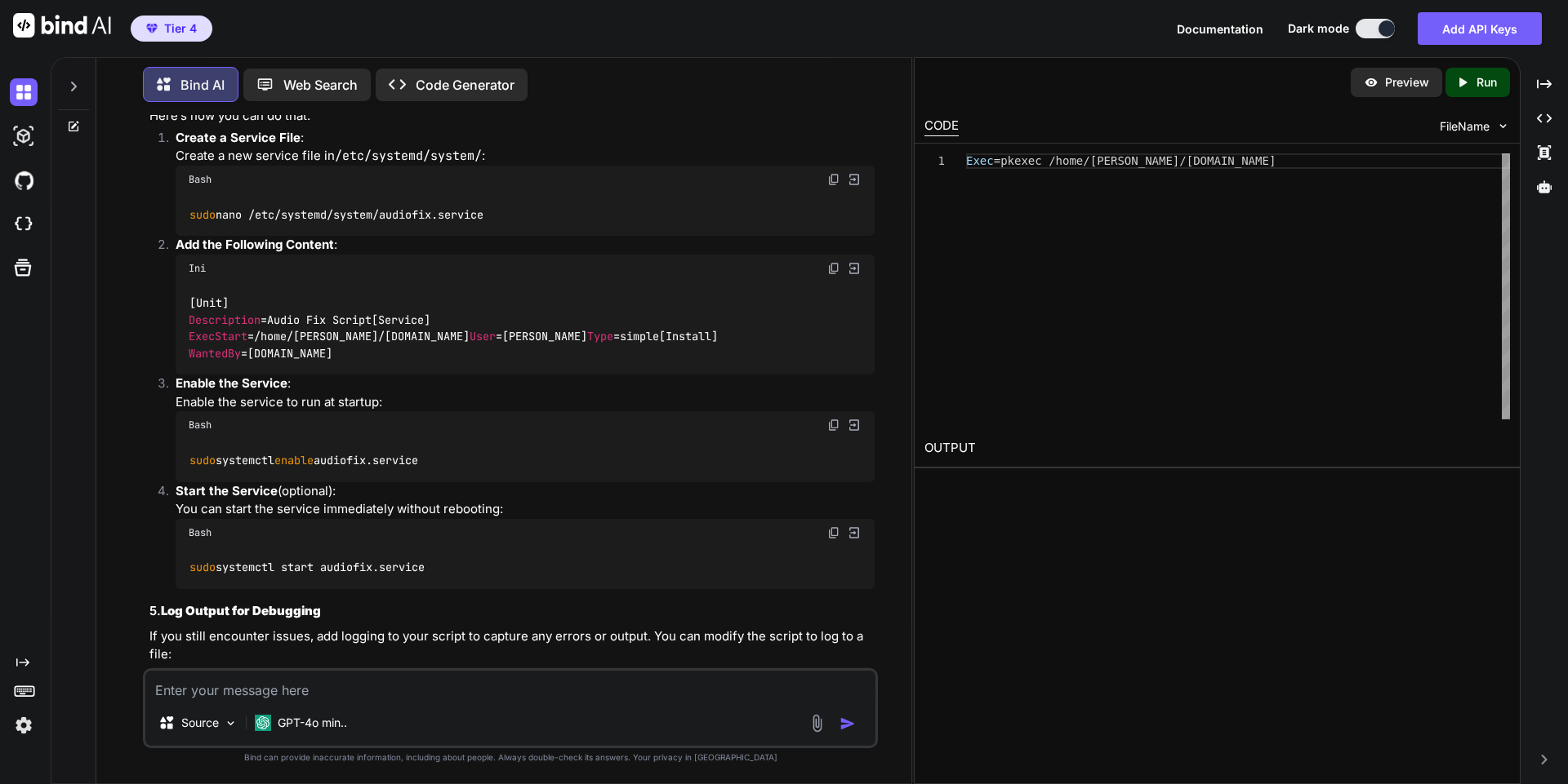
scroll to position [3015, 0]
